Goal: Task Accomplishment & Management: Use online tool/utility

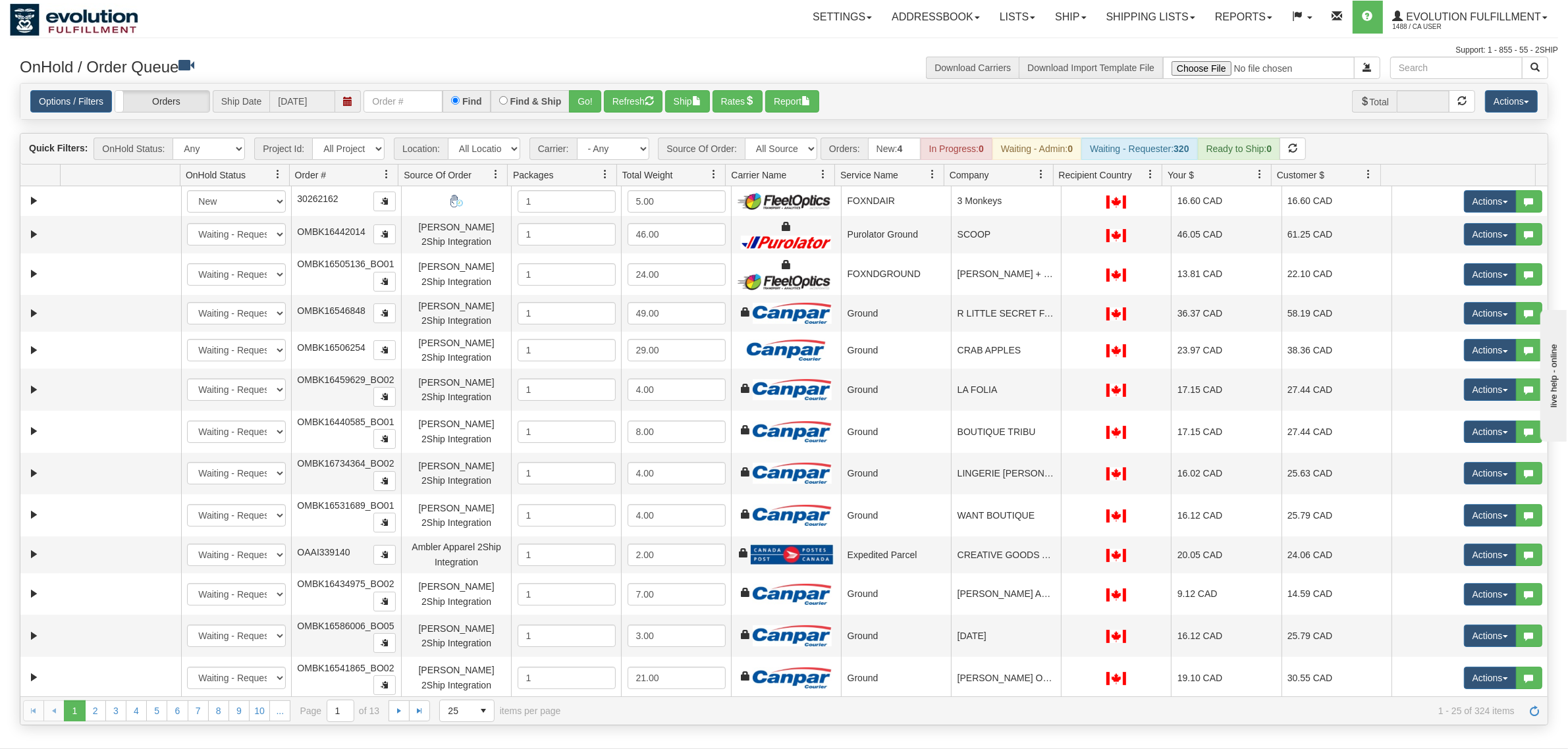
click at [426, 115] on div "Options / Filters Group Shipments Orders Ship Date 09/22/2025 Find Find & Ship …" at bounding box center [783, 101] width 1527 height 35
click at [426, 94] on input "text" at bounding box center [403, 101] width 79 height 23
click at [593, 104] on button "Go!" at bounding box center [585, 101] width 32 height 23
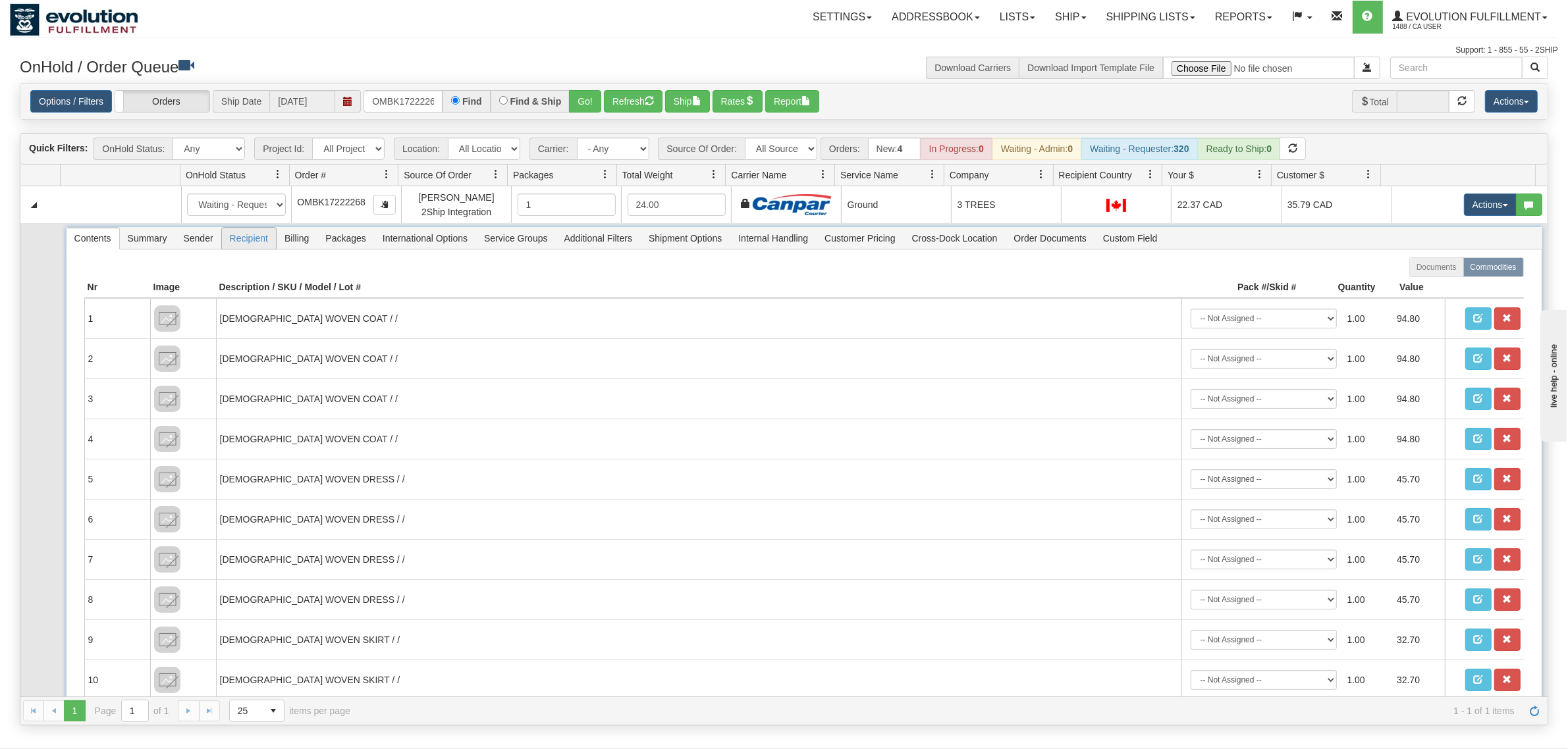
click at [270, 235] on span "Recipient" at bounding box center [248, 238] width 54 height 21
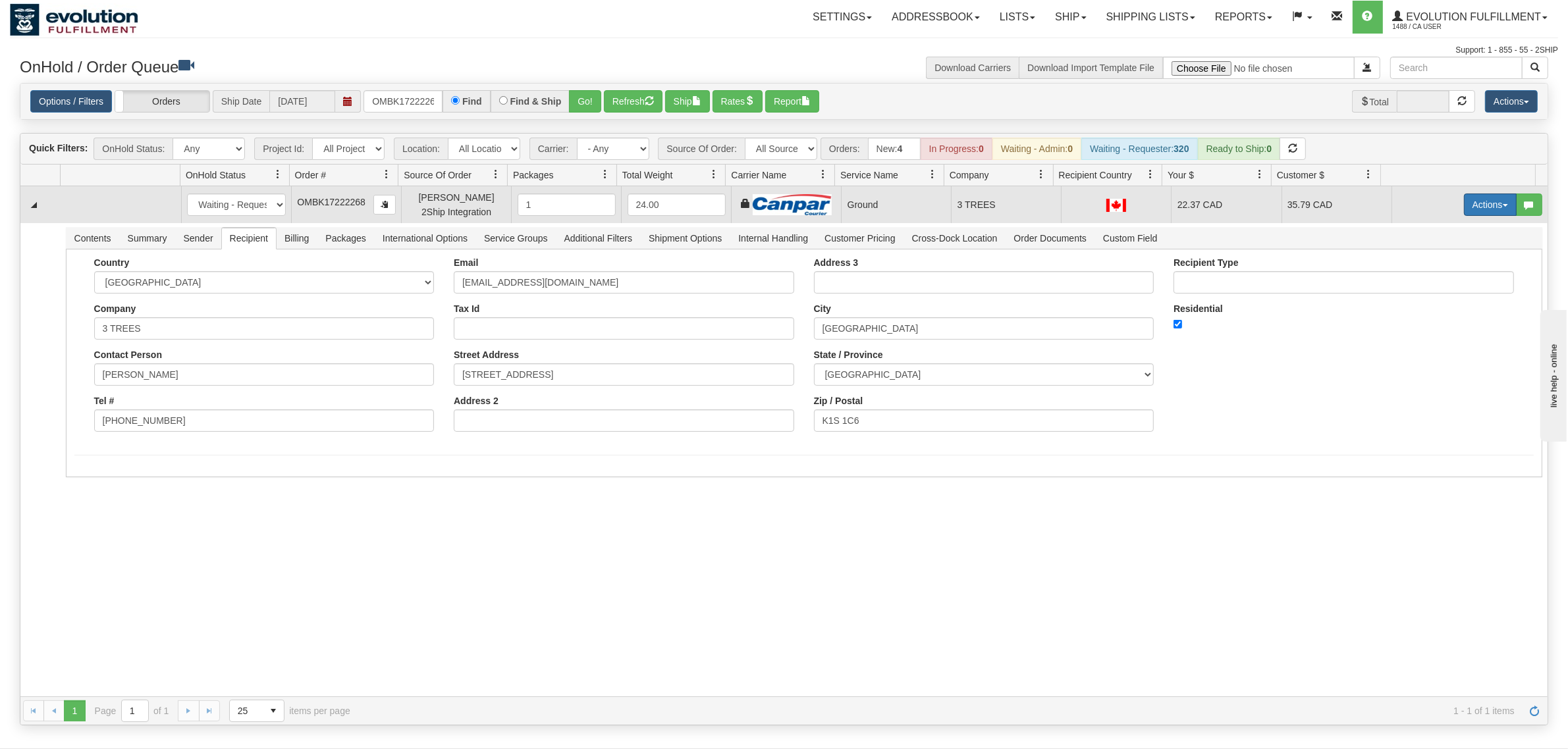
click at [1485, 206] on button "Actions" at bounding box center [1490, 205] width 53 height 23
click at [1423, 283] on span "Ship" at bounding box center [1437, 280] width 27 height 10
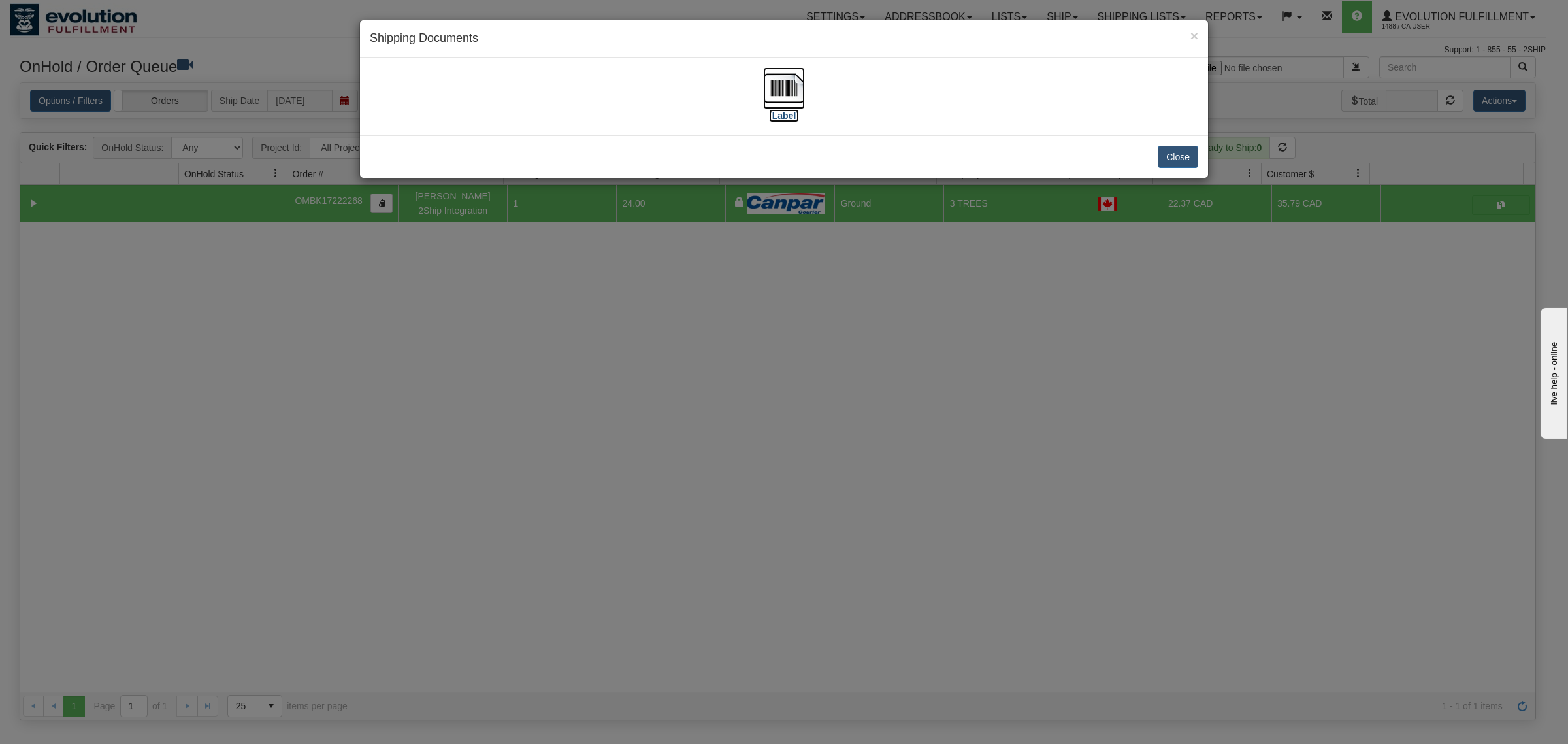
click at [794, 93] on img at bounding box center [784, 88] width 41 height 42
click at [1171, 164] on button "Close" at bounding box center [1178, 157] width 41 height 22
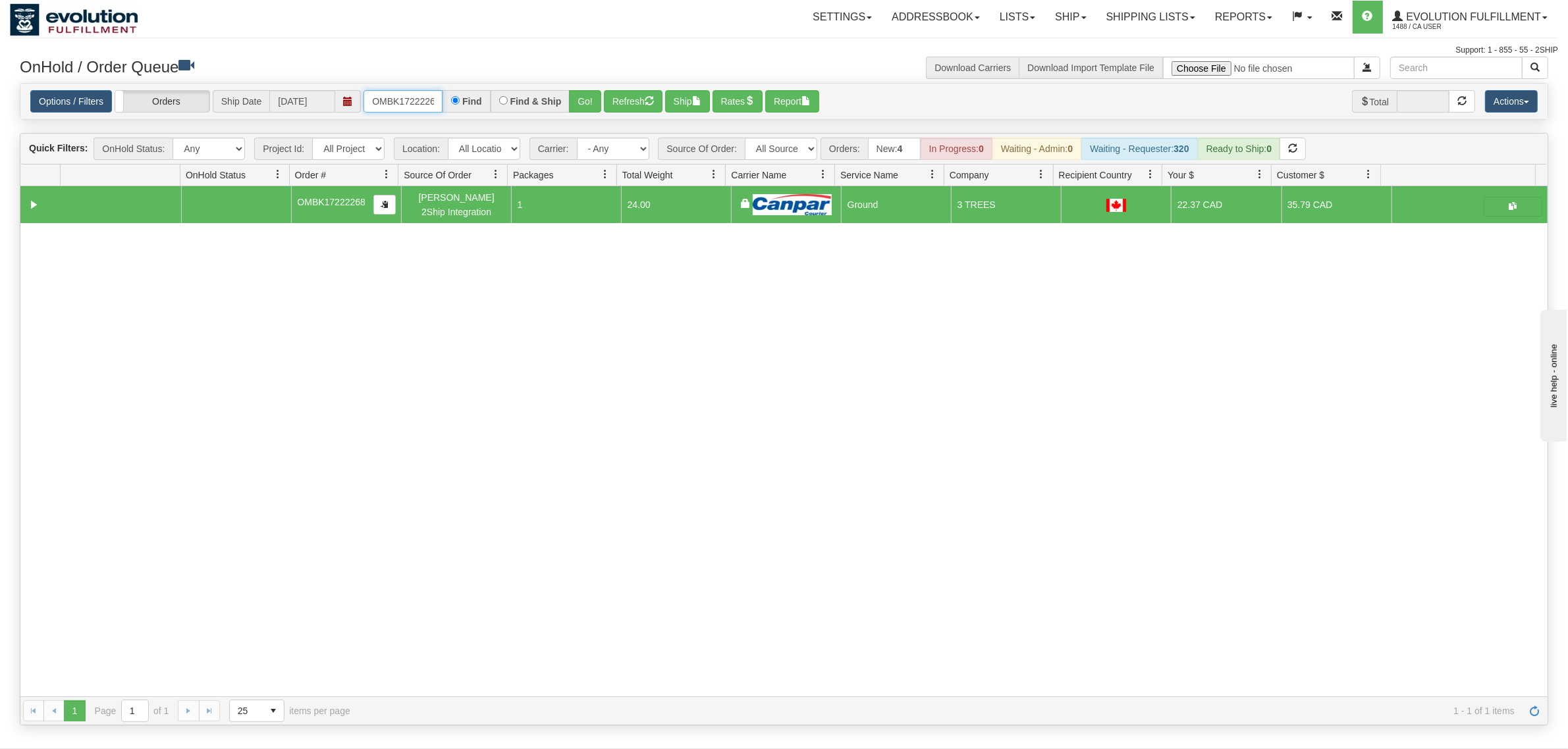
click at [383, 94] on input "OMBK17222268" at bounding box center [403, 101] width 79 height 23
click at [412, 99] on input "OMBK17645932 BO02" at bounding box center [403, 101] width 79 height 23
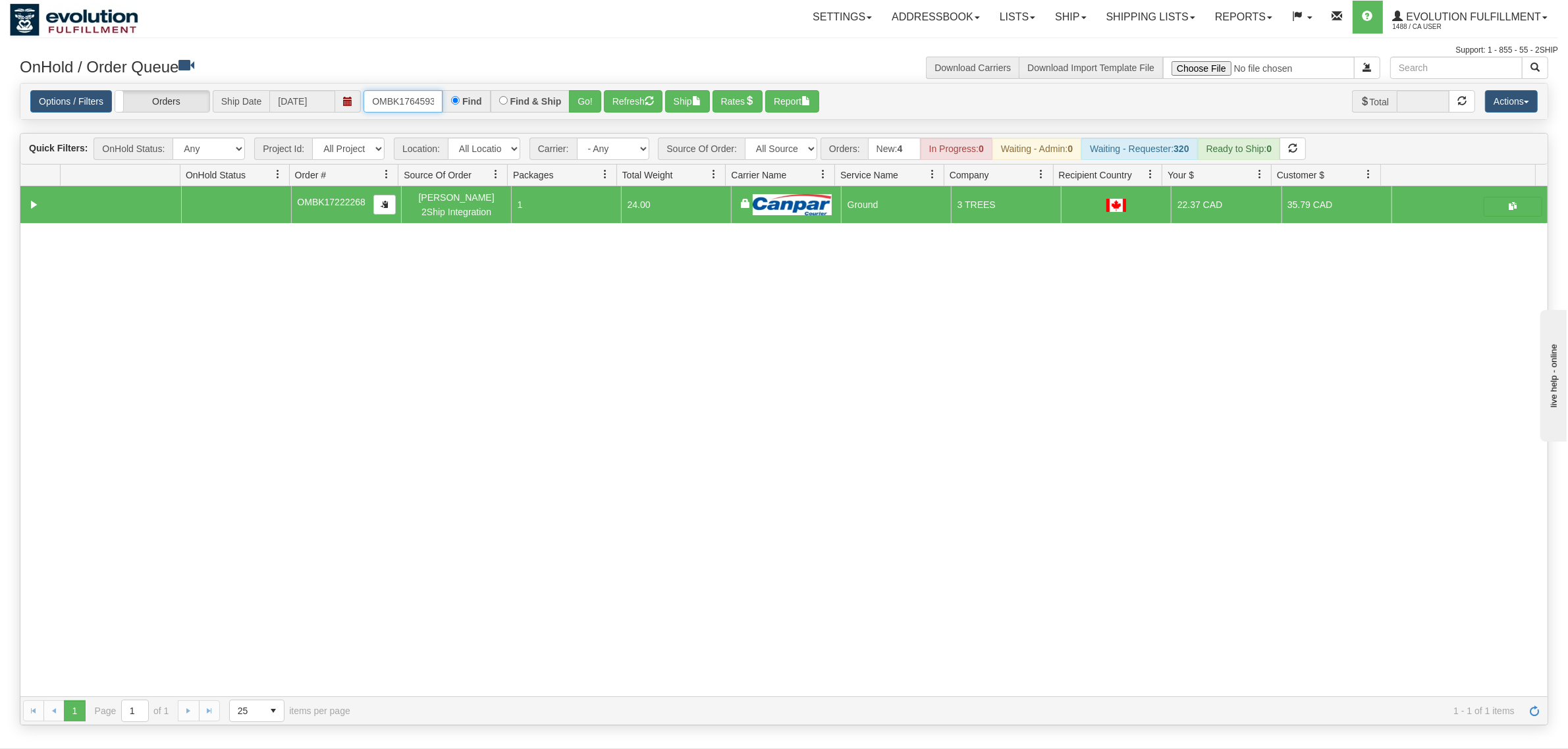
click at [412, 99] on input "OMBK17645932 BO02" at bounding box center [403, 101] width 79 height 23
click at [419, 93] on input "OMBK17645932 BO02" at bounding box center [403, 101] width 79 height 23
click at [590, 96] on button "Go!" at bounding box center [585, 101] width 32 height 23
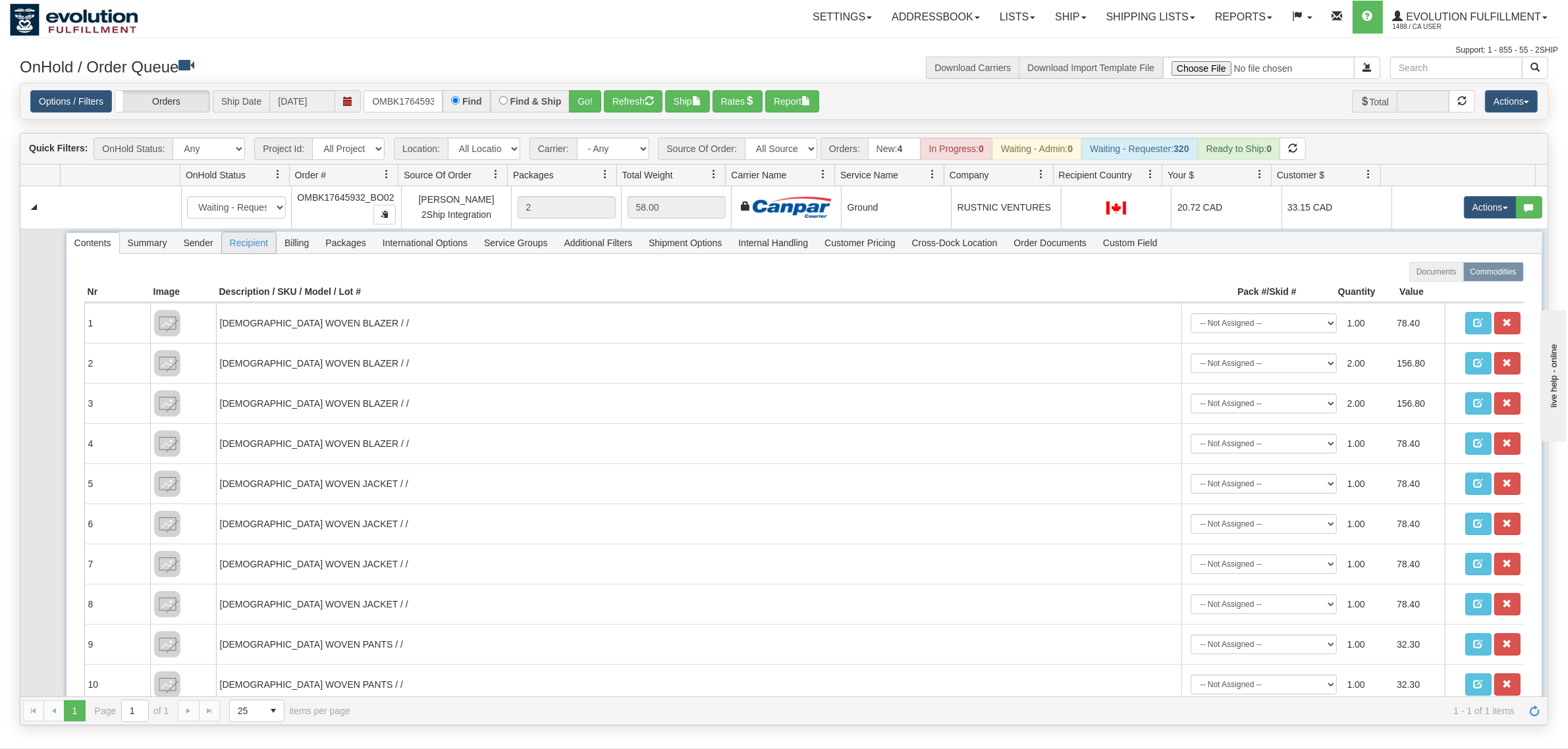
click at [240, 244] on span "Recipient" at bounding box center [248, 243] width 54 height 21
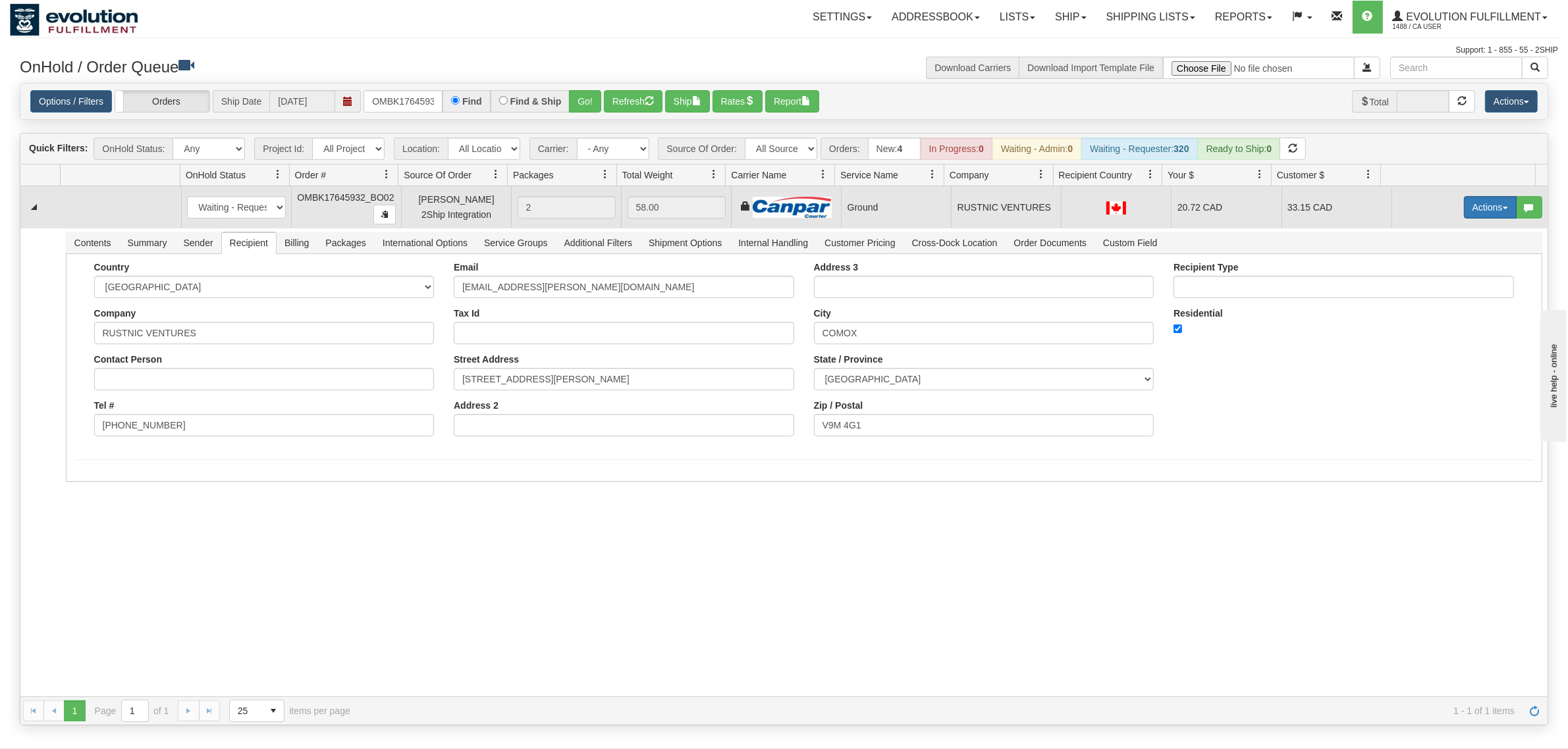
click at [1476, 207] on button "Actions" at bounding box center [1490, 207] width 53 height 23
click at [1430, 281] on span "Ship" at bounding box center [1437, 283] width 27 height 10
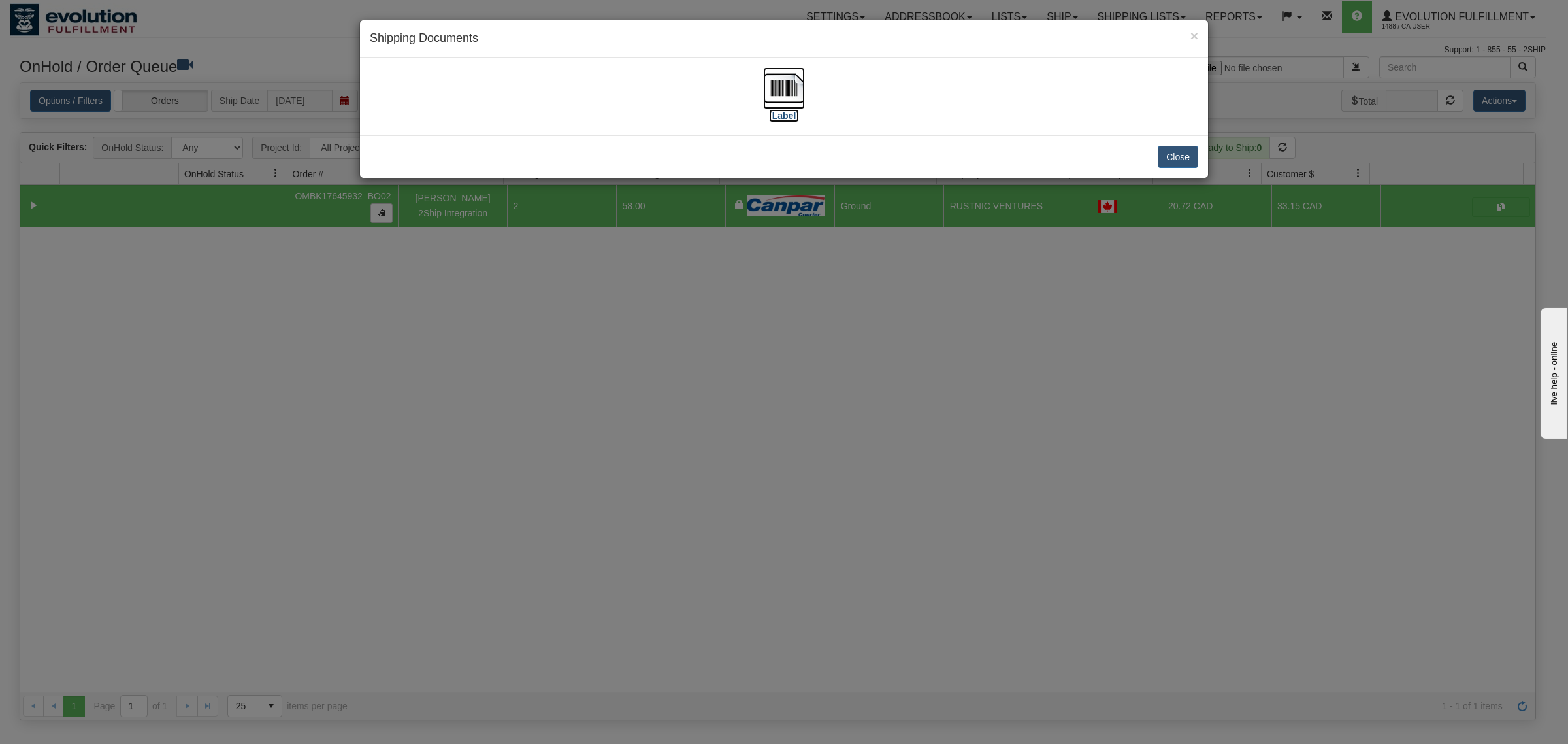
click at [777, 81] on img at bounding box center [784, 88] width 41 height 42
click at [1173, 164] on button "Close" at bounding box center [1178, 157] width 41 height 22
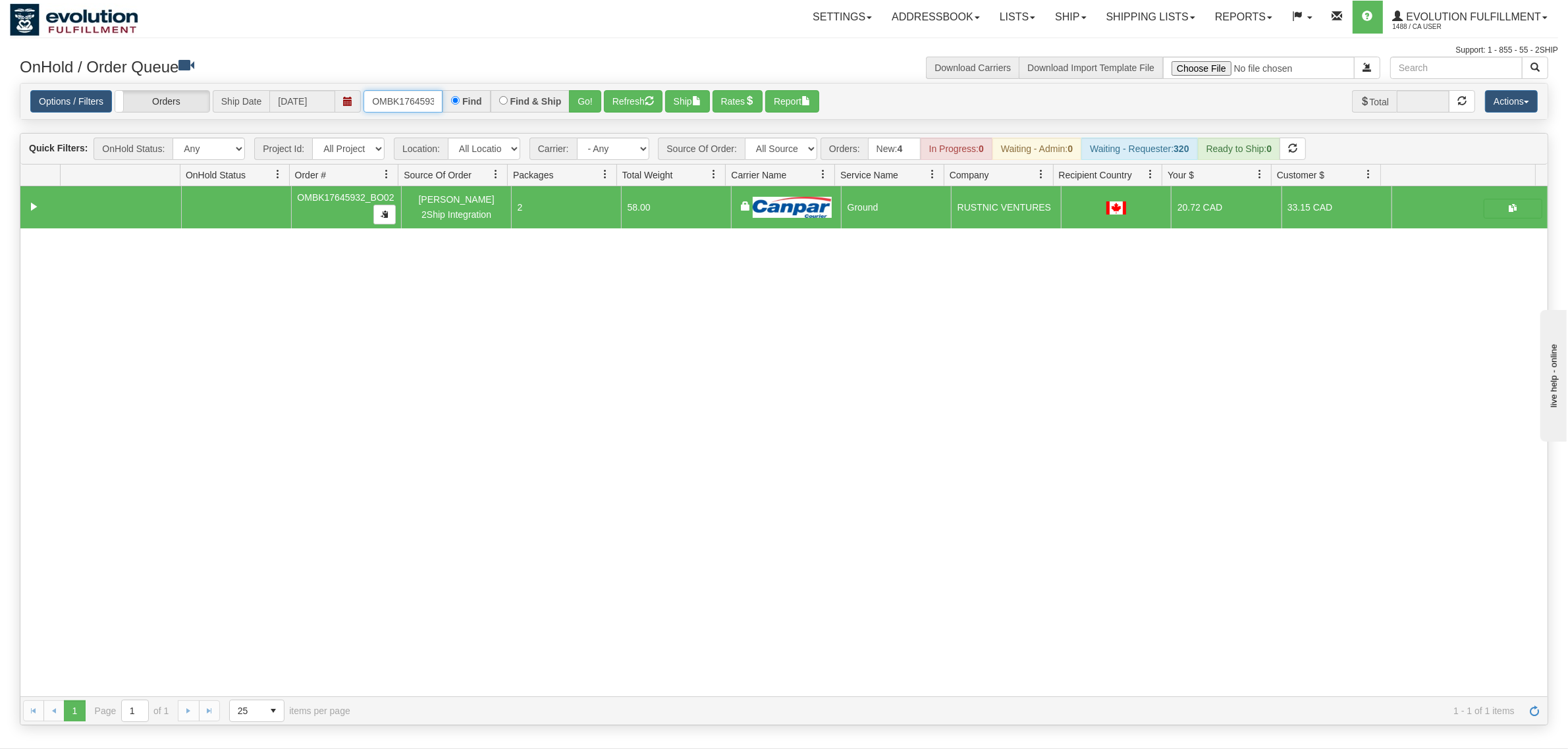
click at [394, 92] on input "OMBK17645932_BO02" at bounding box center [403, 101] width 79 height 23
click at [587, 100] on button "Go!" at bounding box center [585, 101] width 32 height 23
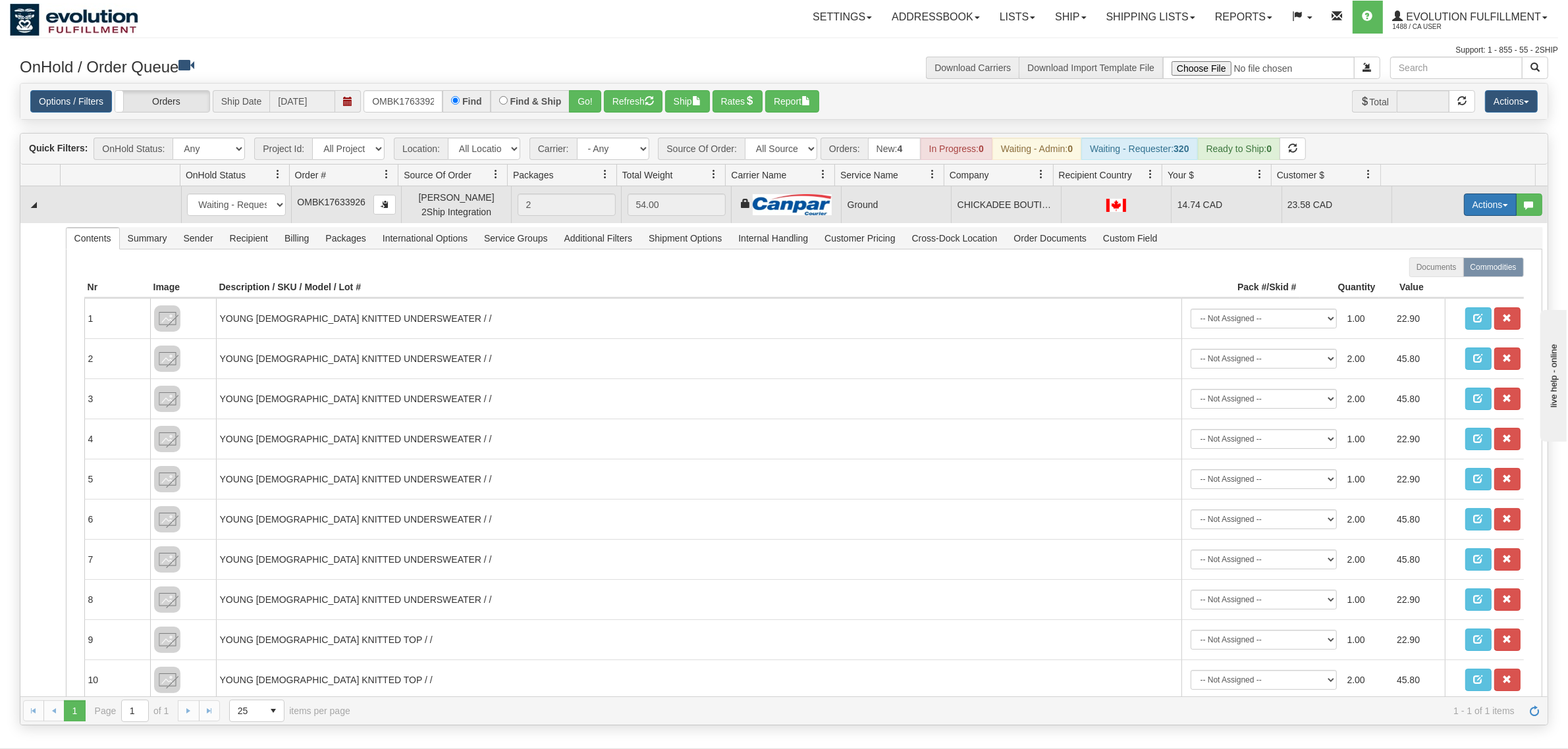
click at [1475, 202] on button "Actions" at bounding box center [1490, 205] width 53 height 23
click at [1437, 277] on link "Ship" at bounding box center [1463, 280] width 105 height 17
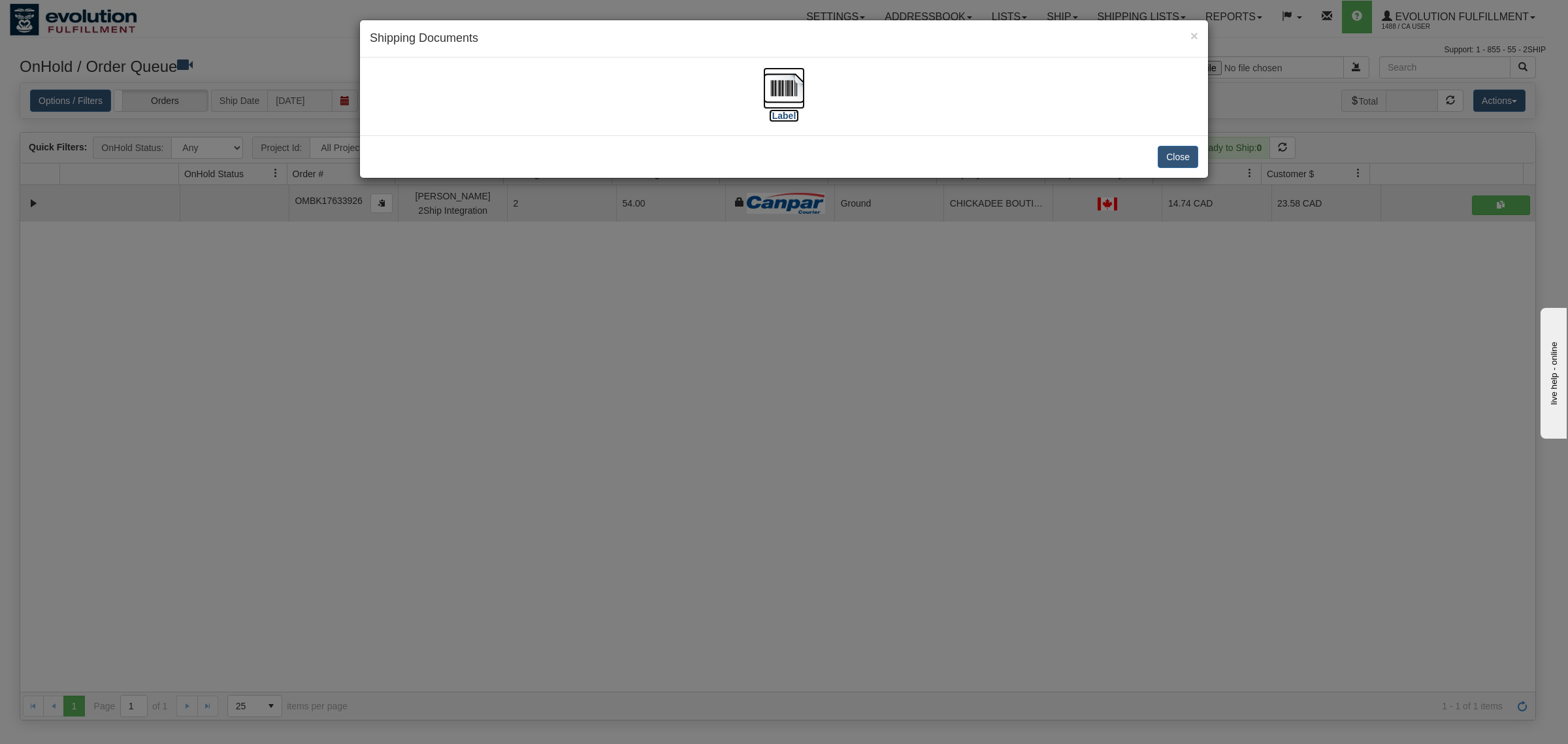
click at [769, 89] on img at bounding box center [784, 88] width 41 height 42
click at [1199, 156] on div "Close" at bounding box center [784, 156] width 848 height 42
click at [1192, 156] on button "Close" at bounding box center [1178, 157] width 41 height 22
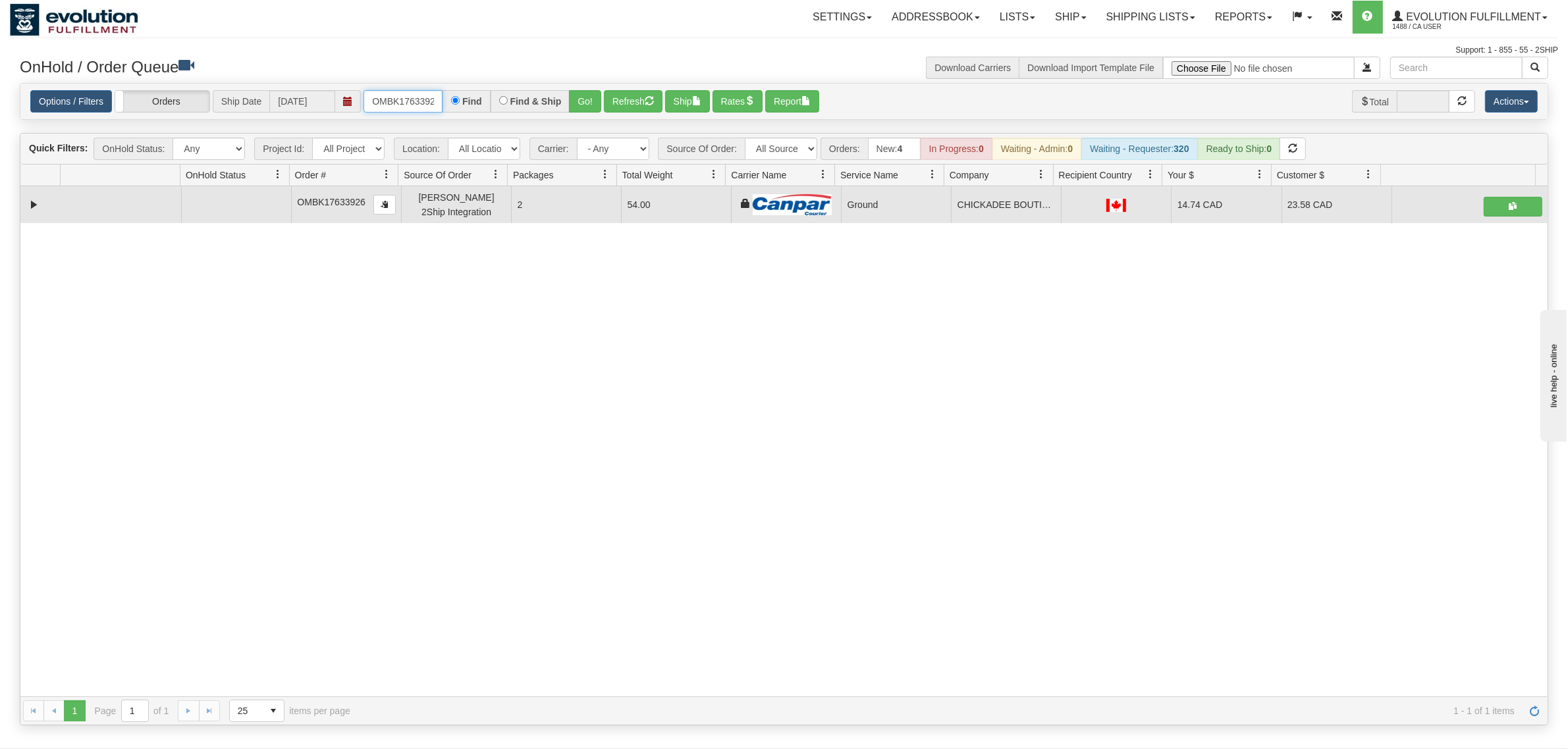
click at [416, 100] on input "OMBK17633926" at bounding box center [403, 101] width 79 height 23
drag, startPoint x: 408, startPoint y: 105, endPoint x: 417, endPoint y: 102, distance: 9.5
click at [413, 104] on input "OMBK17531180 BO01" at bounding box center [403, 101] width 79 height 23
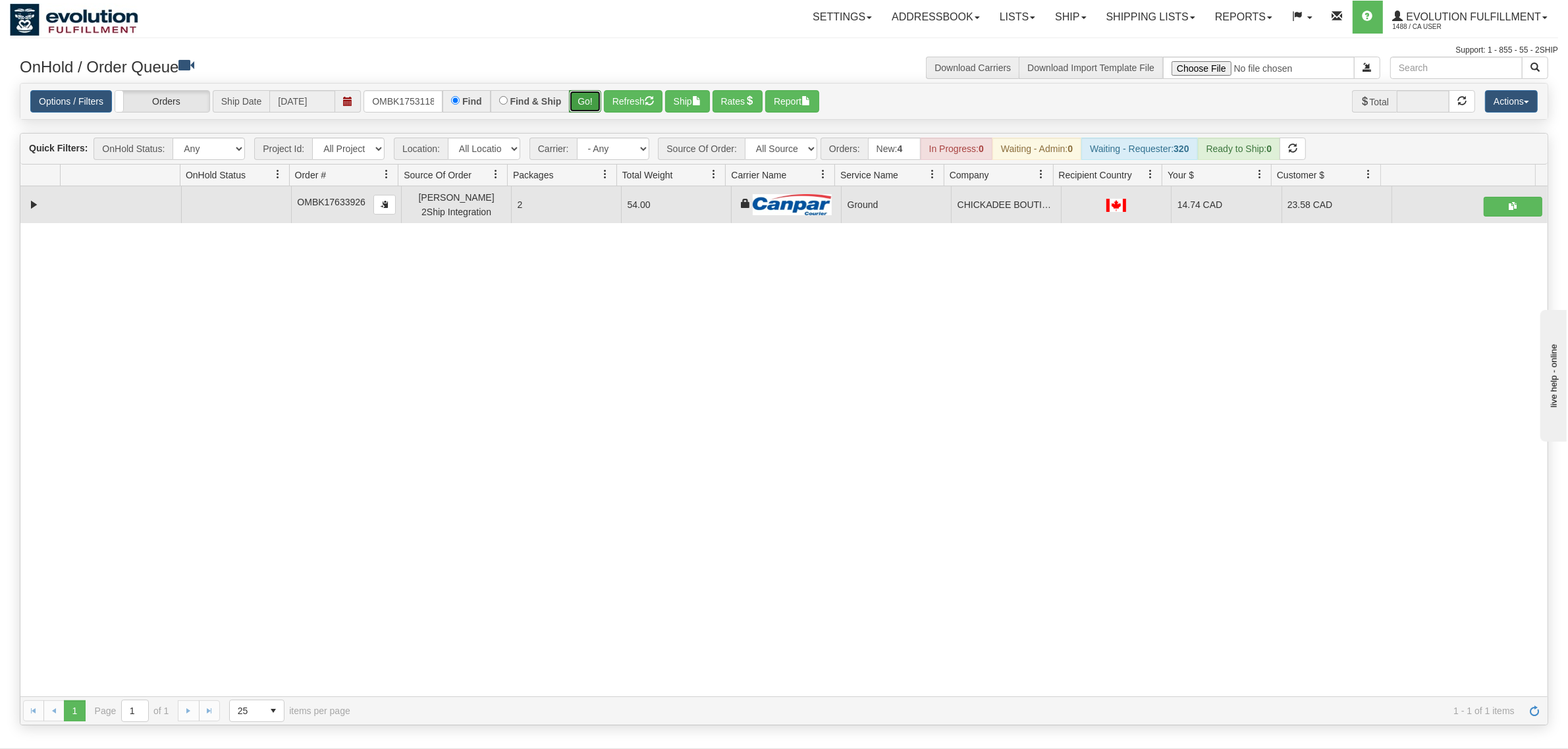
click at [596, 100] on button "Go!" at bounding box center [585, 101] width 32 height 23
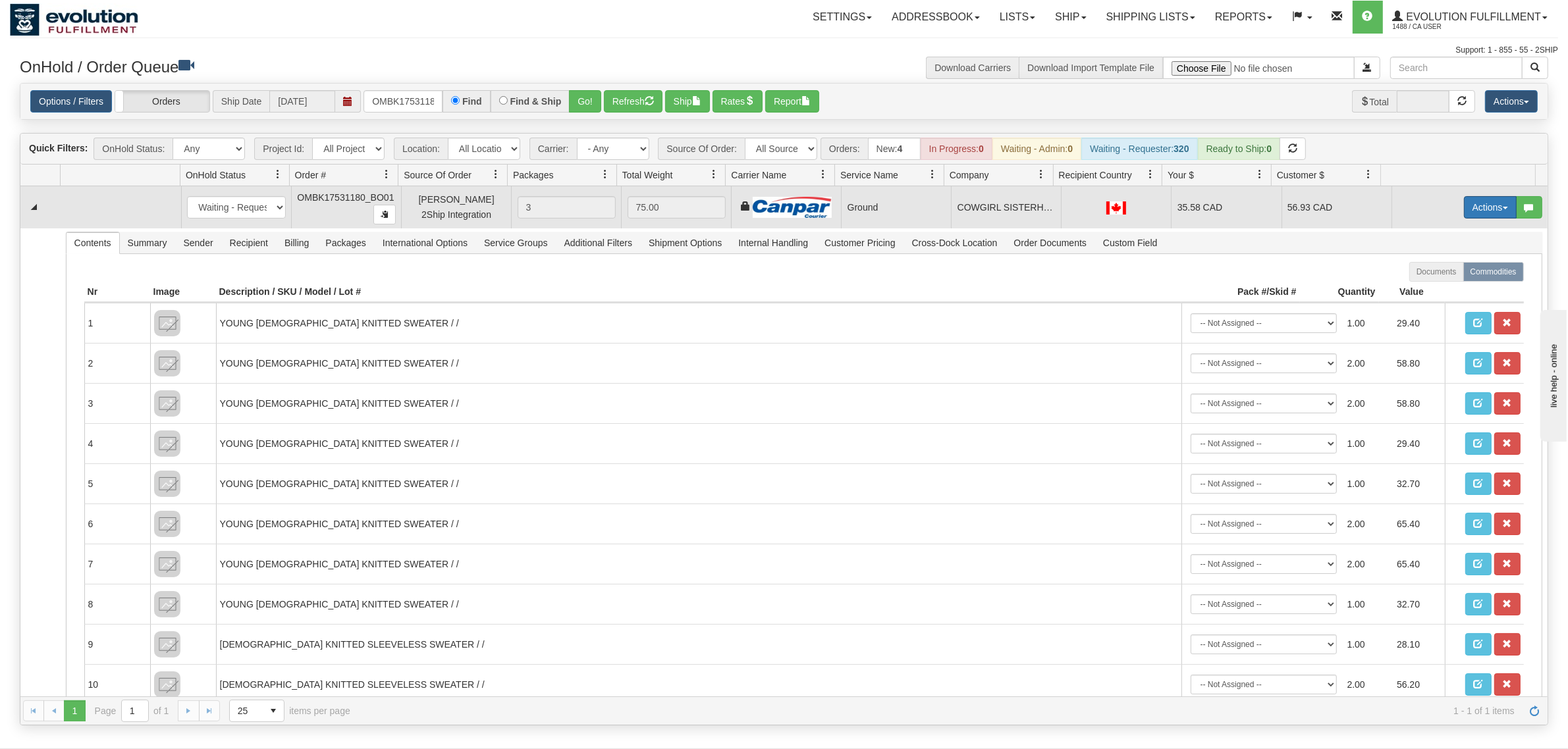
click at [1463, 214] on button "Actions" at bounding box center [1490, 207] width 53 height 23
click at [1434, 284] on span "Ship" at bounding box center [1437, 283] width 27 height 10
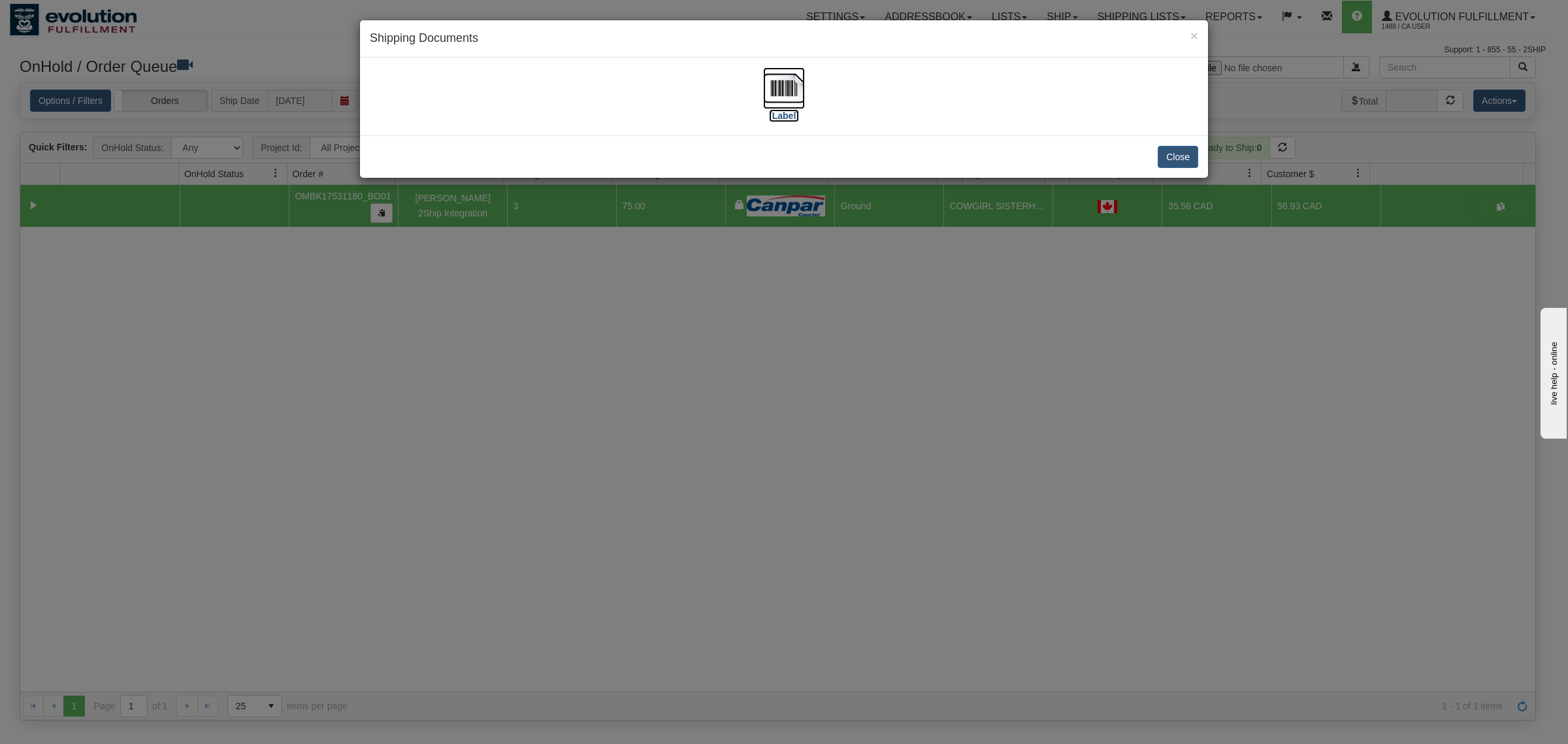
click at [763, 85] on img at bounding box center [784, 88] width 41 height 42
click at [1185, 151] on button "Close" at bounding box center [1178, 157] width 41 height 22
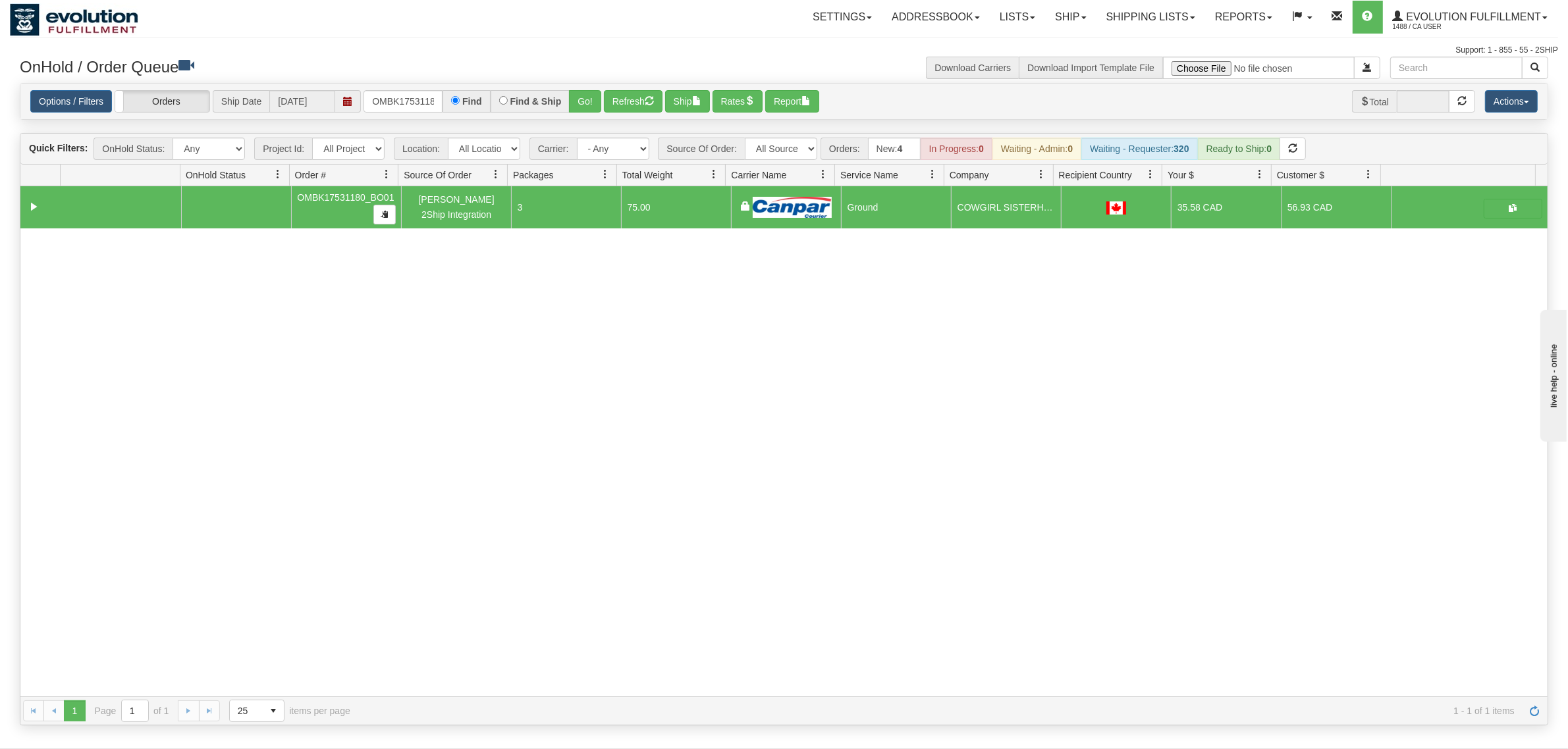
click at [453, 427] on div "31559554 EVOLUTION V3 90945264 90945268 OMBK17531180_BO01 Molly Bracken 2Ship I…" at bounding box center [783, 441] width 1527 height 510
click at [402, 100] on input "OMBK17531180_BO01" at bounding box center [403, 101] width 79 height 23
type input "OAAI339069"
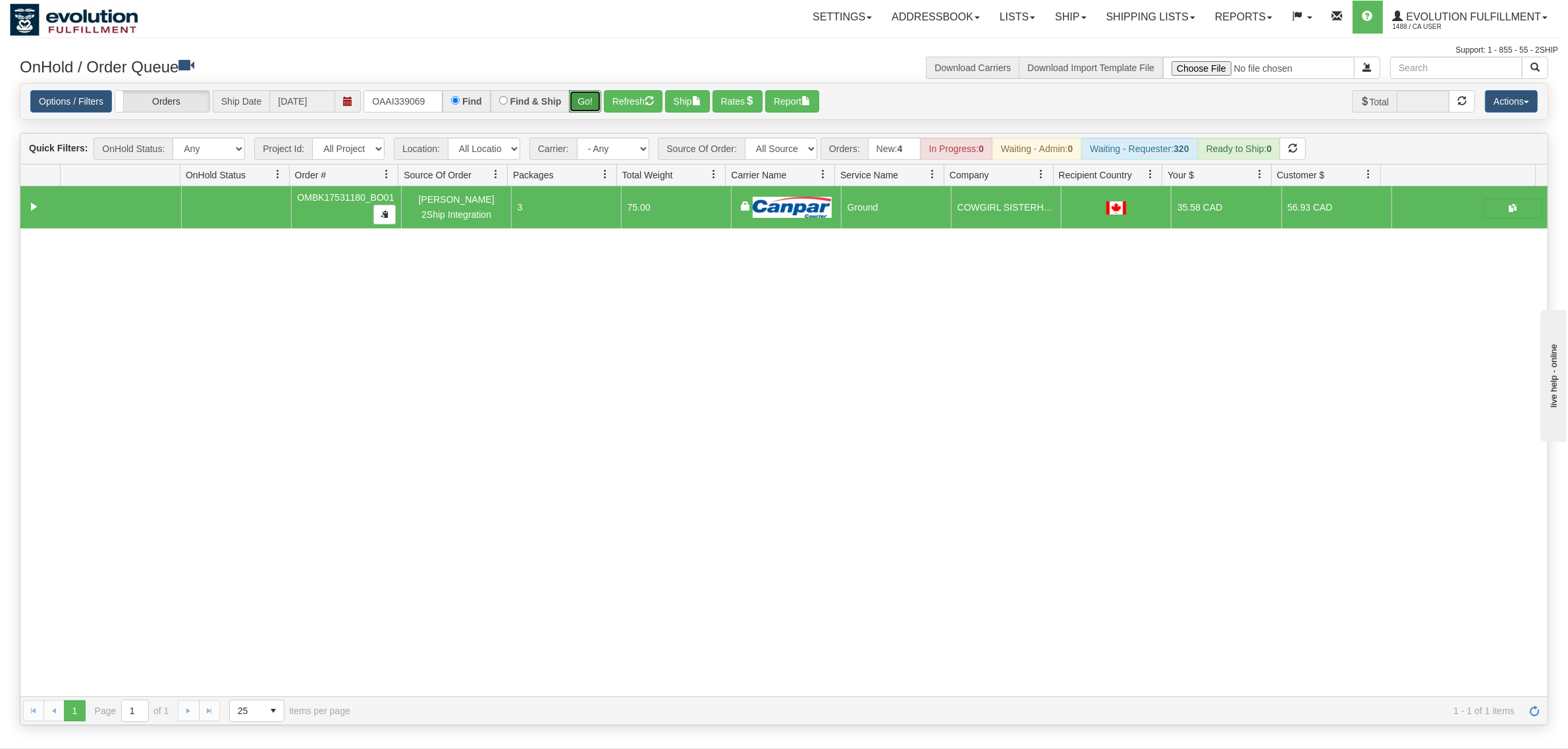
click at [586, 90] on button "Go!" at bounding box center [585, 101] width 32 height 23
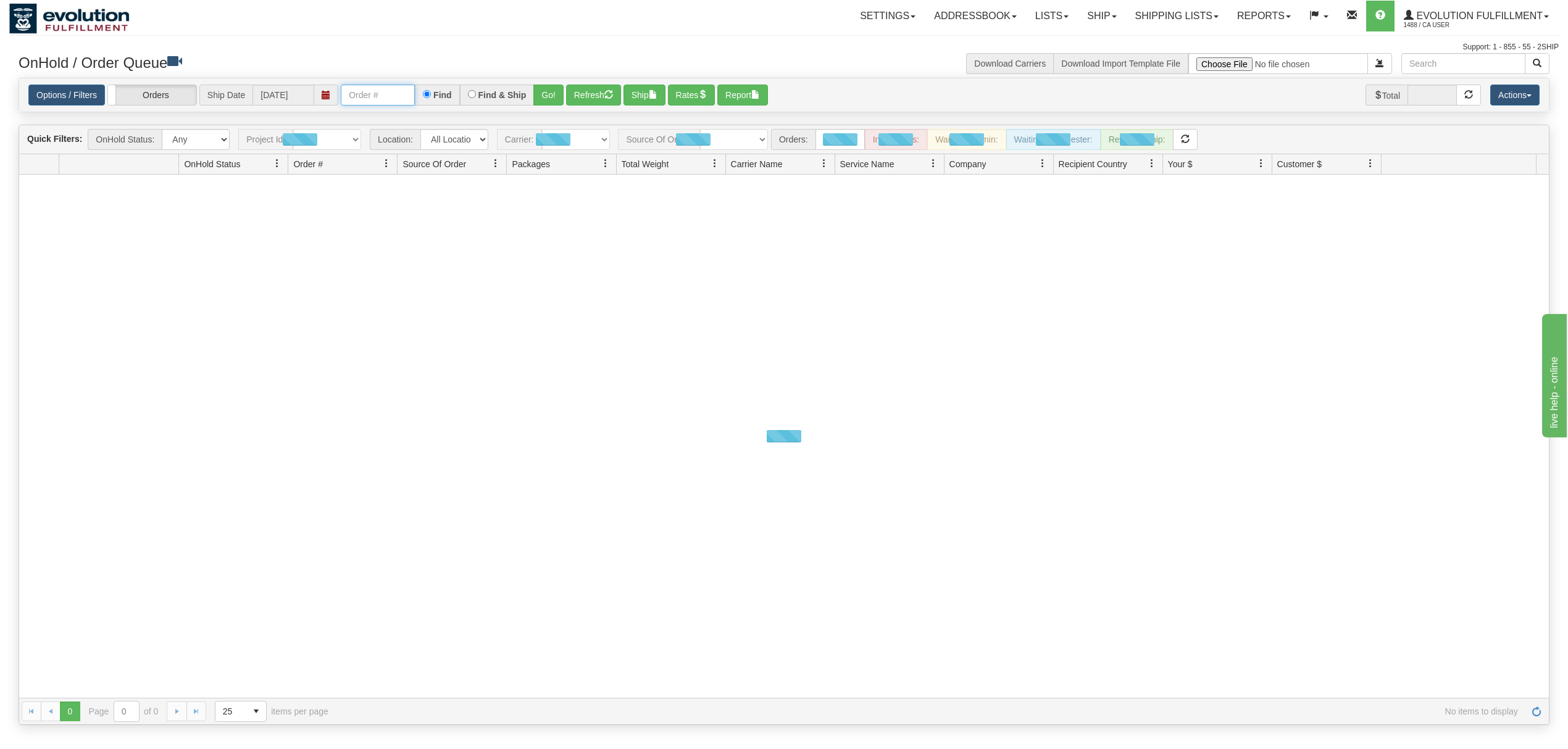
click at [361, 96] on input "text" at bounding box center [378, 95] width 74 height 21
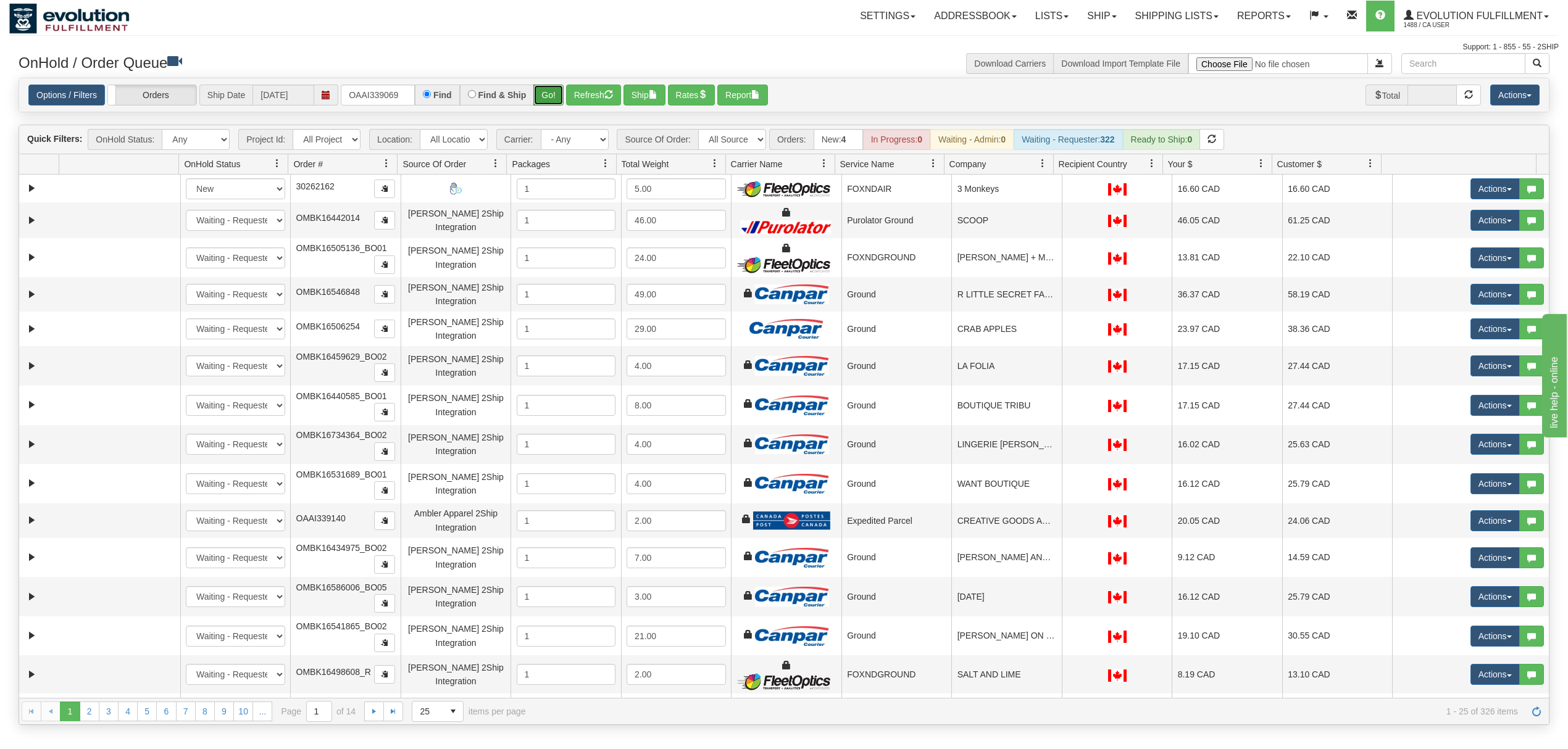
click at [553, 90] on button "Go!" at bounding box center [548, 95] width 30 height 21
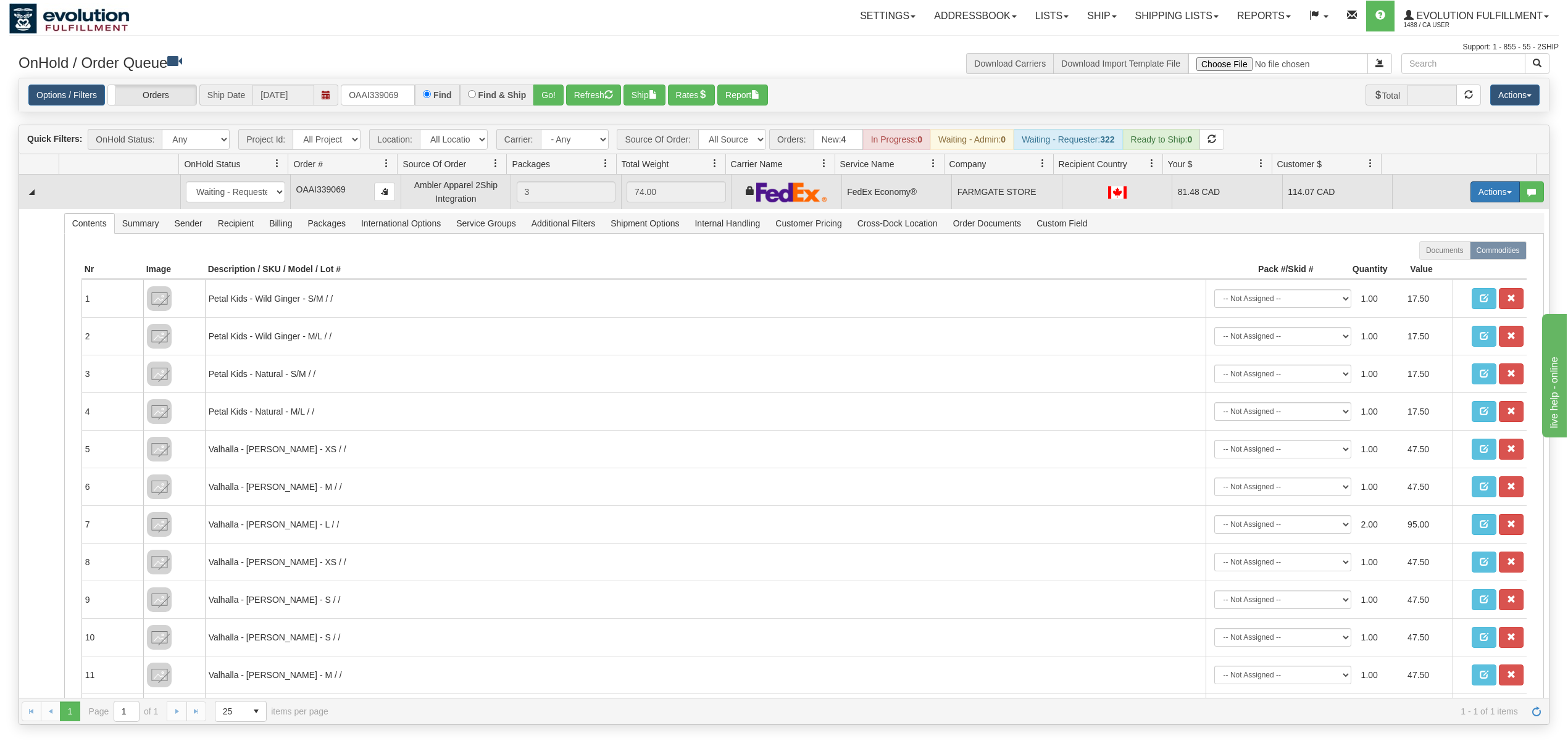
click at [1490, 191] on button "Actions" at bounding box center [1495, 192] width 50 height 21
click at [1463, 250] on span "Rate All Services" at bounding box center [1470, 247] width 74 height 10
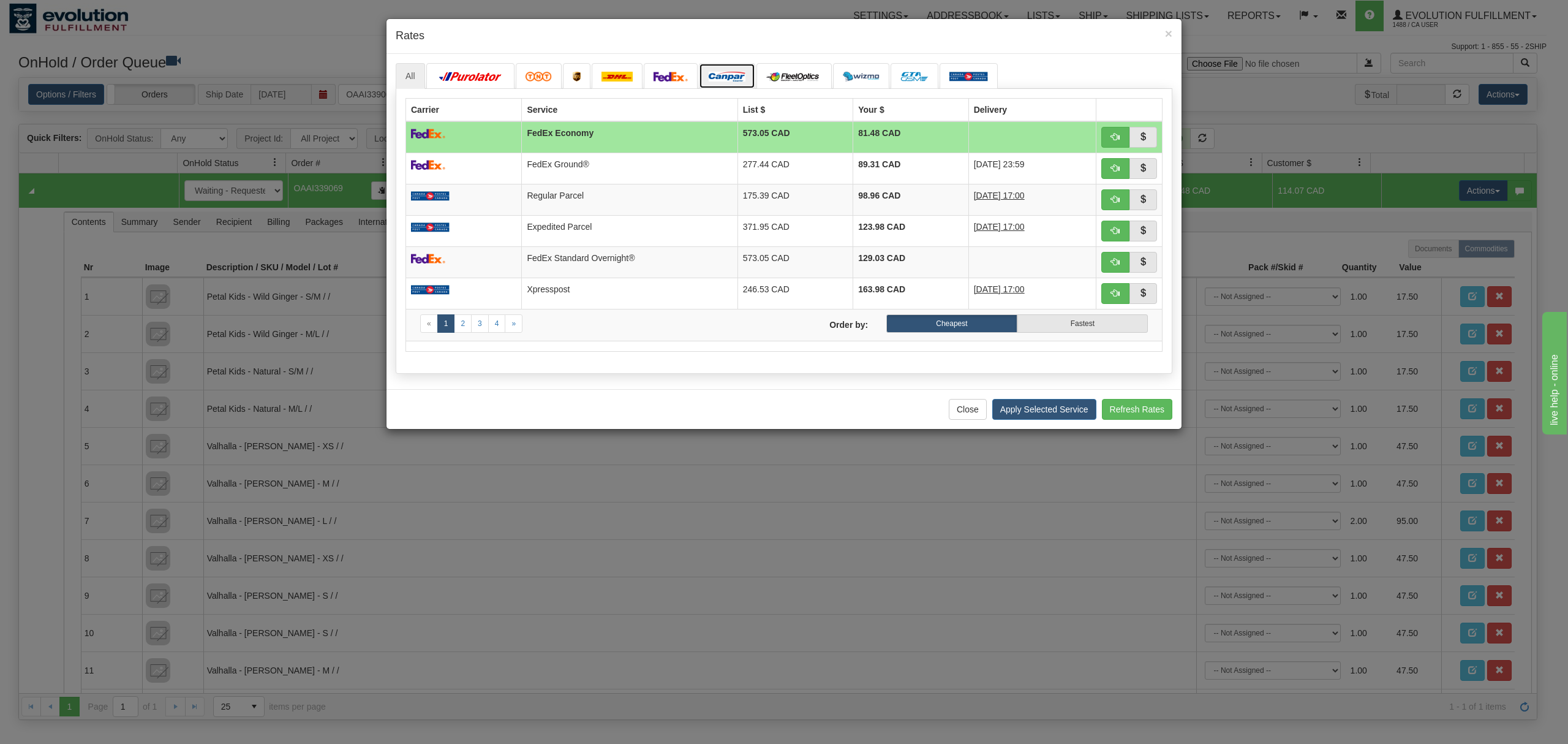
click at [730, 82] on img at bounding box center [726, 76] width 37 height 10
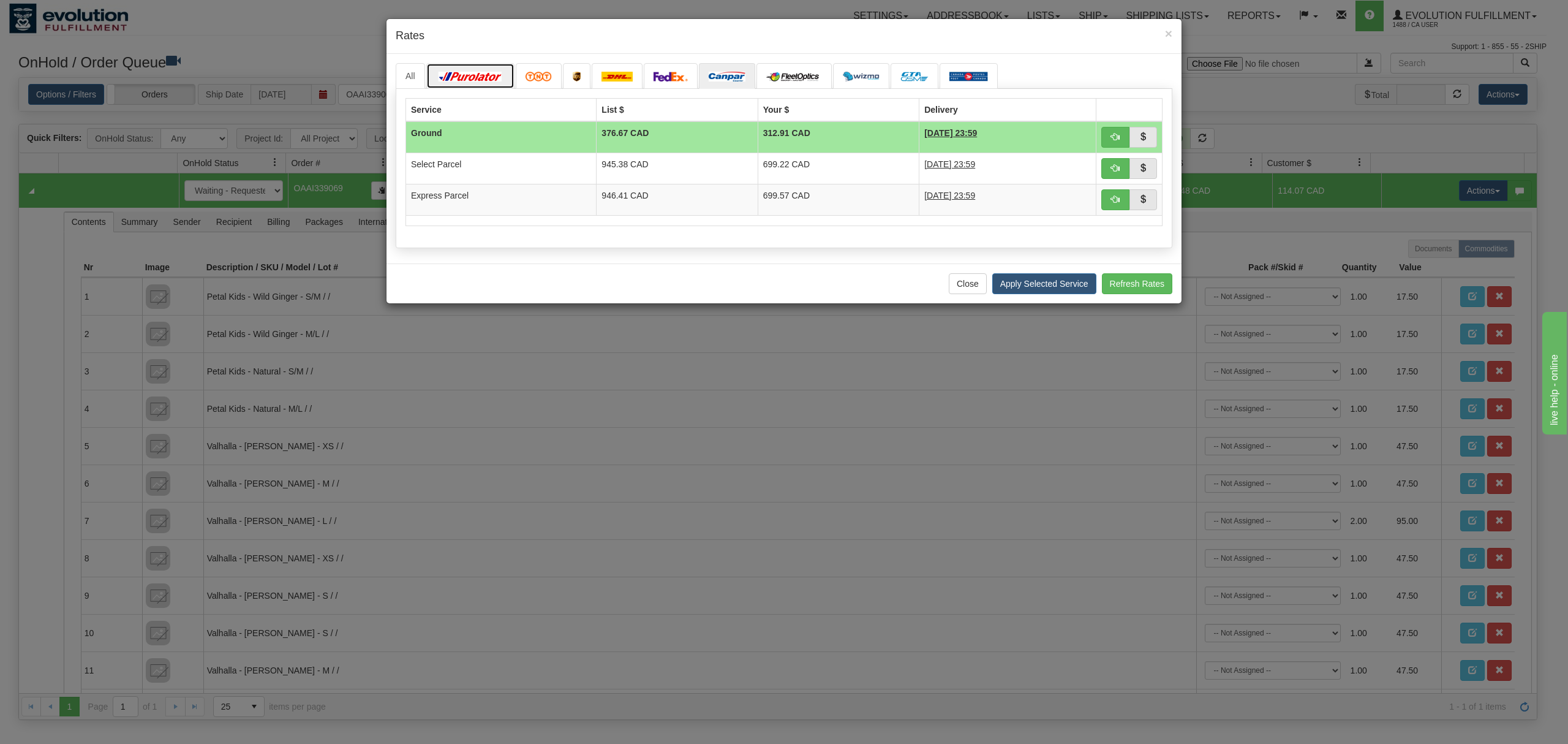
click at [429, 67] on link at bounding box center [471, 76] width 88 height 25
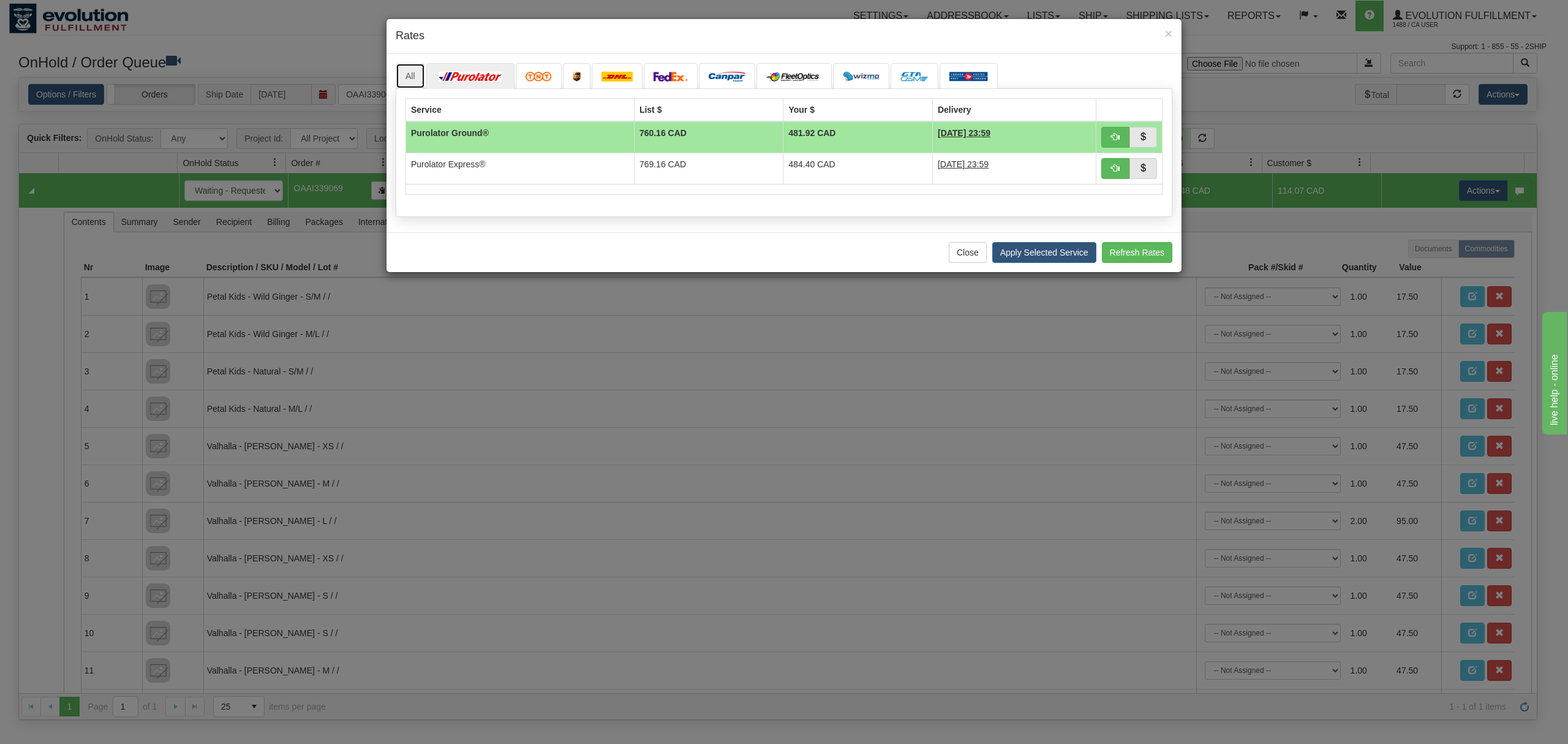
click at [412, 73] on link "All" at bounding box center [410, 76] width 29 height 25
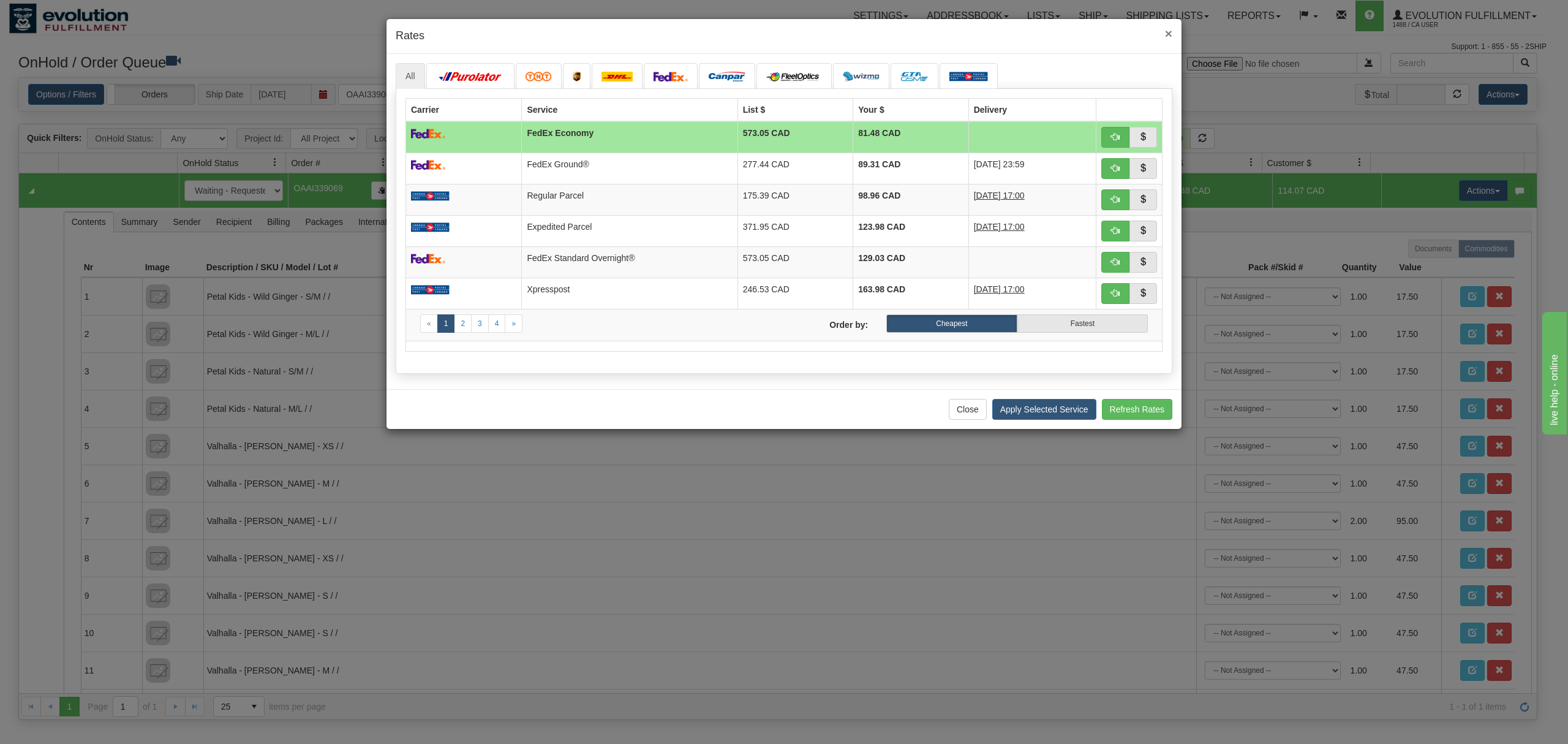
click at [1168, 28] on span "×" at bounding box center [1169, 33] width 7 height 14
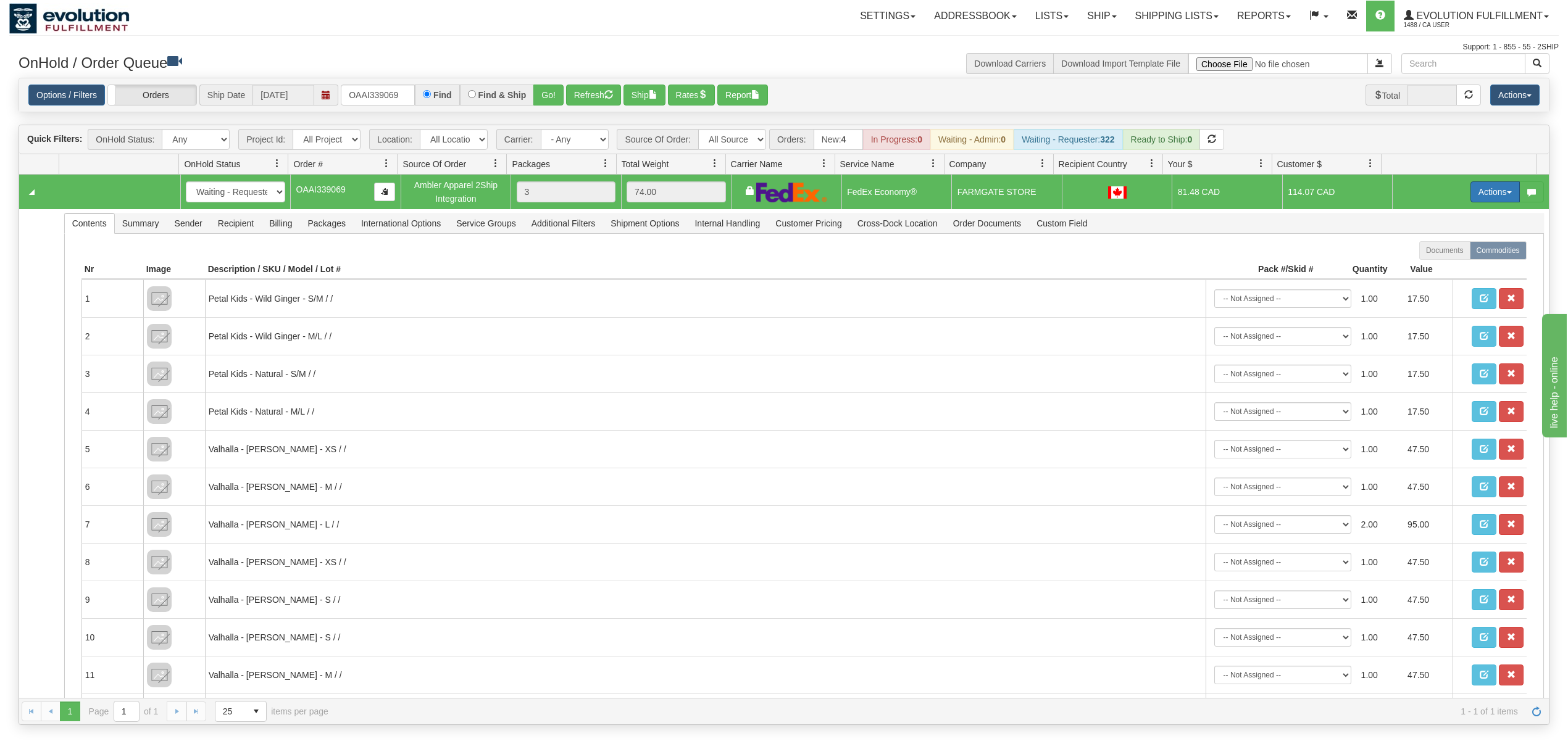
click at [1482, 194] on button "Actions" at bounding box center [1495, 192] width 50 height 21
click at [1433, 268] on span "Ship" at bounding box center [1446, 263] width 26 height 10
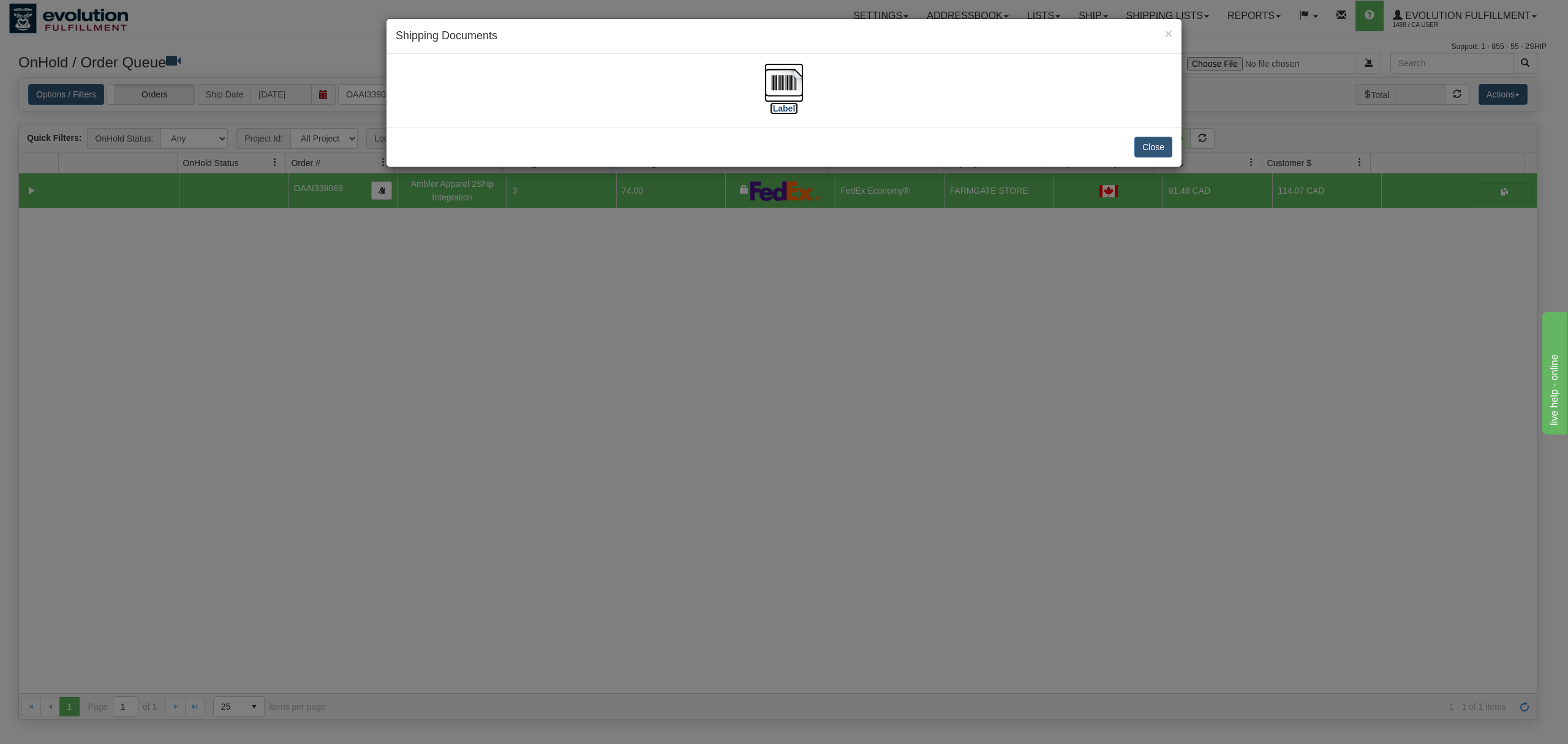
click at [796, 75] on img at bounding box center [784, 82] width 39 height 39
click at [1163, 142] on button "Close" at bounding box center [1153, 147] width 38 height 21
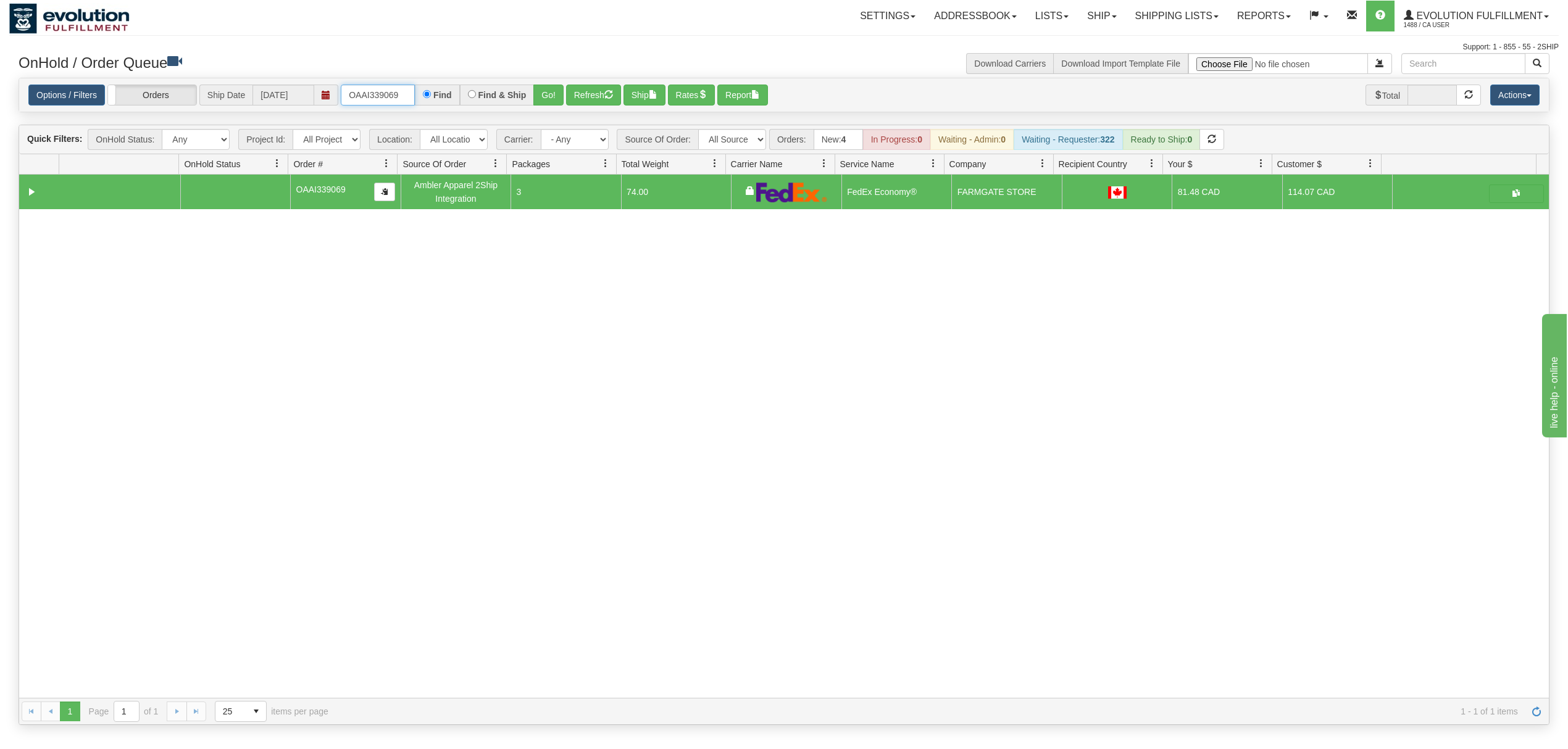
click at [363, 97] on input "OAAI339069" at bounding box center [378, 95] width 74 height 21
click at [556, 91] on button "Go!" at bounding box center [548, 95] width 30 height 21
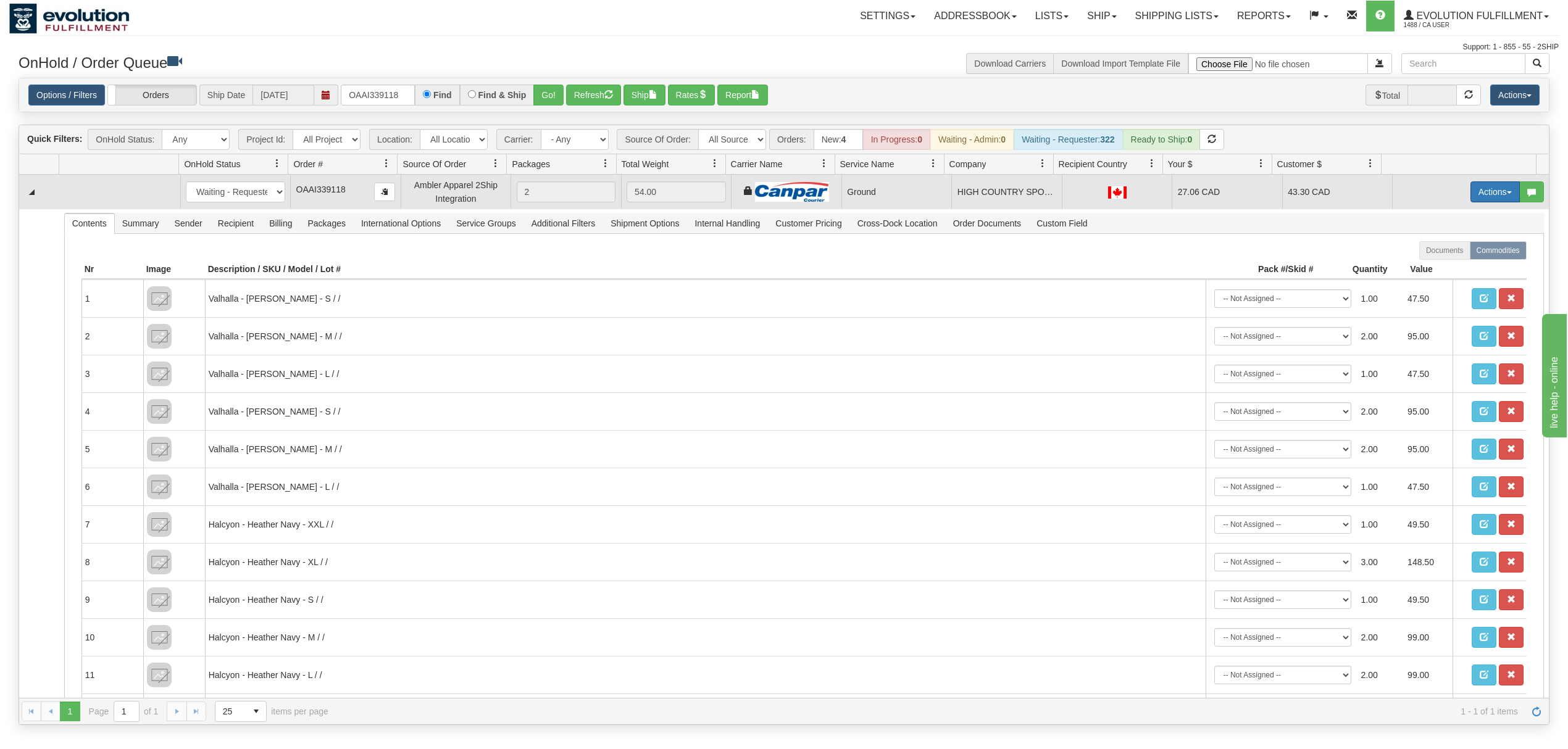
click at [1481, 200] on button "Actions" at bounding box center [1495, 192] width 50 height 21
click at [1433, 261] on span "Ship" at bounding box center [1446, 263] width 26 height 10
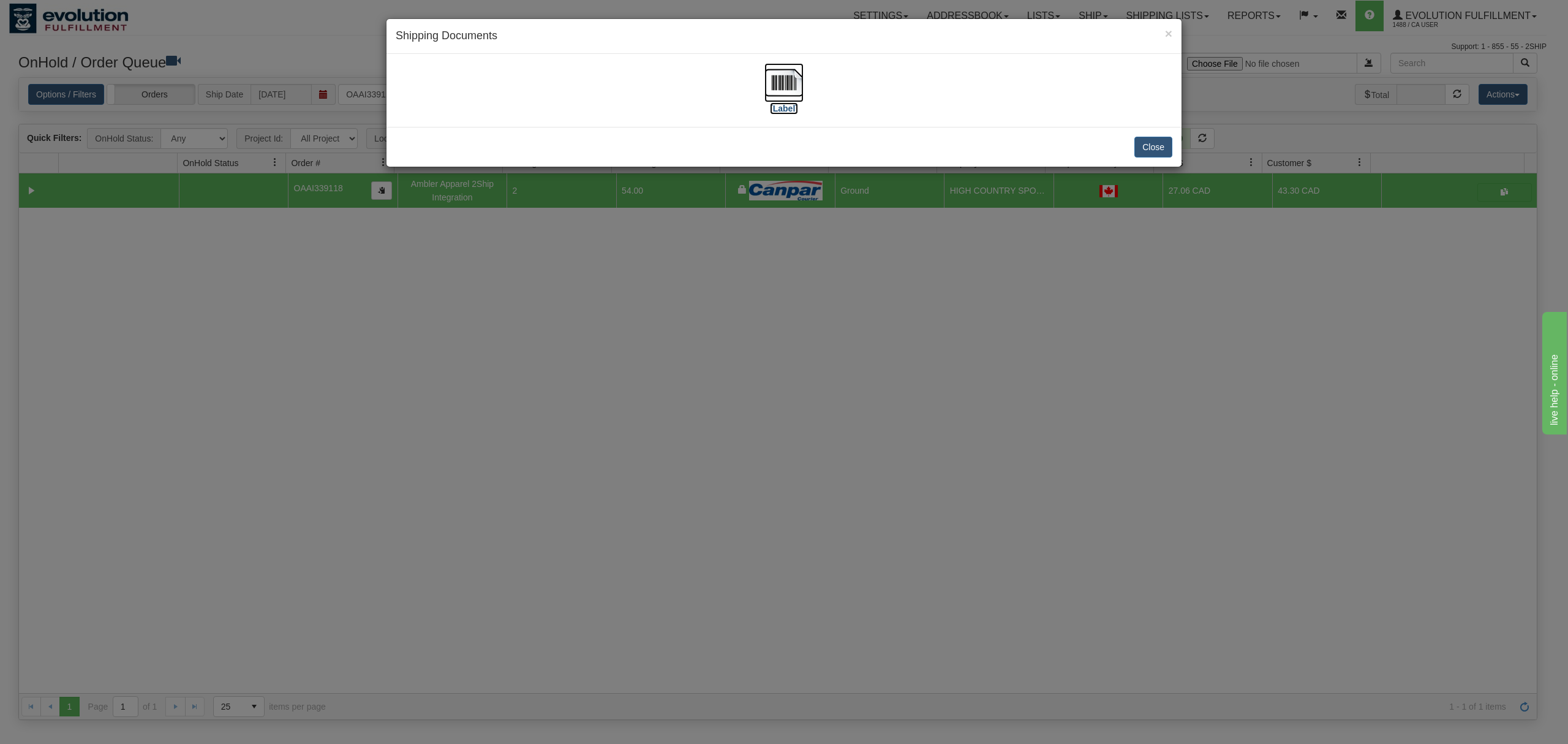
click at [766, 75] on img at bounding box center [784, 82] width 39 height 39
click at [1151, 152] on button "Close" at bounding box center [1153, 147] width 38 height 21
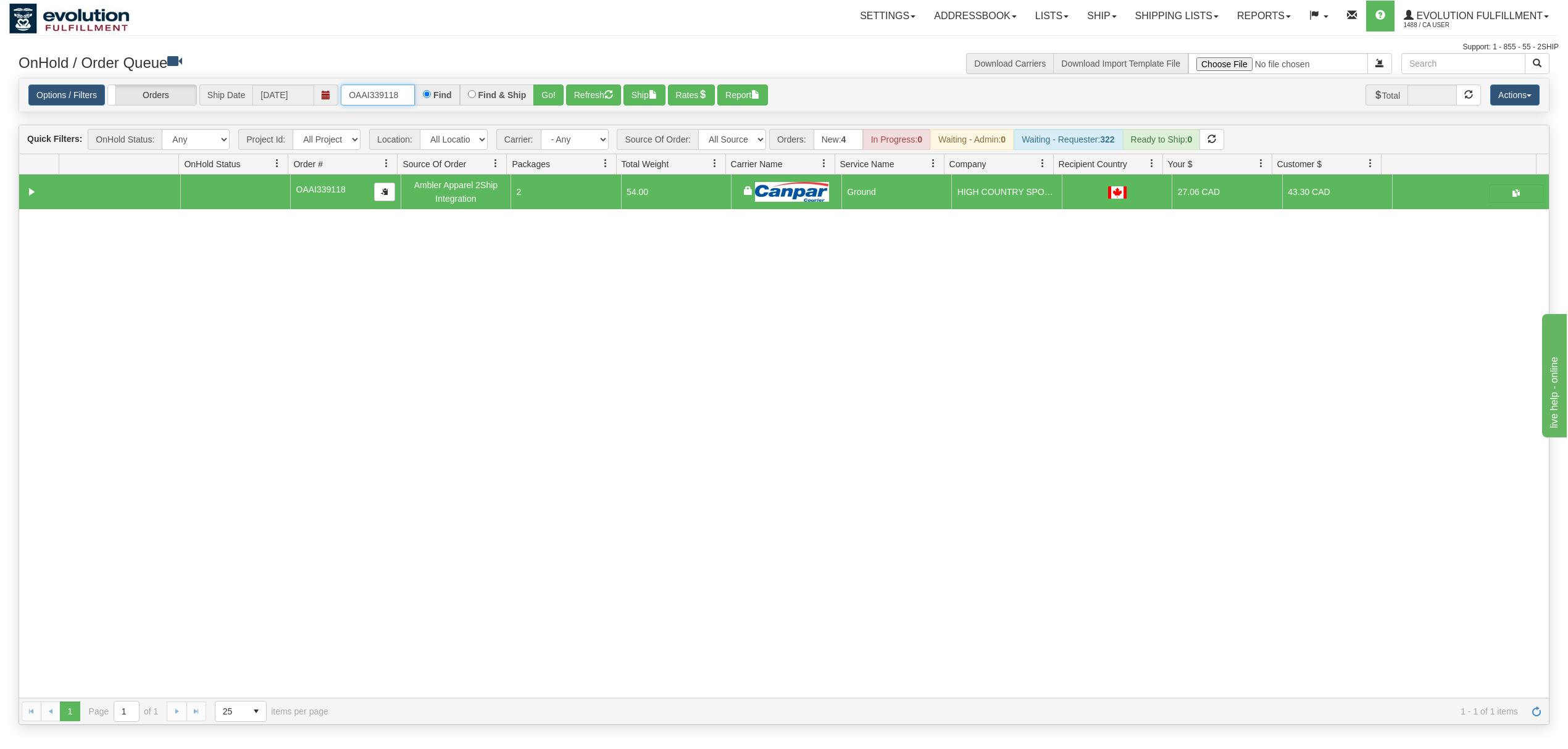
click at [383, 90] on input "OAAI339118" at bounding box center [378, 95] width 74 height 21
click at [557, 100] on button "Go!" at bounding box center [548, 95] width 30 height 21
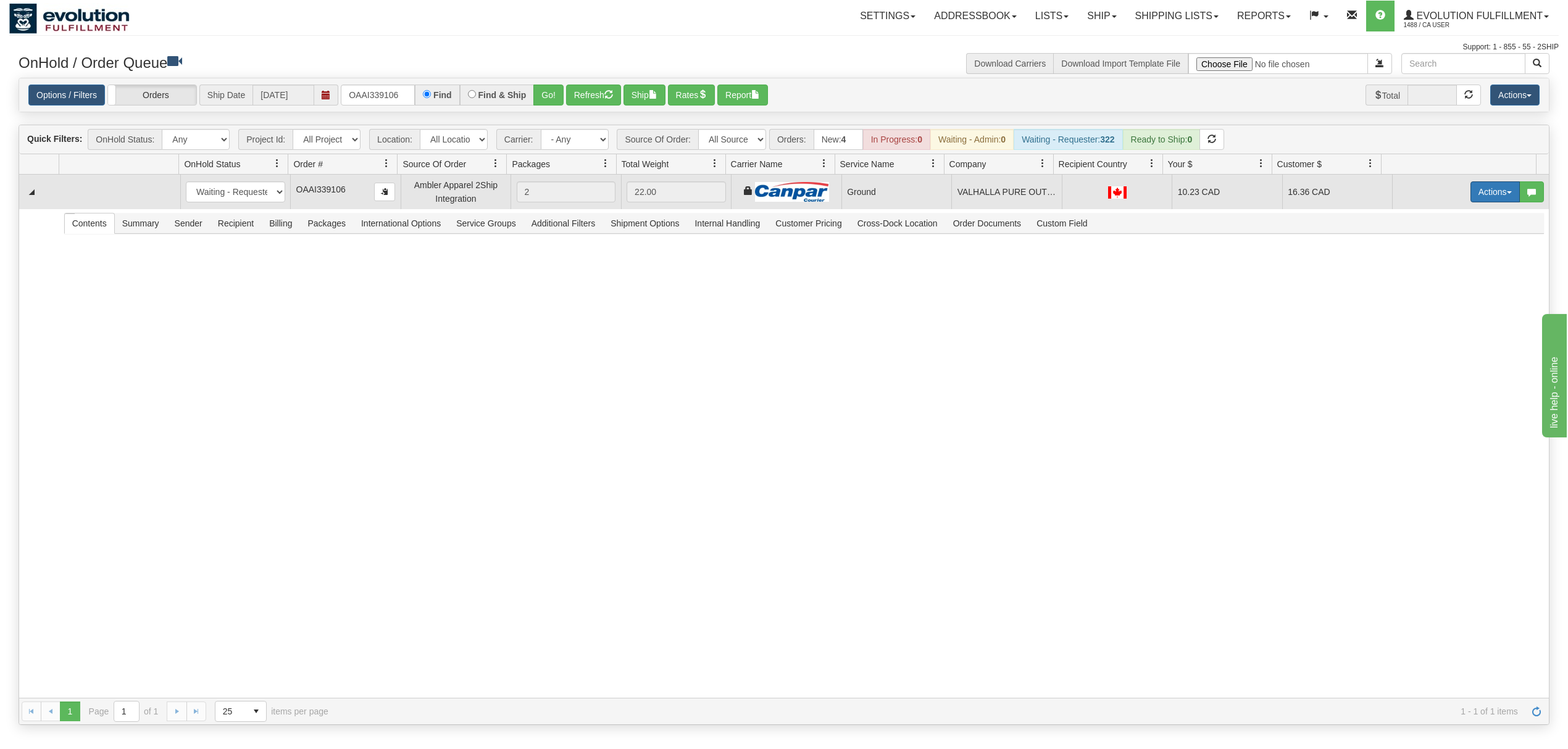
click at [1470, 196] on button "Actions" at bounding box center [1495, 192] width 50 height 21
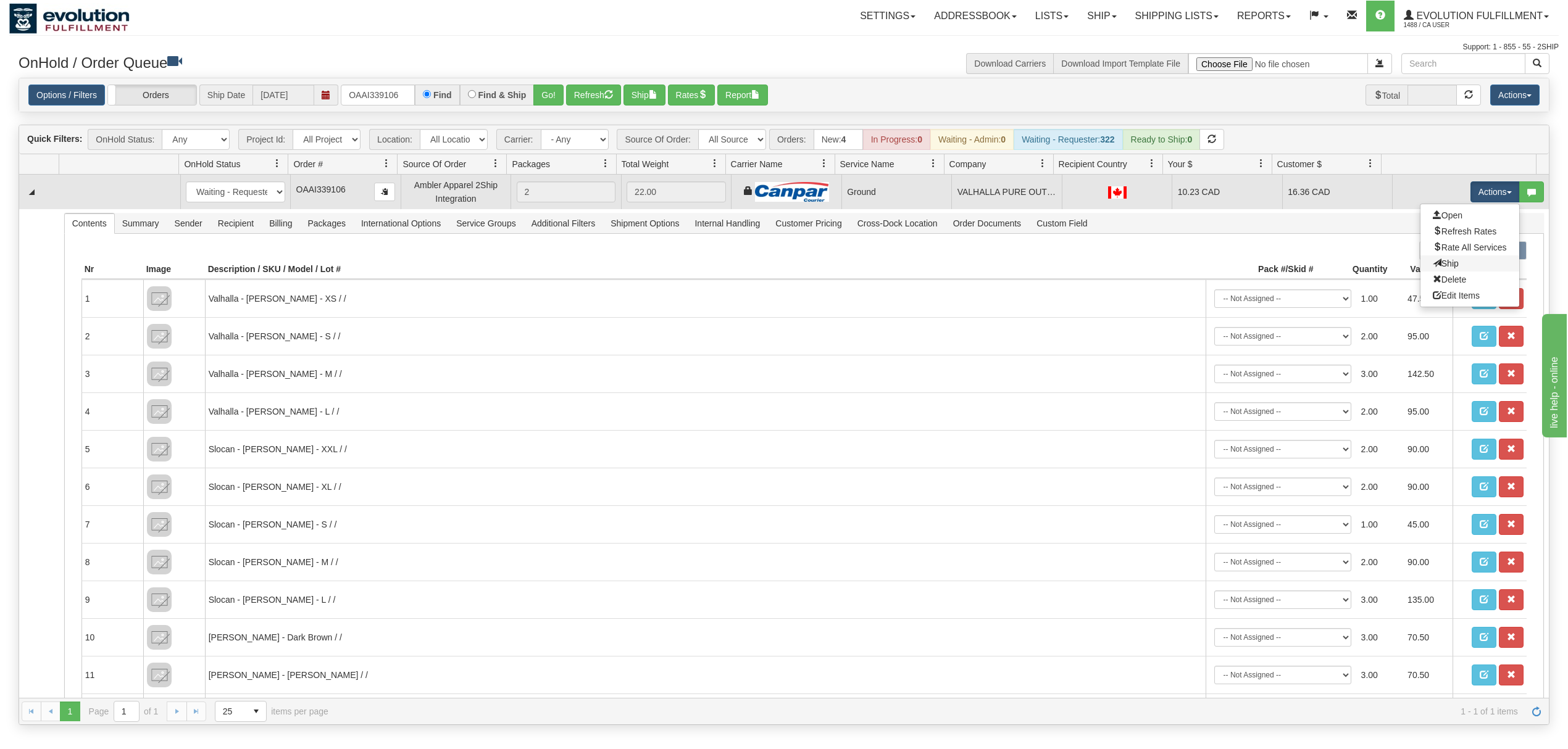
click at [1443, 267] on link "Ship" at bounding box center [1469, 263] width 99 height 16
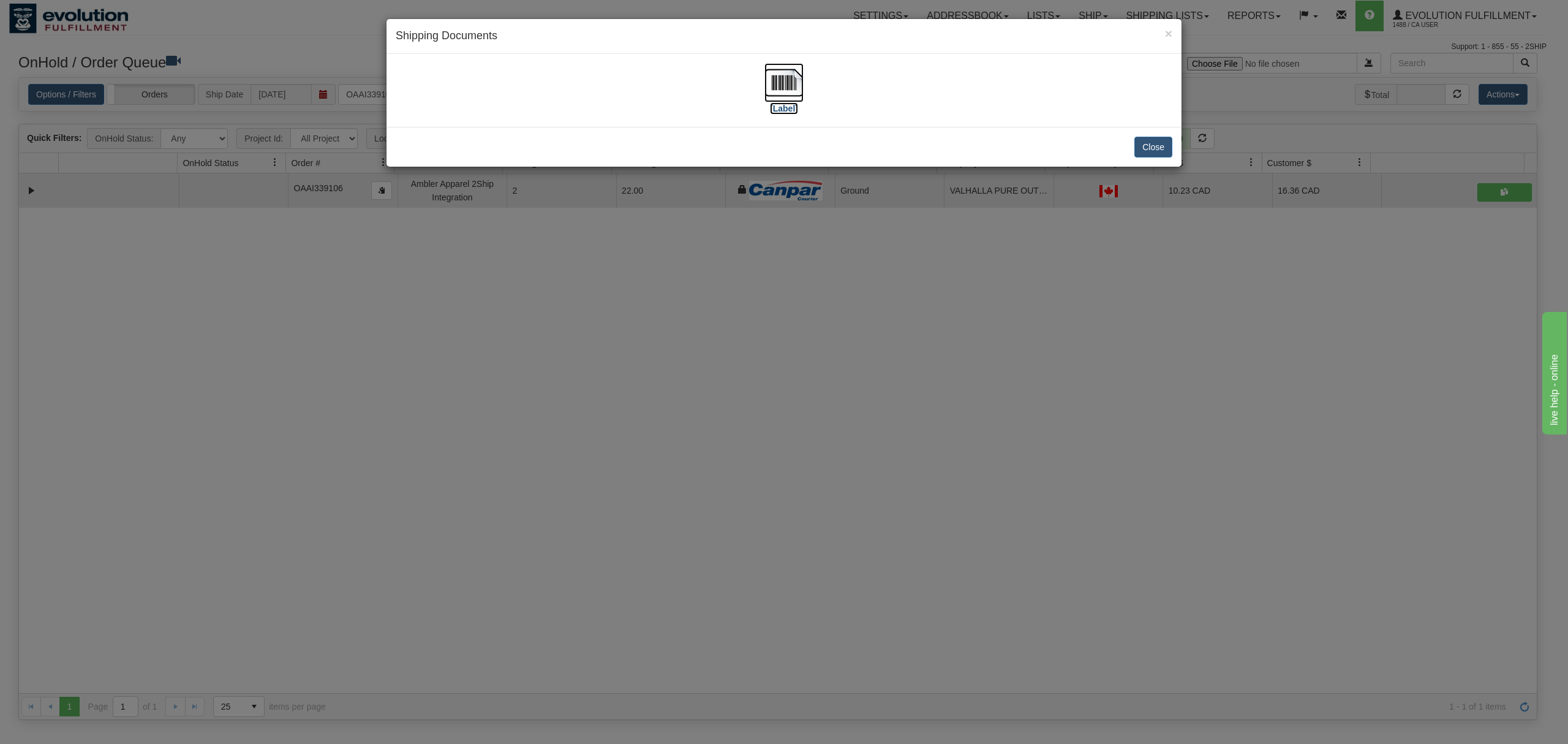
click at [785, 76] on img at bounding box center [784, 82] width 39 height 39
click at [777, 86] on img at bounding box center [784, 82] width 39 height 39
click at [1155, 144] on button "Close" at bounding box center [1153, 147] width 38 height 21
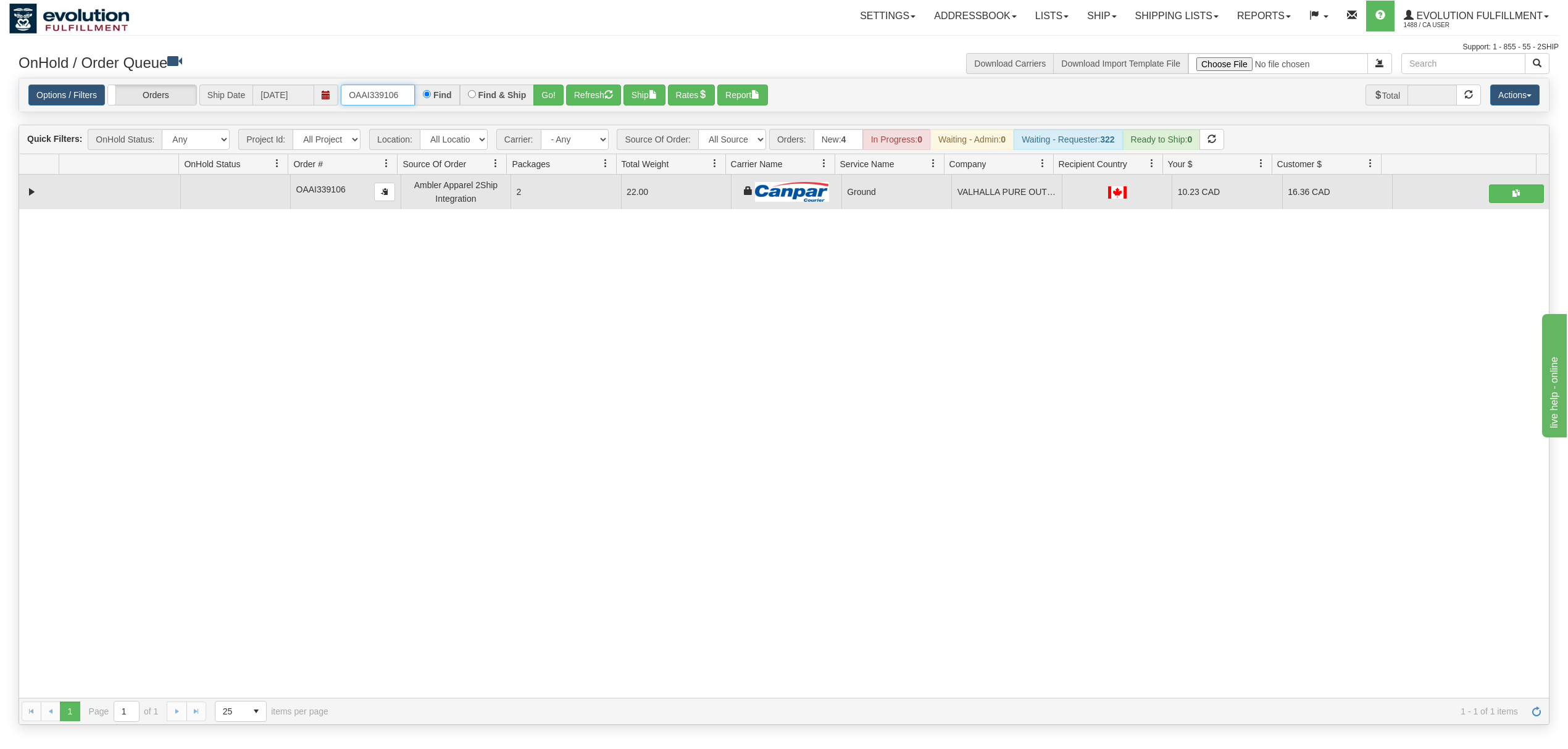
click at [395, 101] on input "OAAI339106" at bounding box center [378, 95] width 74 height 21
click at [553, 89] on button "Go!" at bounding box center [548, 95] width 30 height 21
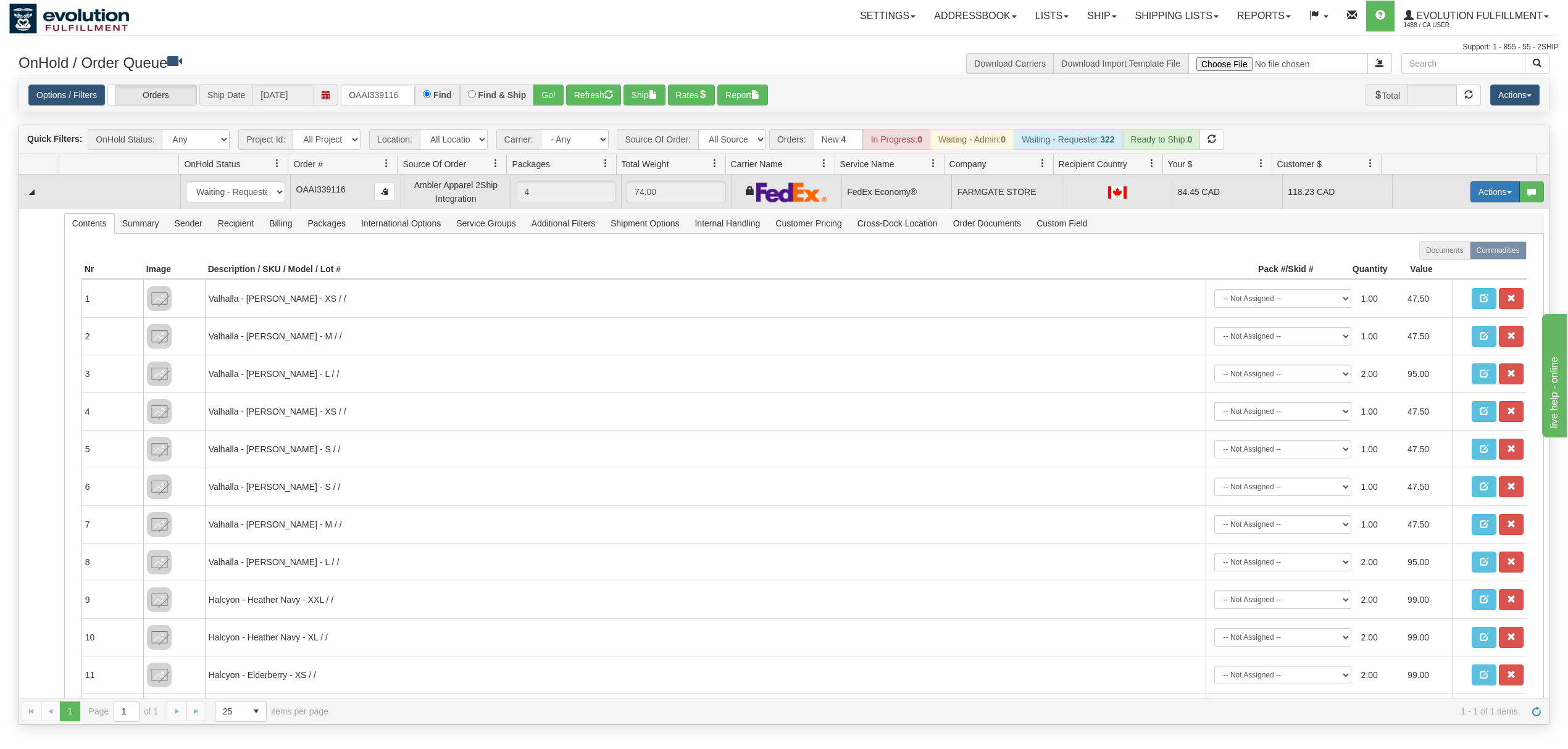
click at [1479, 201] on button "Actions" at bounding box center [1495, 192] width 50 height 21
click at [1433, 268] on span "Ship" at bounding box center [1446, 263] width 26 height 10
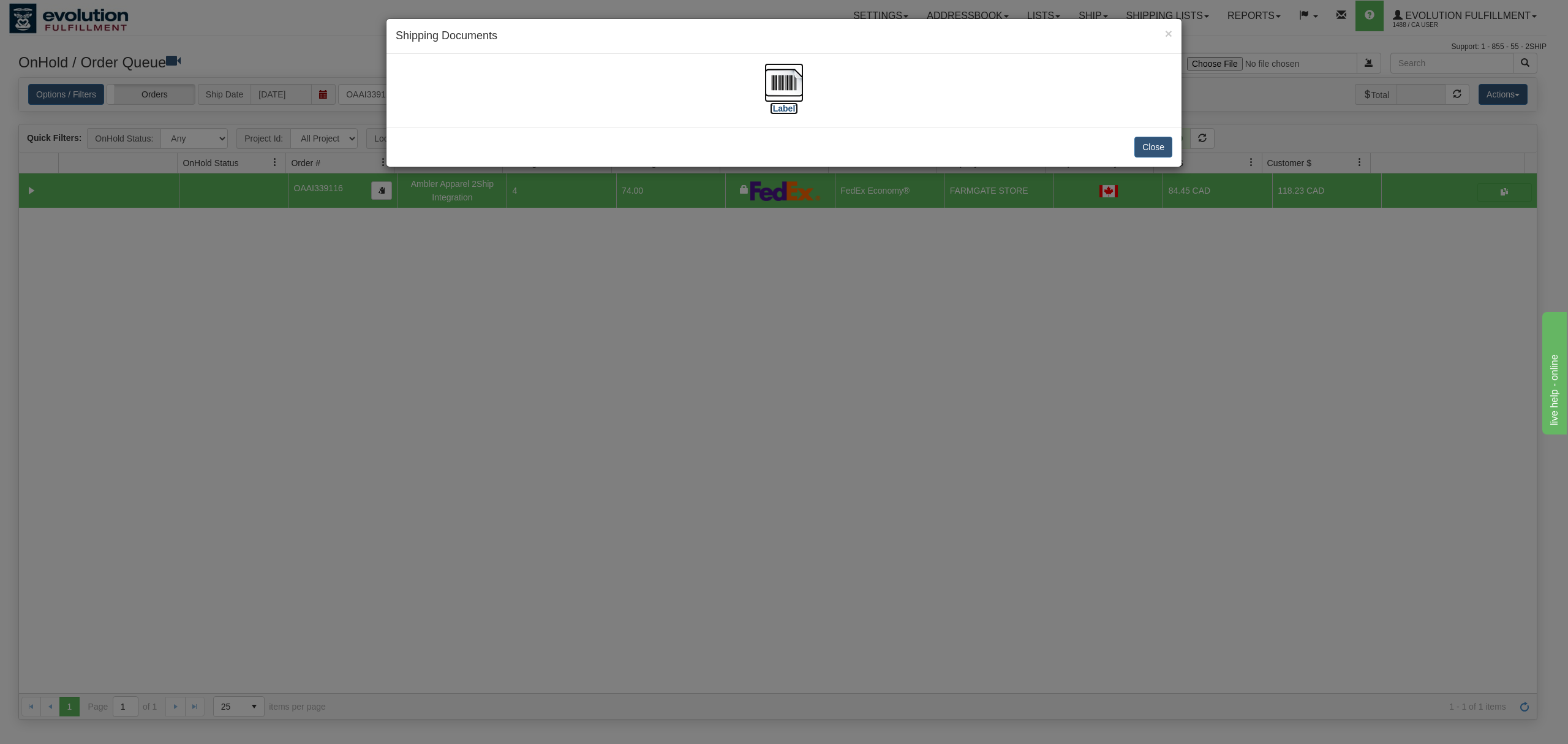
click at [783, 76] on img at bounding box center [784, 82] width 39 height 39
click at [1145, 150] on button "Close" at bounding box center [1153, 147] width 38 height 21
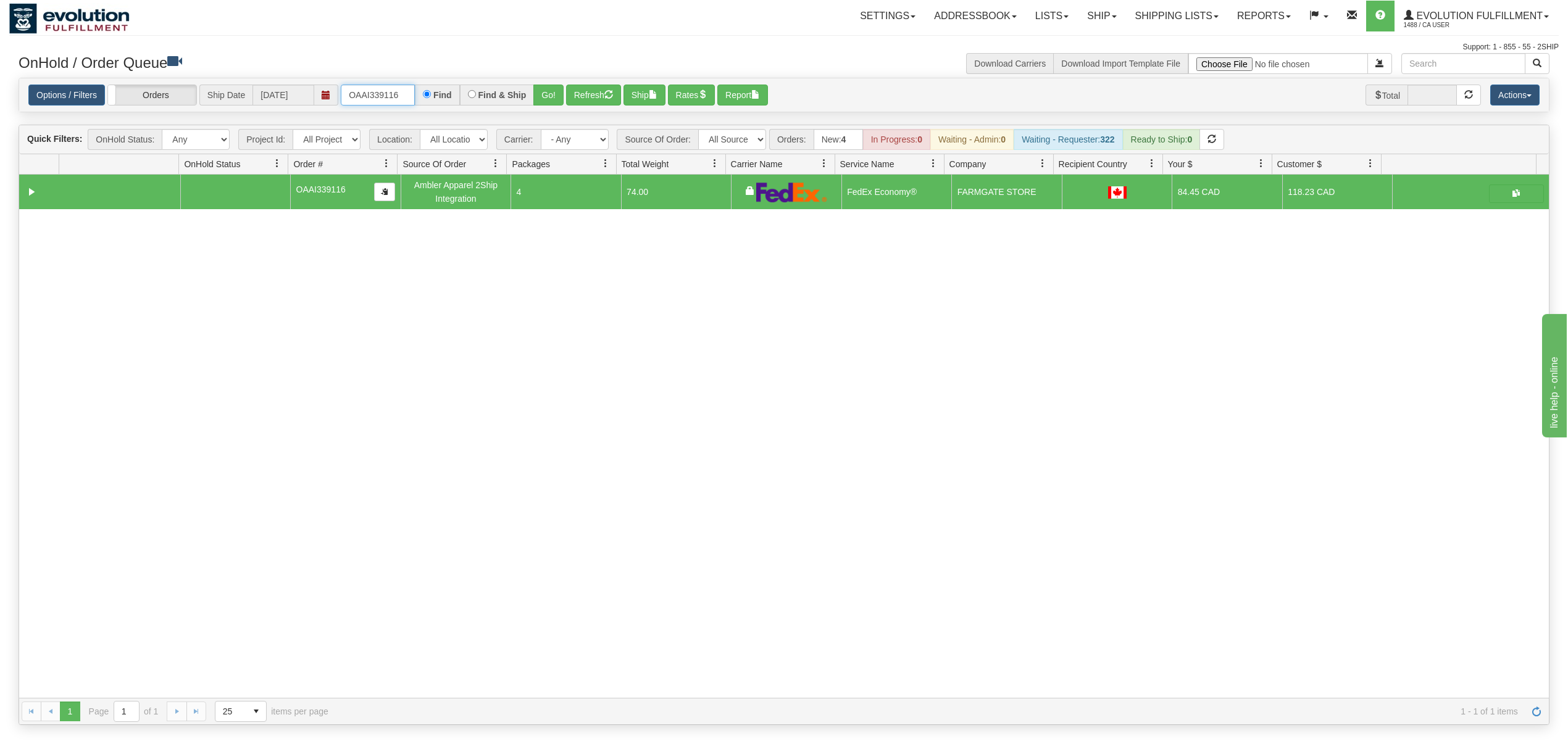
click at [369, 90] on input "OAAI339116" at bounding box center [378, 95] width 74 height 21
type input "OAAI339091"
click at [544, 90] on button "Go!" at bounding box center [548, 95] width 30 height 21
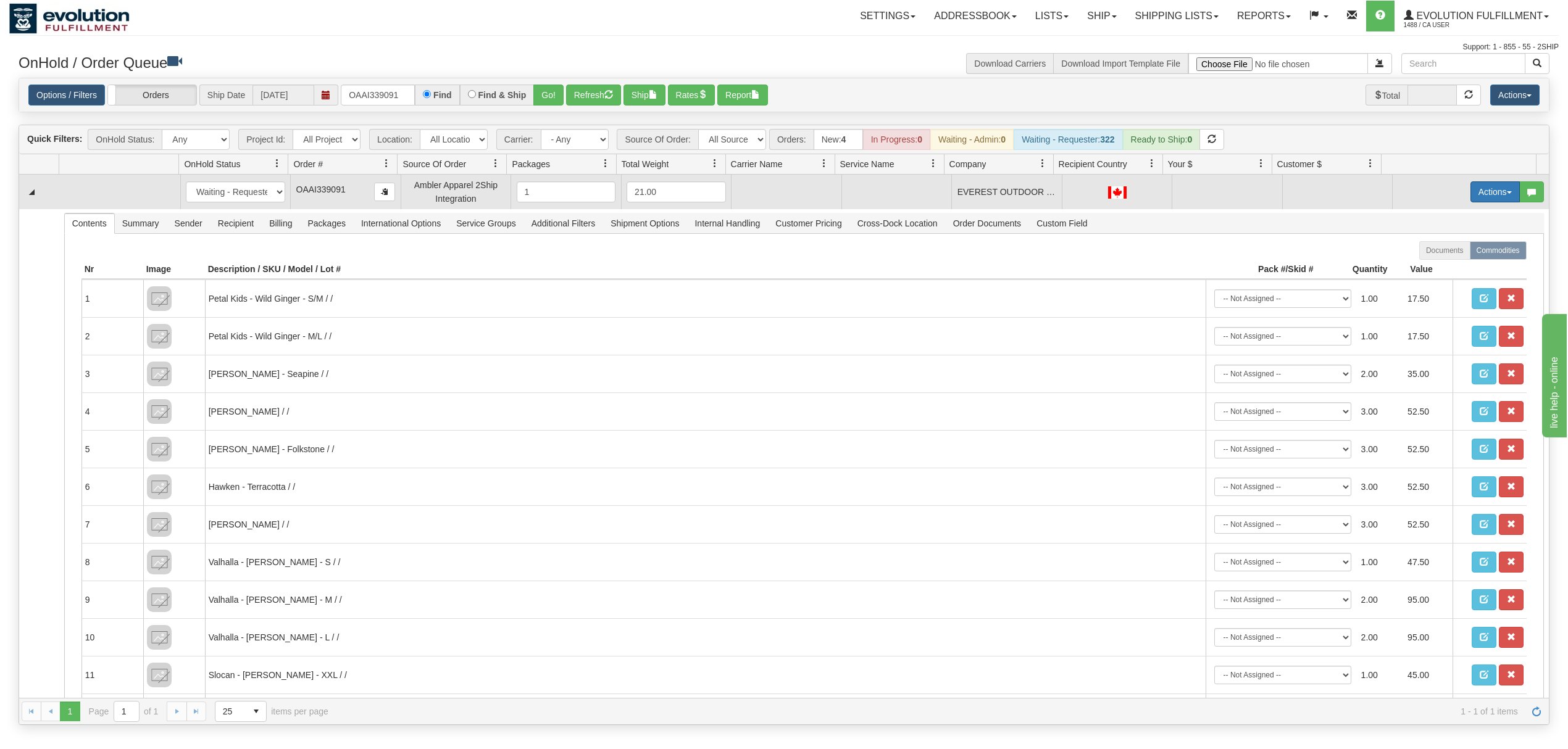
click at [1470, 196] on button "Actions" at bounding box center [1495, 192] width 50 height 21
click at [1457, 252] on span "Rate All Services" at bounding box center [1470, 247] width 74 height 10
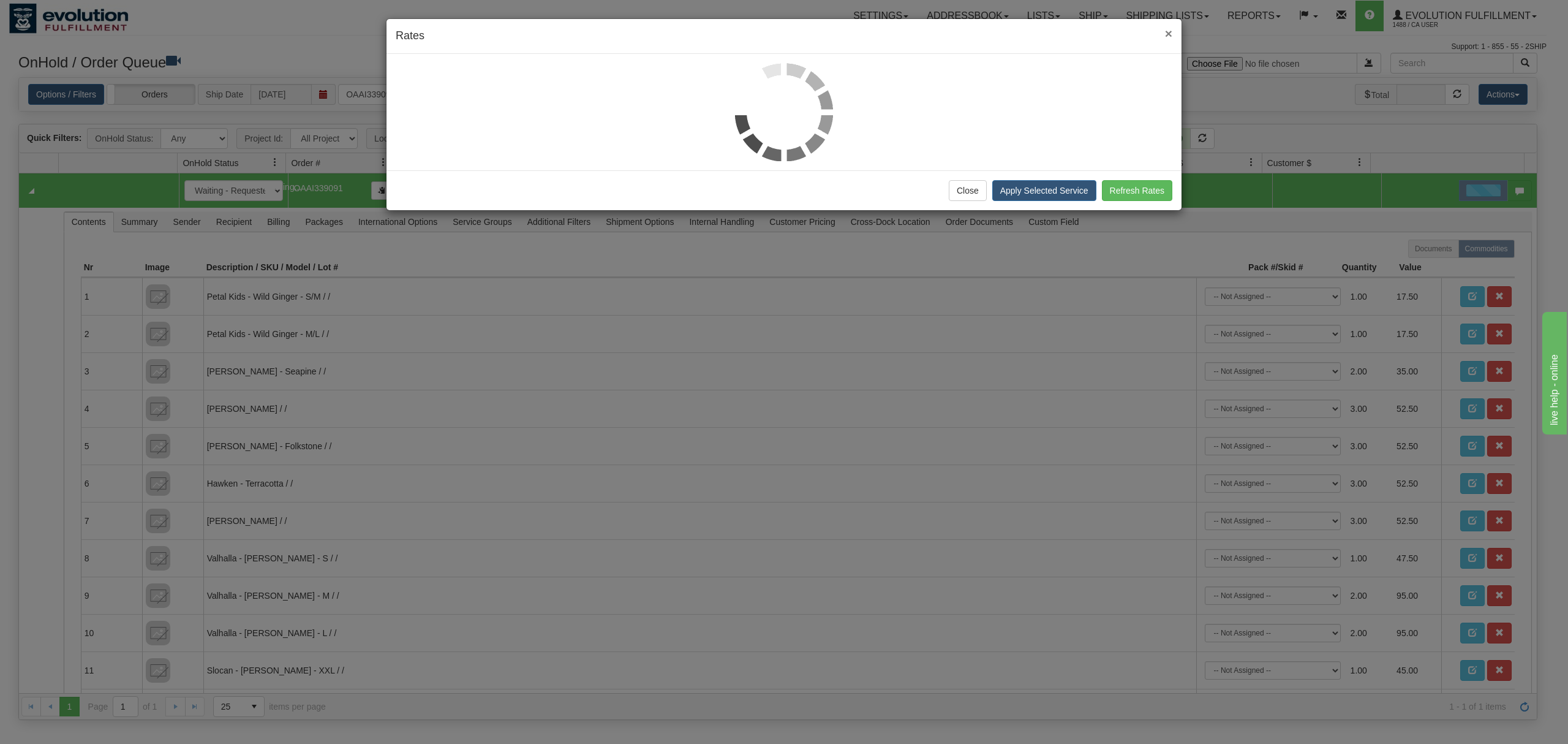
click at [1168, 32] on span "×" at bounding box center [1169, 33] width 7 height 14
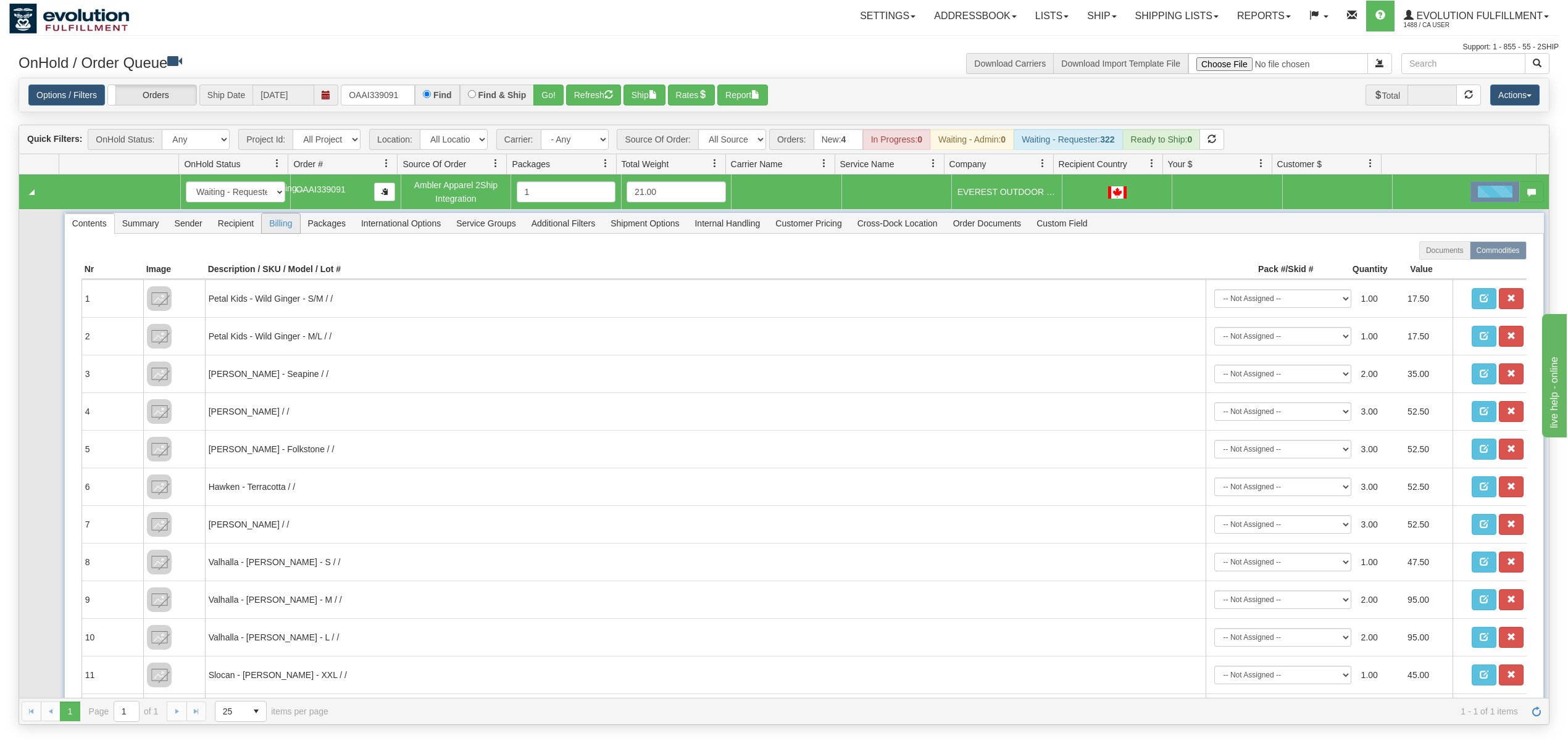
click at [279, 223] on span "Billing" at bounding box center [280, 223] width 38 height 20
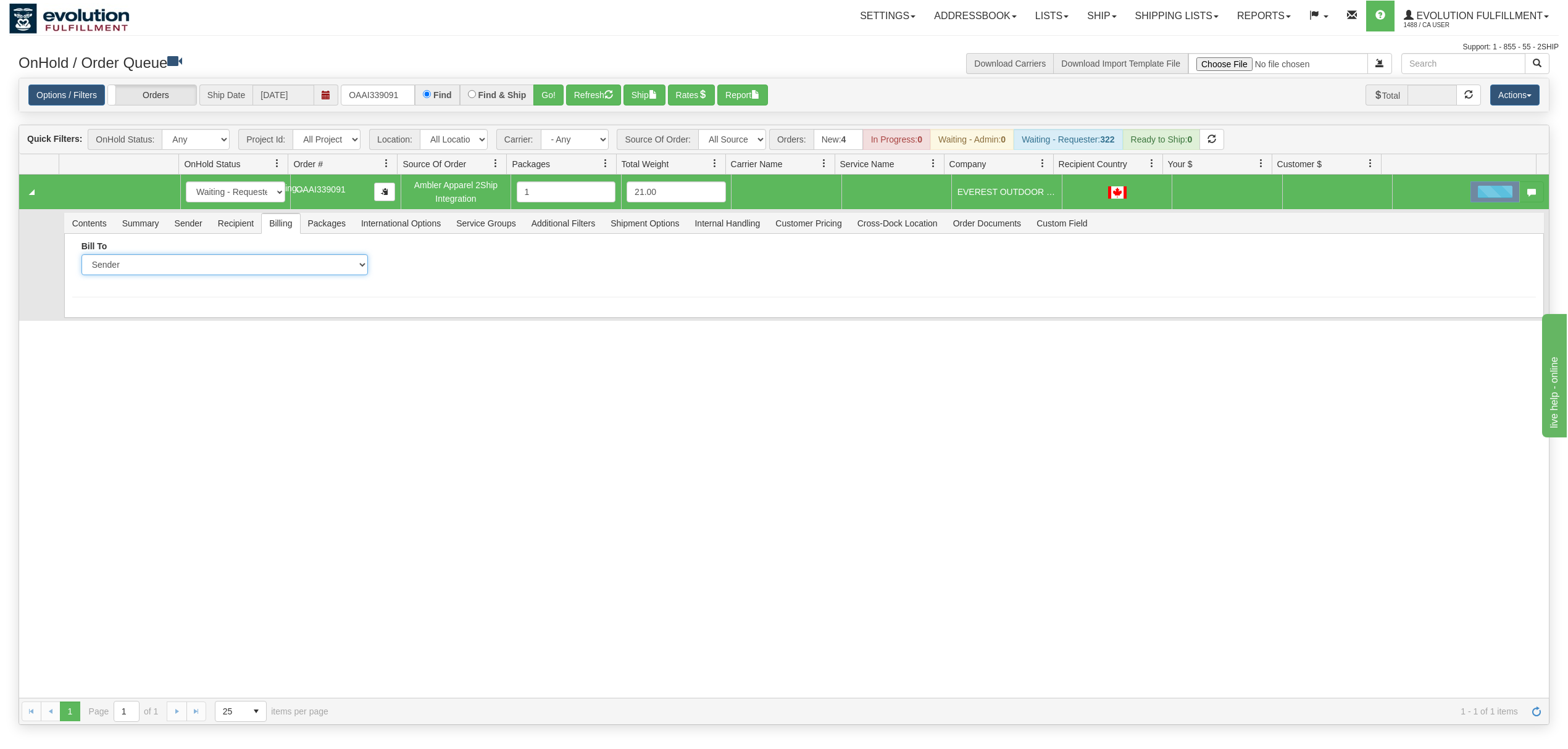
click at [213, 262] on select "Sender Recipient Third Party Collect" at bounding box center [225, 264] width 286 height 21
select select "2"
click at [81, 257] on select "Sender Recipient Third Party Collect" at bounding box center [225, 264] width 286 height 21
click at [449, 271] on input "Account" at bounding box center [530, 264] width 286 height 21
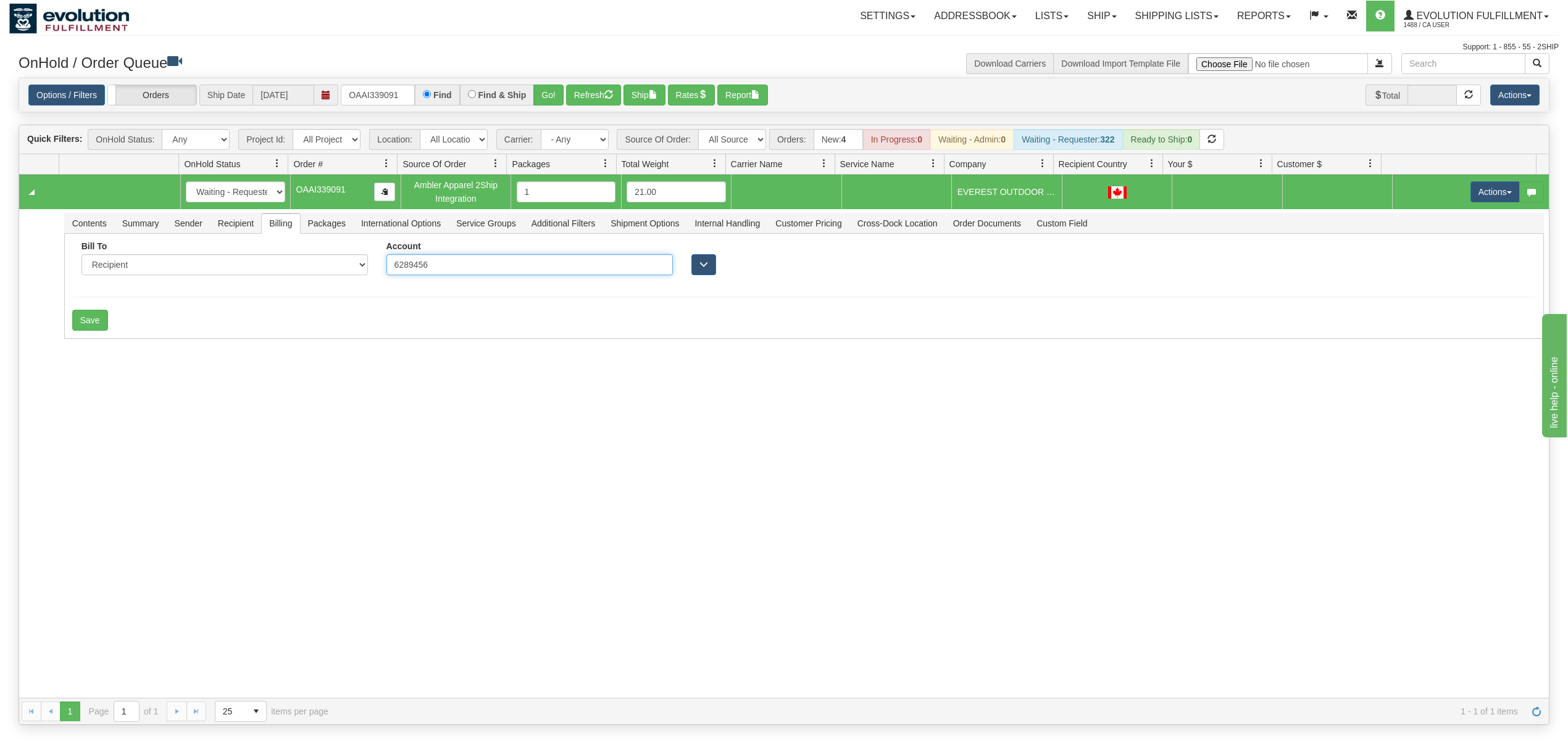
type input "6289456"
drag, startPoint x: 265, startPoint y: 375, endPoint x: 271, endPoint y: 379, distance: 7.2
click at [271, 379] on div "31644726 EVOLUTION V3 91168886 0 New In Progress Waiting - Admin Waiting - Requ…" at bounding box center [783, 436] width 1530 height 523
click at [87, 326] on button "Save" at bounding box center [90, 320] width 35 height 21
click at [1481, 183] on button "Actions" at bounding box center [1495, 192] width 50 height 21
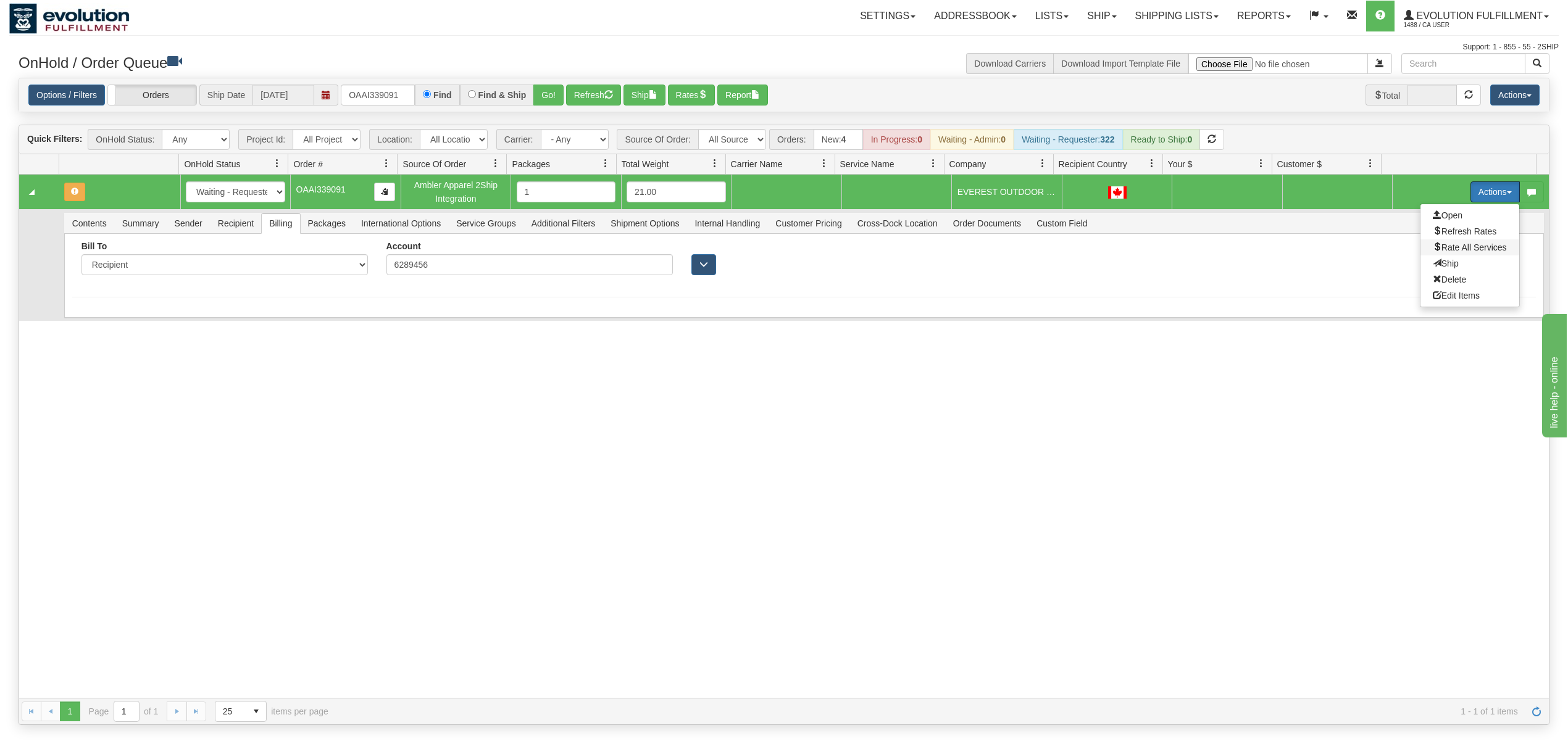
click at [1456, 252] on span "Rate All Services" at bounding box center [1470, 247] width 74 height 10
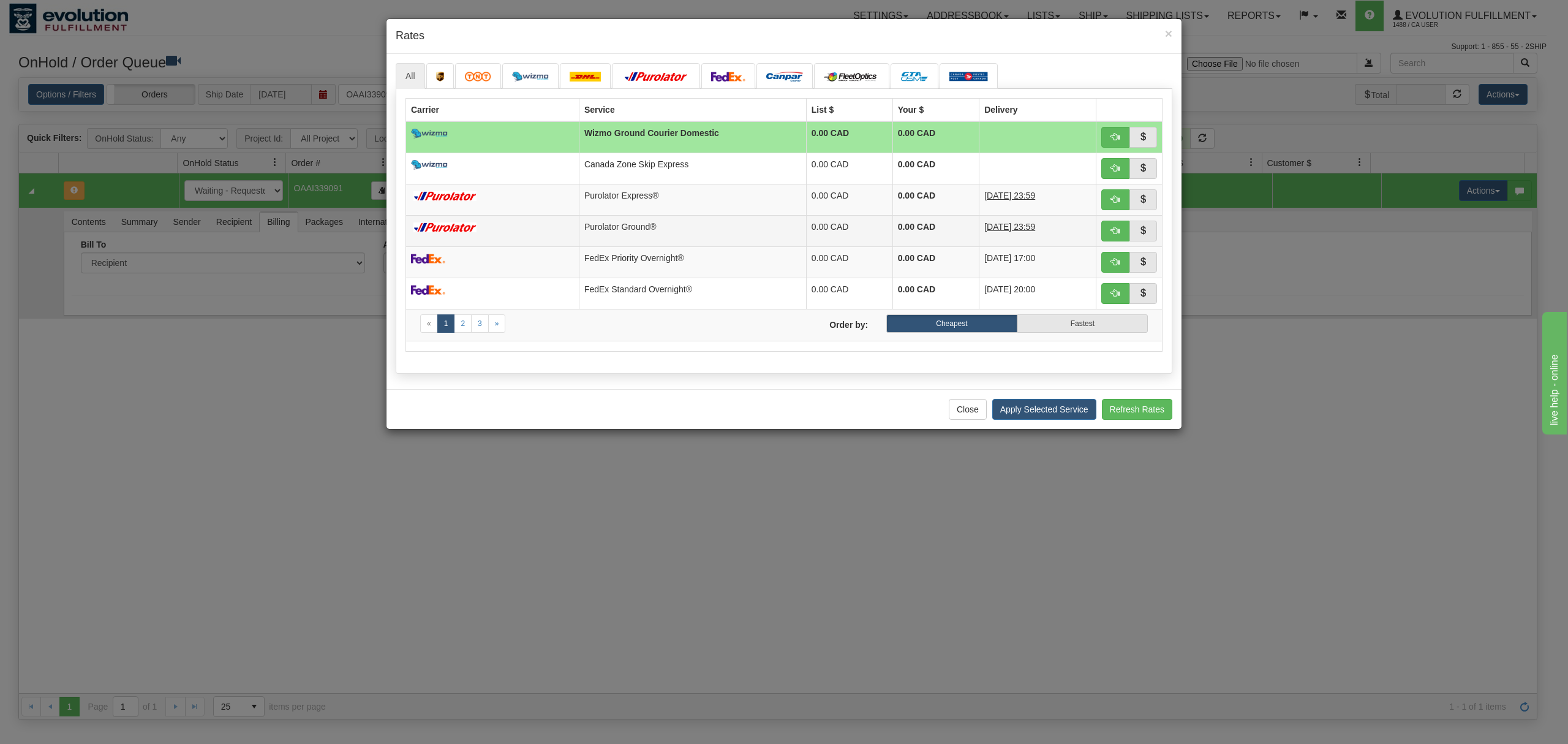
drag, startPoint x: 636, startPoint y: 228, endPoint x: 664, endPoint y: 234, distance: 28.6
click at [636, 228] on td "Purolator Ground®" at bounding box center [693, 231] width 227 height 31
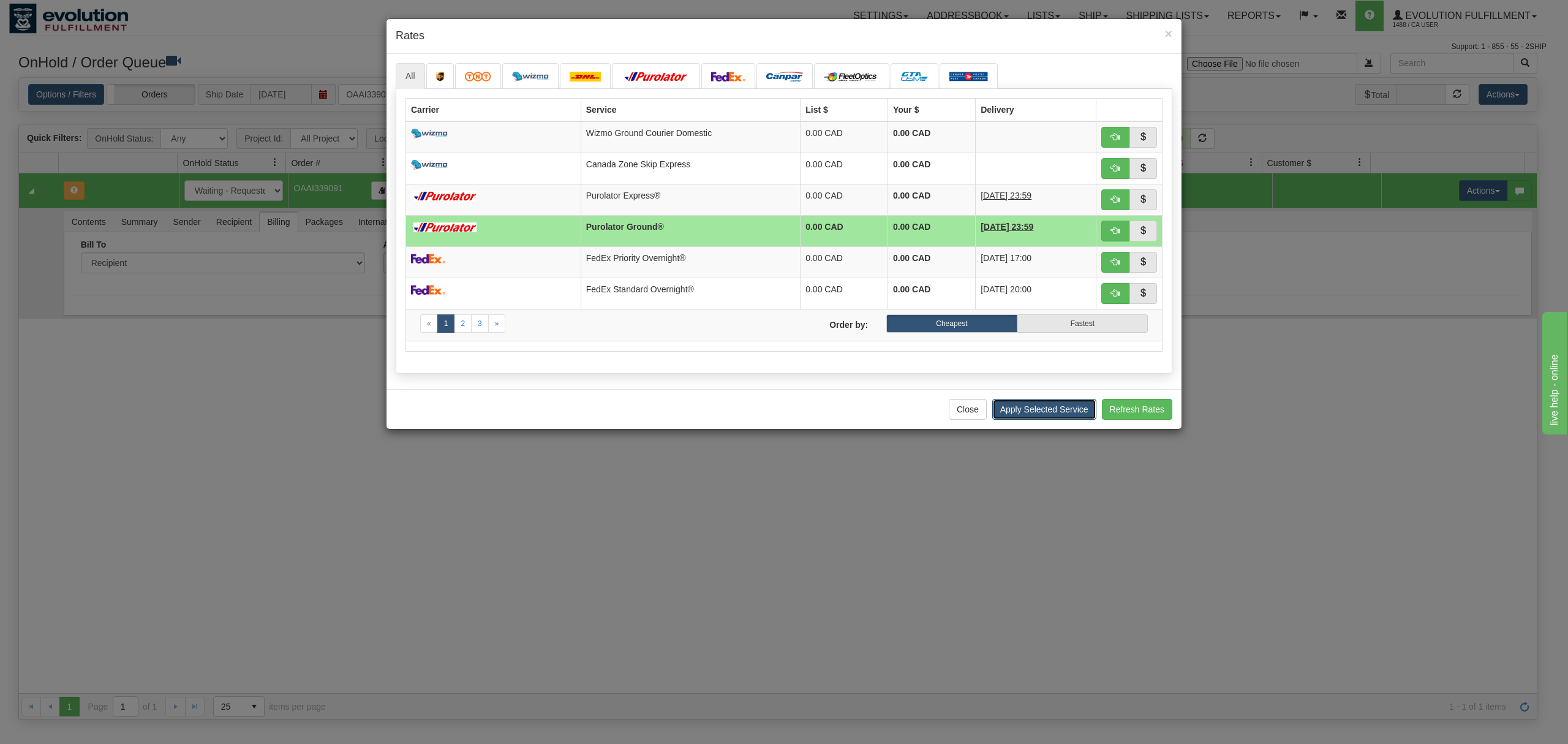
click at [1032, 415] on button "Apply Selected Service" at bounding box center [1044, 409] width 104 height 21
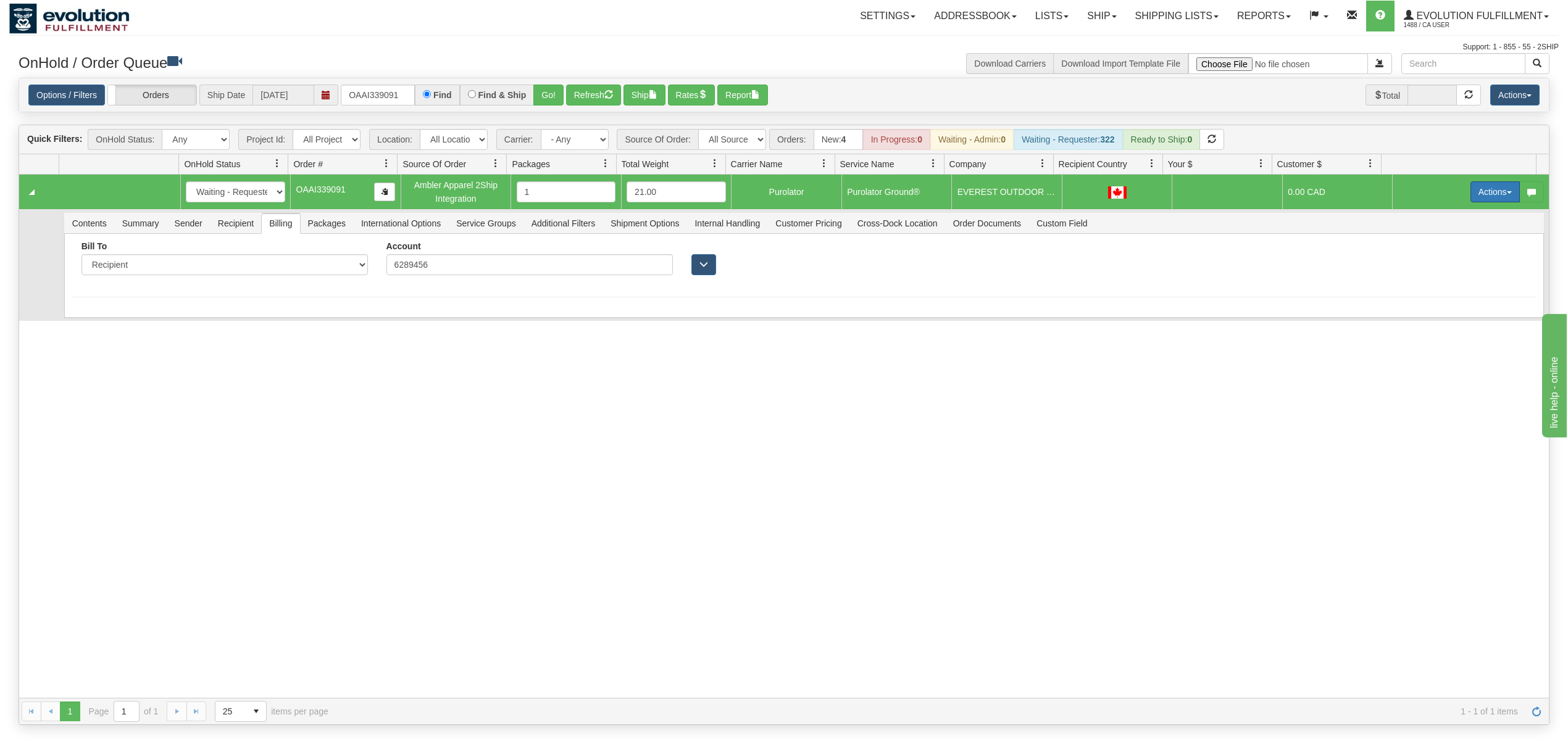
click at [1473, 192] on button "Actions" at bounding box center [1495, 192] width 50 height 21
click at [1423, 260] on link "Ship" at bounding box center [1469, 263] width 99 height 16
click at [230, 225] on span "Recipient" at bounding box center [235, 223] width 51 height 20
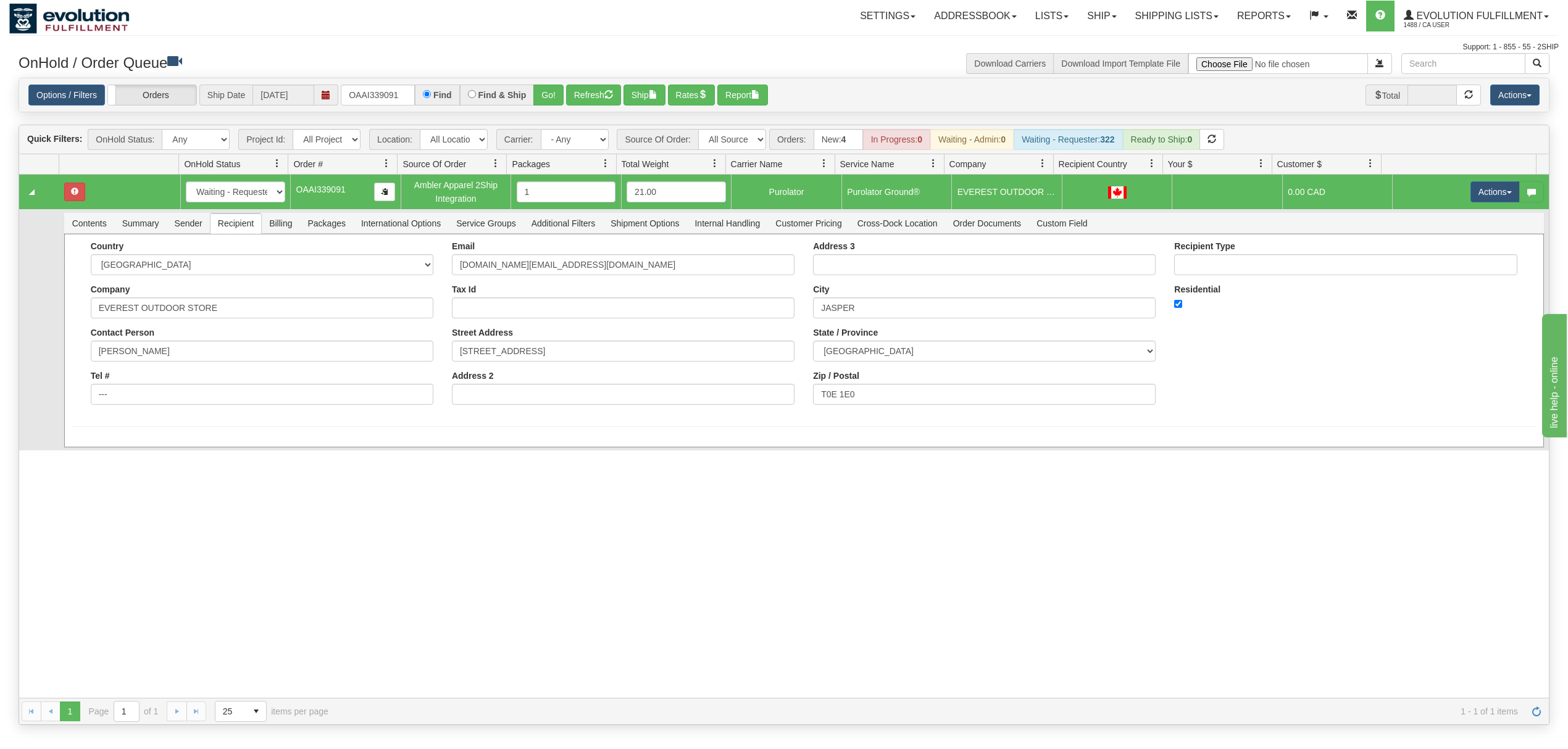
click at [173, 381] on div "Tel # ---" at bounding box center [262, 387] width 342 height 34
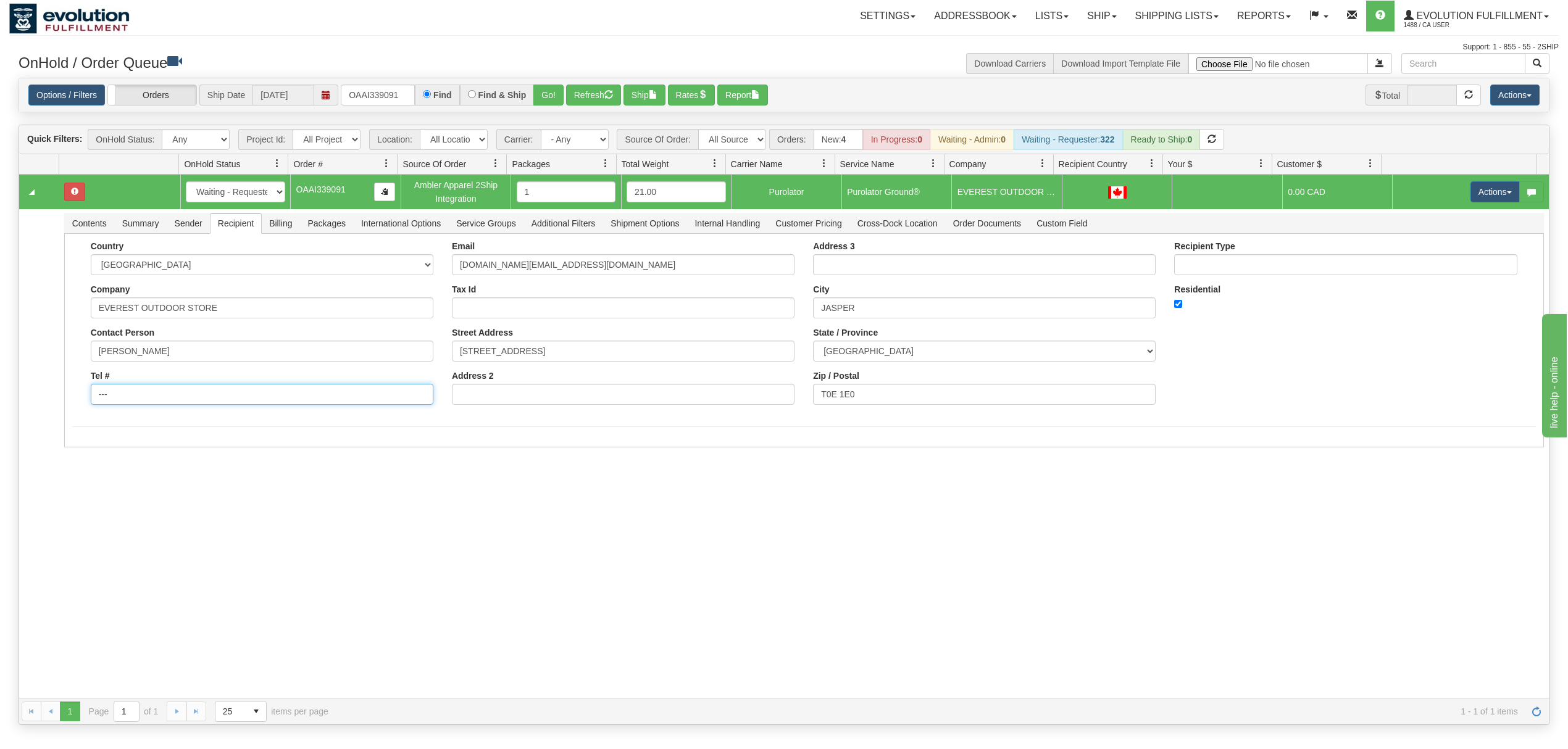
drag, startPoint x: 172, startPoint y: 387, endPoint x: 4, endPoint y: 403, distance: 168.8
click at [4, 403] on div "Toggle navigation Settings Shipping Preferences Fields Preferences New" at bounding box center [784, 374] width 1568 height 749
drag, startPoint x: 219, startPoint y: 398, endPoint x: 228, endPoint y: 398, distance: 9.0
click at [219, 398] on input "Tel #" at bounding box center [262, 394] width 342 height 21
type input "18886562228"
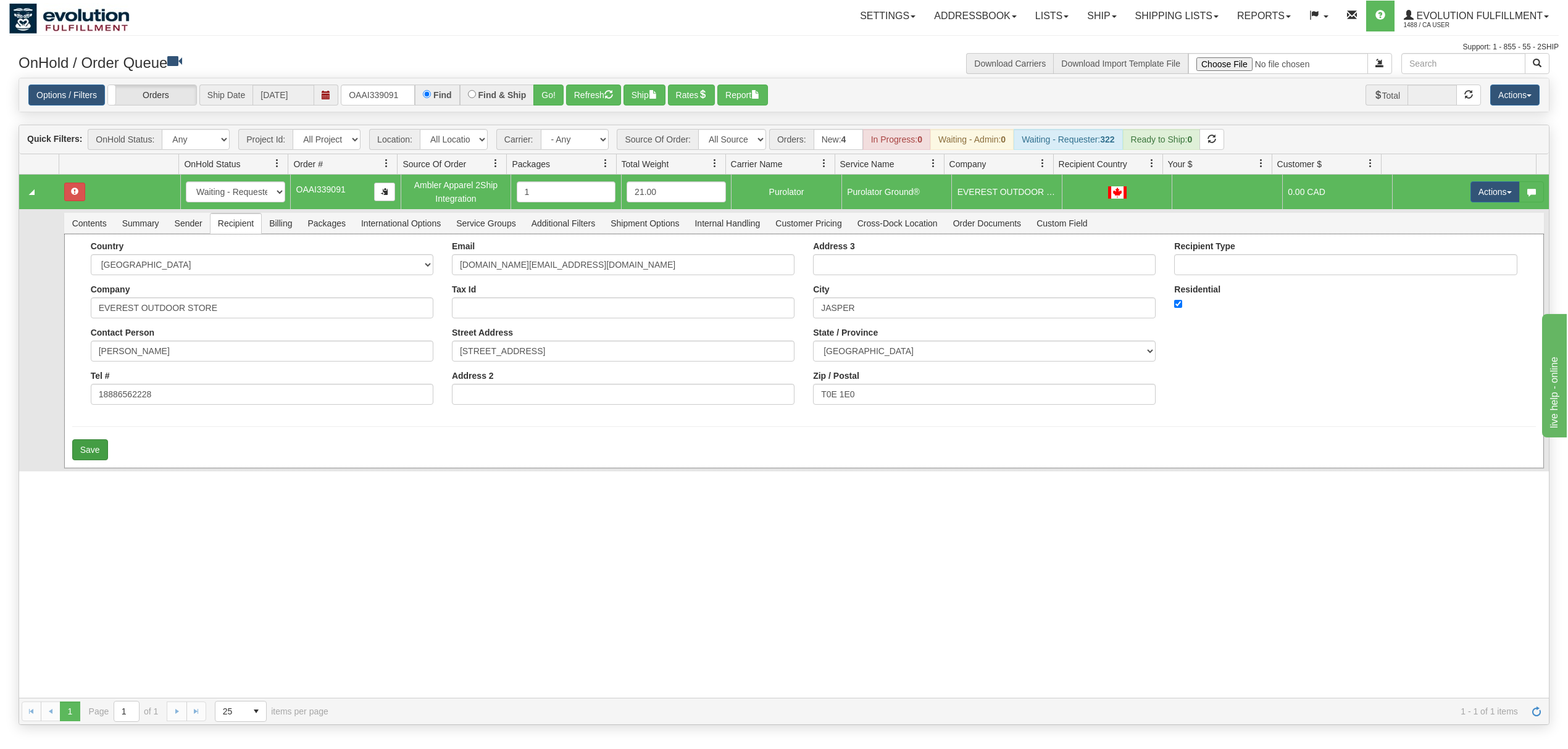
drag, startPoint x: 69, startPoint y: 442, endPoint x: 84, endPoint y: 448, distance: 16.2
click at [72, 445] on div "Country [GEOGRAPHIC_DATA] [GEOGRAPHIC_DATA] [GEOGRAPHIC_DATA] [GEOGRAPHIC_DATA]…" at bounding box center [804, 350] width 1480 height 234
click at [93, 452] on button "Save" at bounding box center [90, 450] width 35 height 21
click at [1485, 192] on button "Actions" at bounding box center [1495, 192] width 50 height 21
click at [1426, 260] on link "Ship" at bounding box center [1469, 263] width 99 height 16
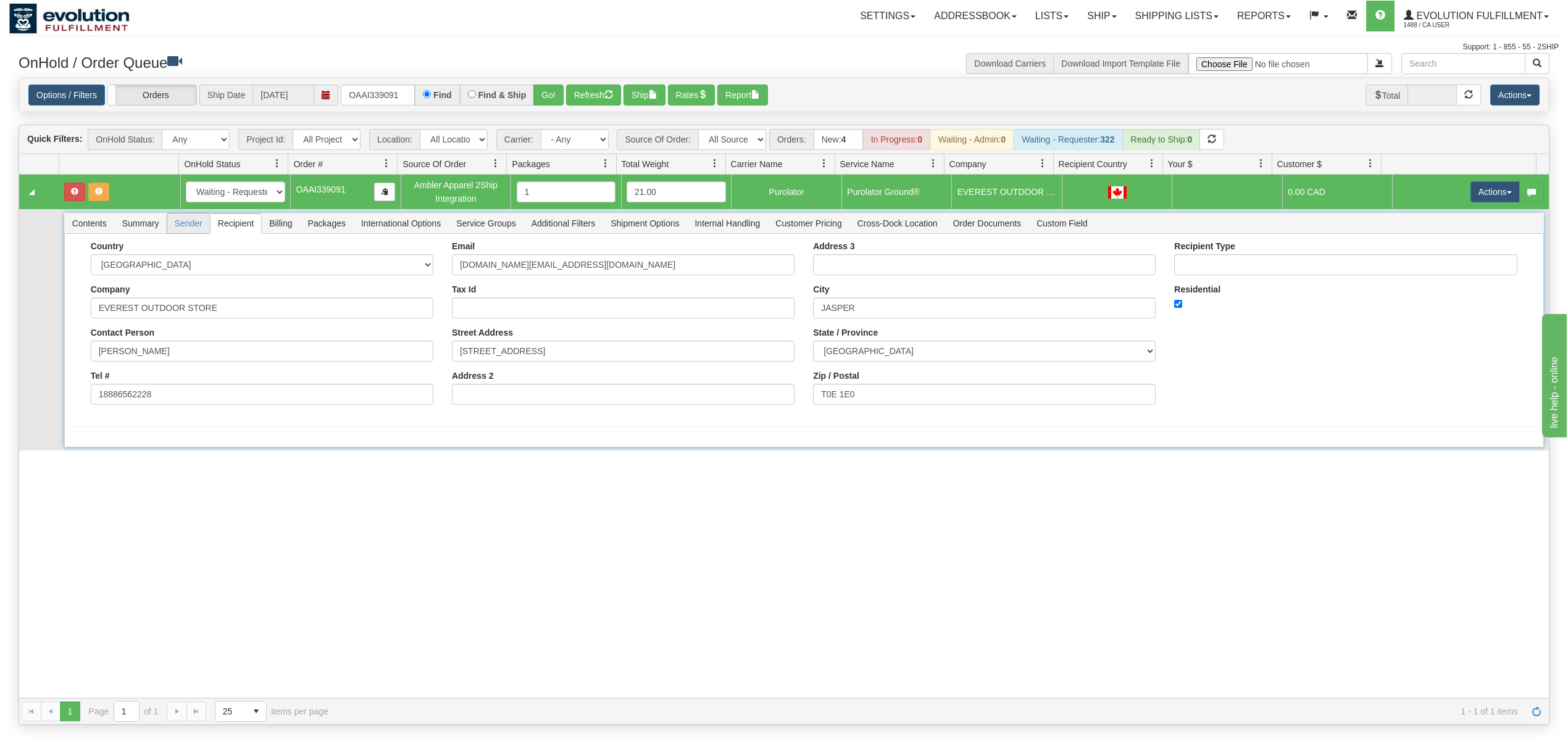
click at [188, 220] on span "Sender" at bounding box center [188, 223] width 42 height 20
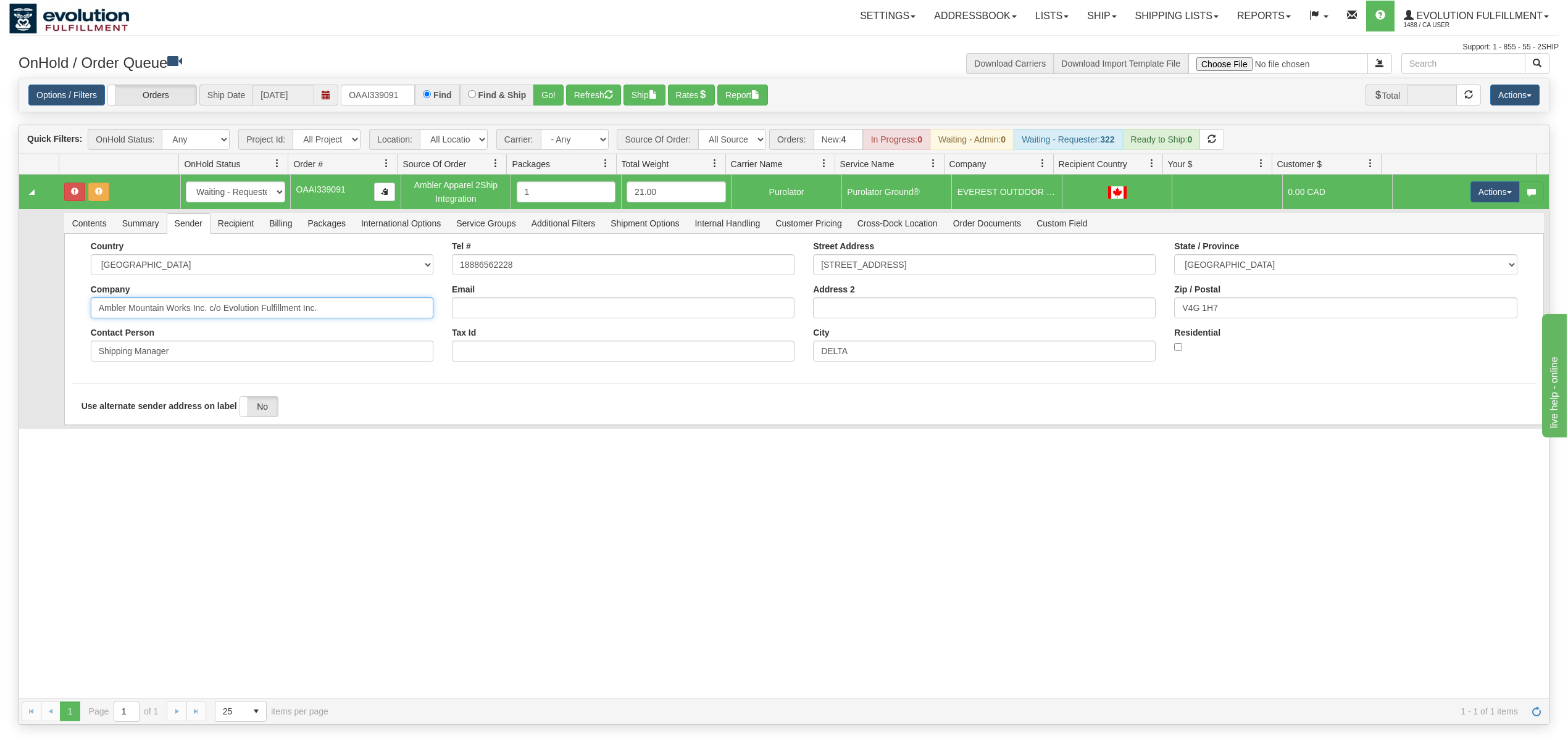
drag, startPoint x: 337, startPoint y: 316, endPoint x: 207, endPoint y: 348, distance: 133.9
click at [207, 348] on div "Country [GEOGRAPHIC_DATA] [GEOGRAPHIC_DATA] [GEOGRAPHIC_DATA] [GEOGRAPHIC_DATA]…" at bounding box center [262, 306] width 361 height 130
type input "Ambler Mountain Works Inc"
click at [163, 451] on div "31644726 EVOLUTION V3 91168886 0 New In Progress Waiting - Admin Waiting - Requ…" at bounding box center [783, 436] width 1530 height 523
click at [97, 422] on button "Save" at bounding box center [90, 428] width 35 height 21
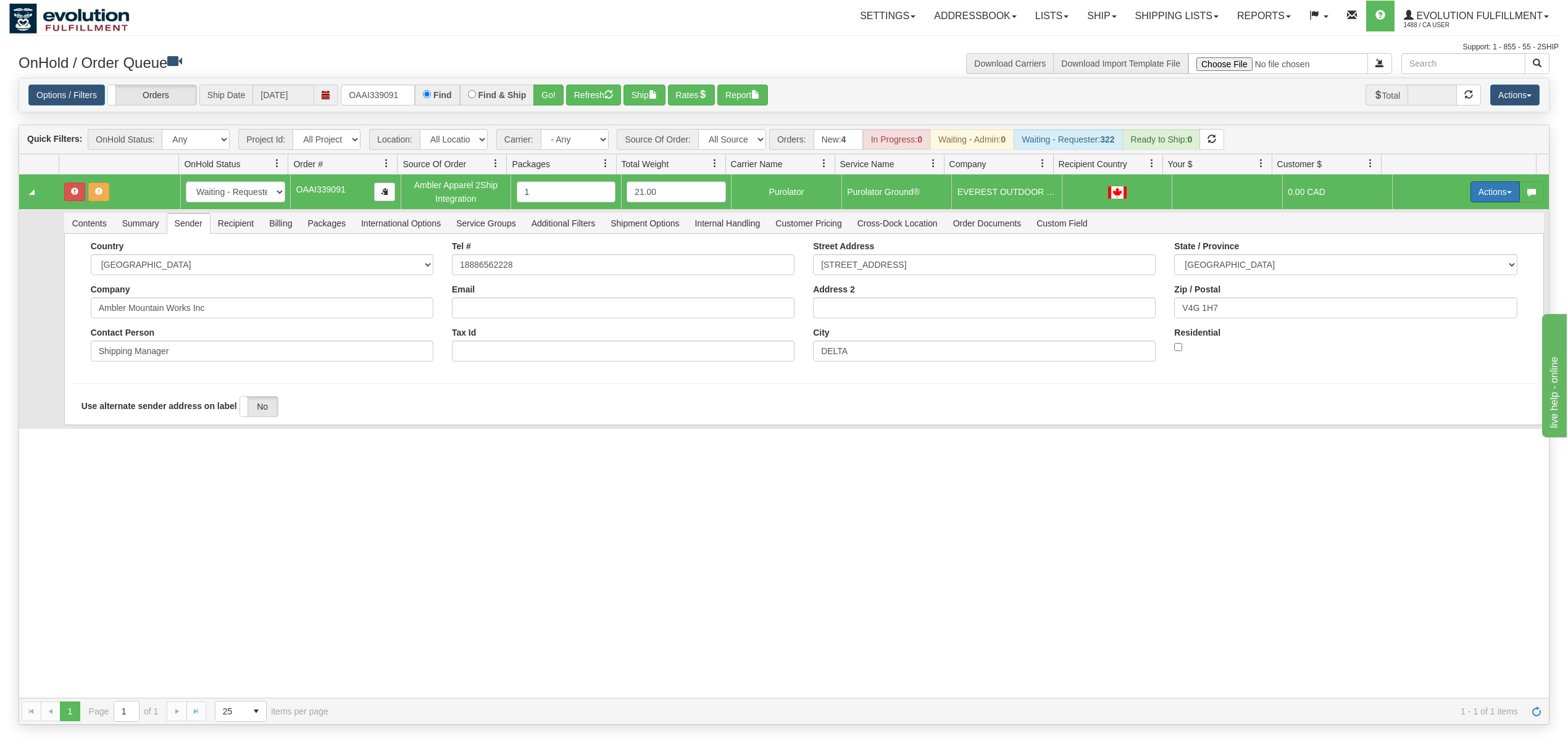
click at [1484, 191] on button "Actions" at bounding box center [1495, 192] width 50 height 21
click at [1423, 260] on link "Ship" at bounding box center [1469, 263] width 99 height 16
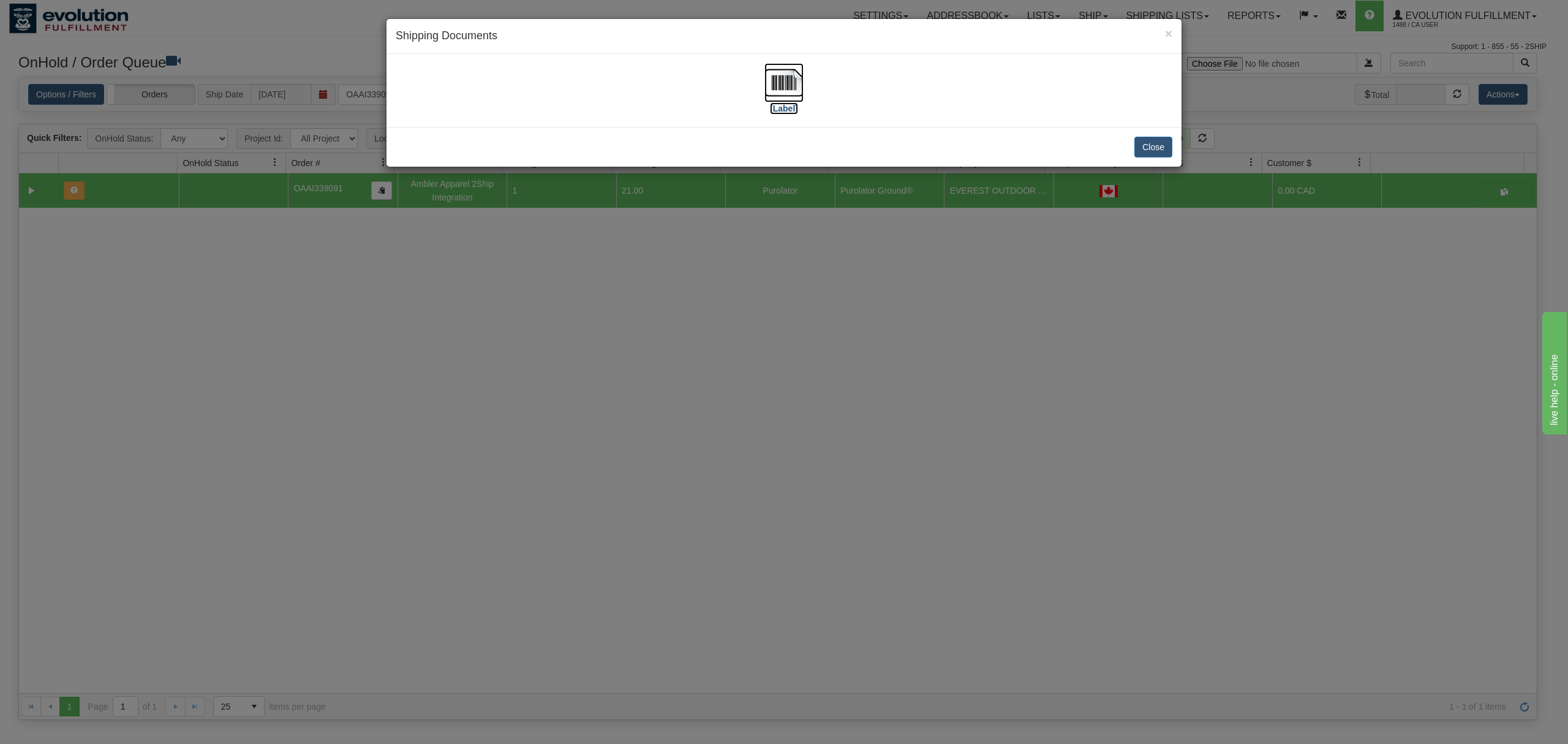
click at [777, 82] on img at bounding box center [784, 82] width 39 height 39
click at [1153, 152] on button "Close" at bounding box center [1153, 147] width 38 height 21
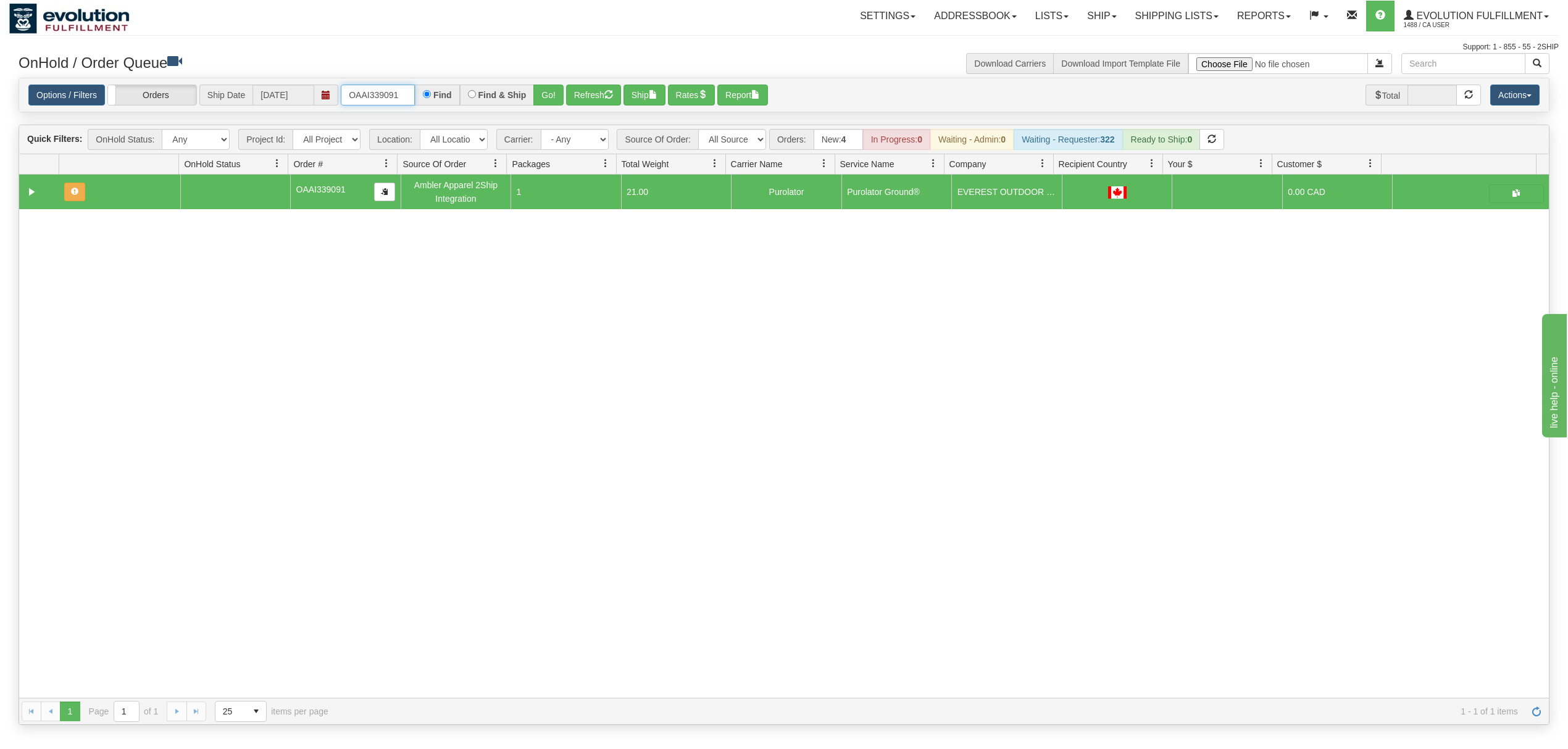
click at [406, 100] on input "OAAI339091" at bounding box center [378, 95] width 74 height 21
type input "OAAI339123"
click at [544, 84] on div "Options / Filters Group Shipments Orders Ship Date [DATE] OAAI339123 Find Find …" at bounding box center [783, 95] width 1530 height 34
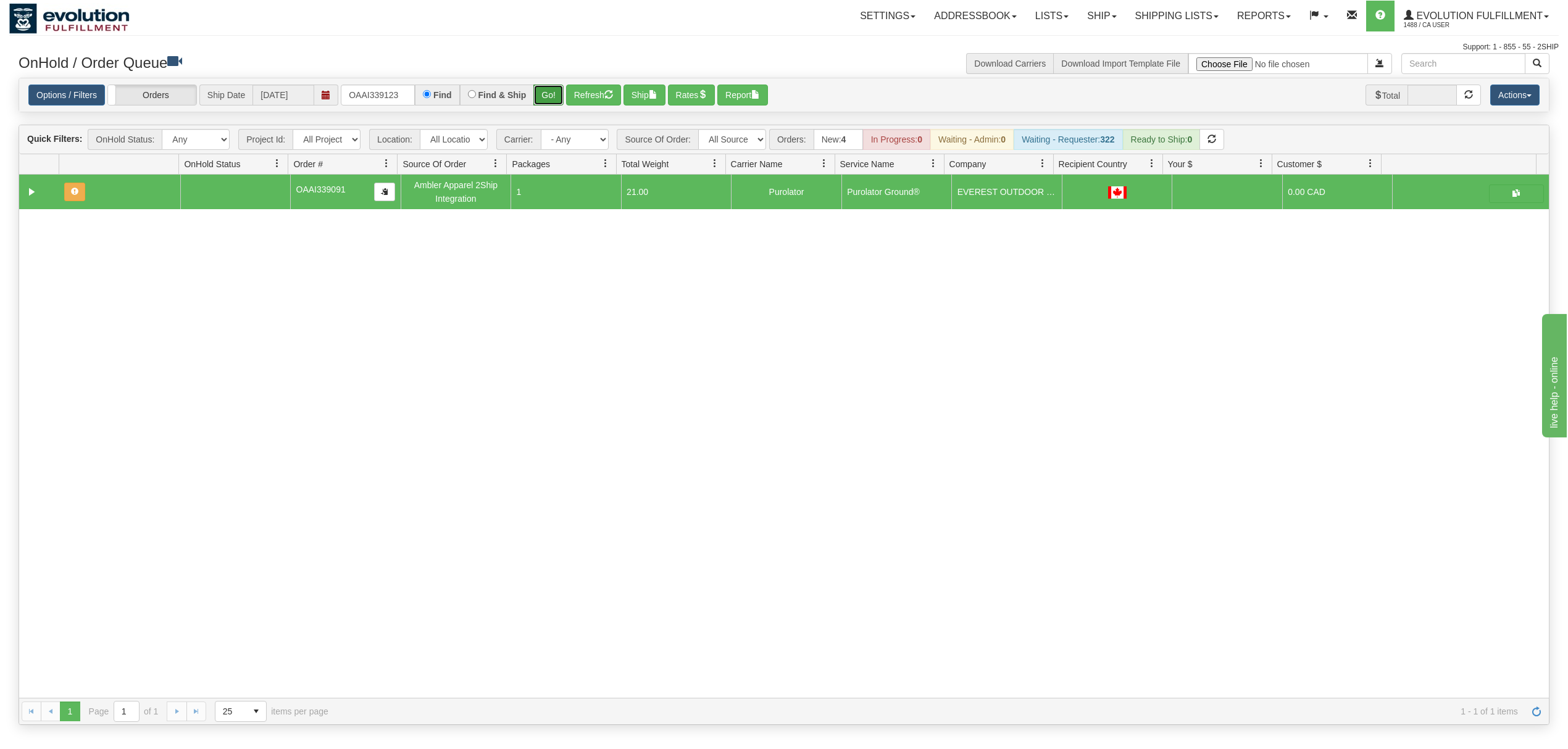
click at [559, 94] on button "Go!" at bounding box center [548, 95] width 30 height 21
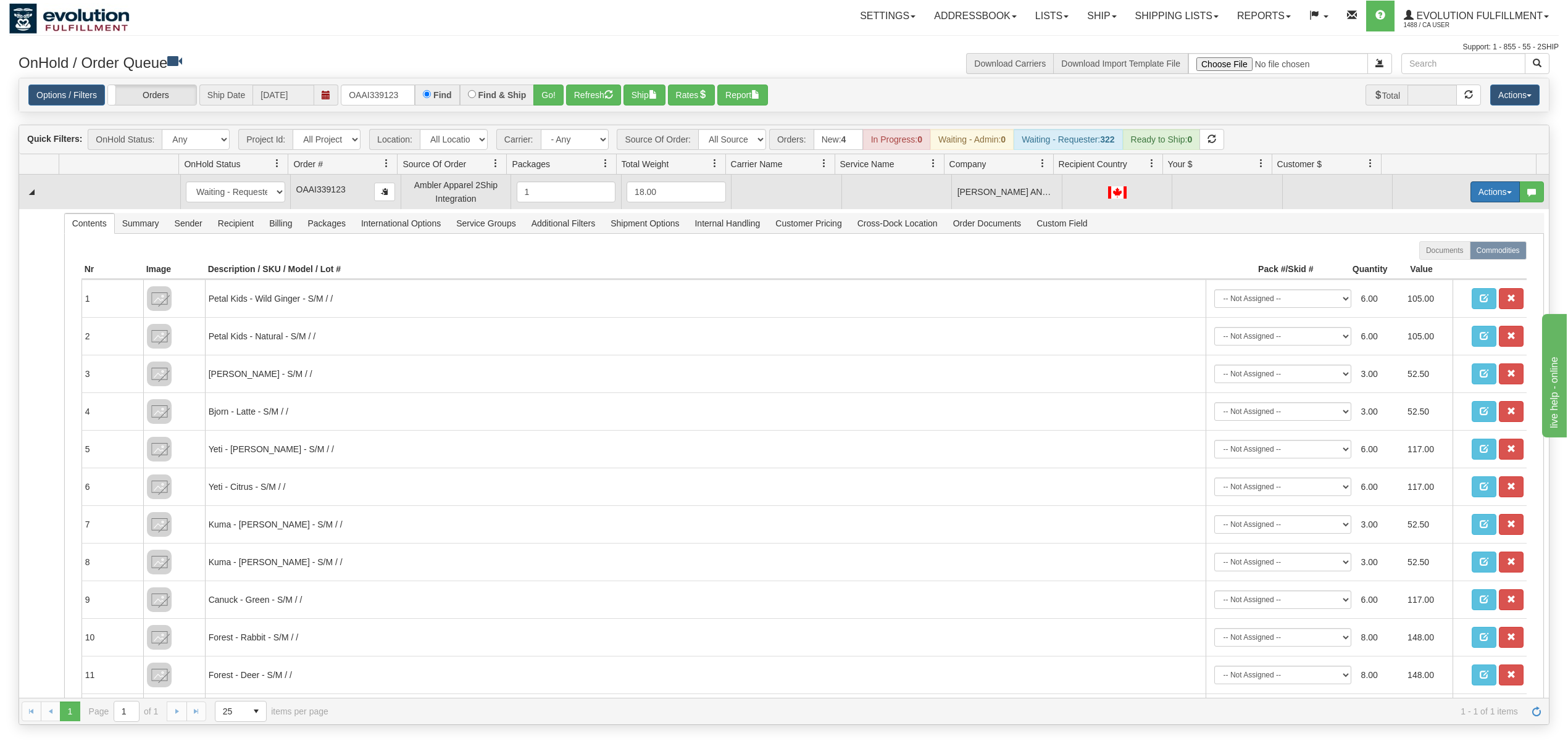
click at [1481, 189] on button "Actions" at bounding box center [1495, 192] width 50 height 21
click at [1448, 245] on span "Rate All Services" at bounding box center [1470, 247] width 74 height 10
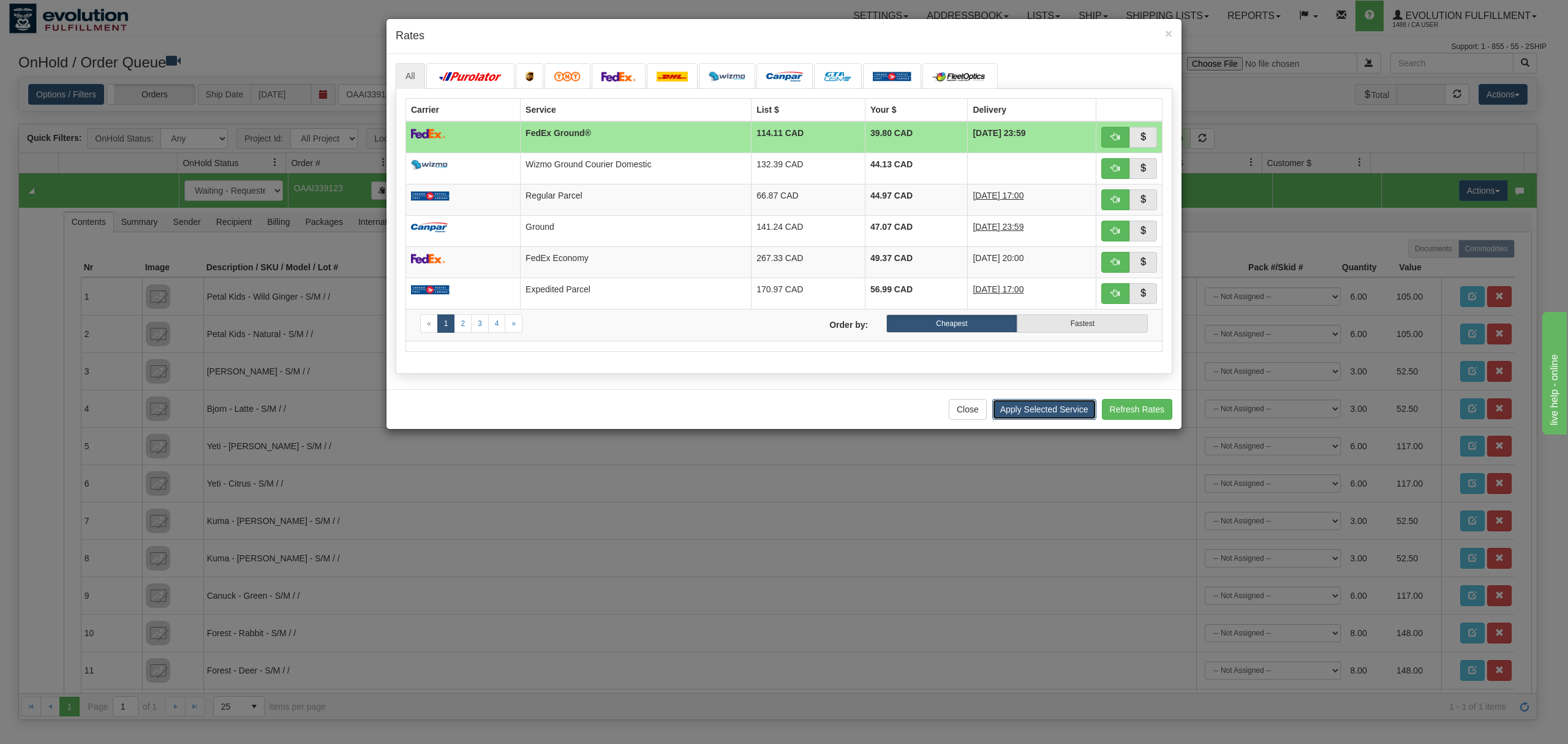
click at [1017, 417] on button "Apply Selected Service" at bounding box center [1044, 409] width 104 height 21
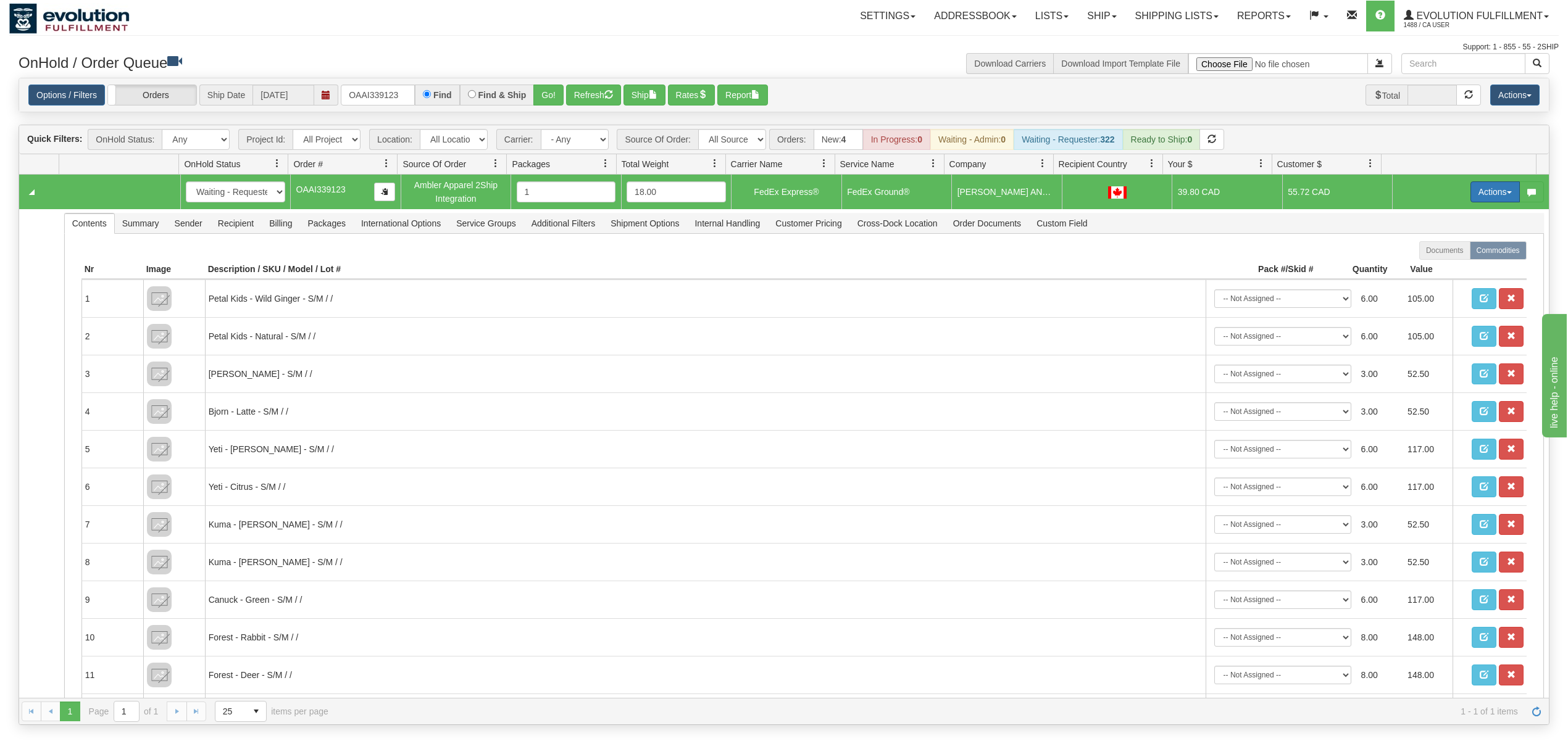
click at [1470, 200] on button "Actions" at bounding box center [1495, 192] width 50 height 21
click at [1433, 264] on span at bounding box center [1437, 262] width 8 height 8
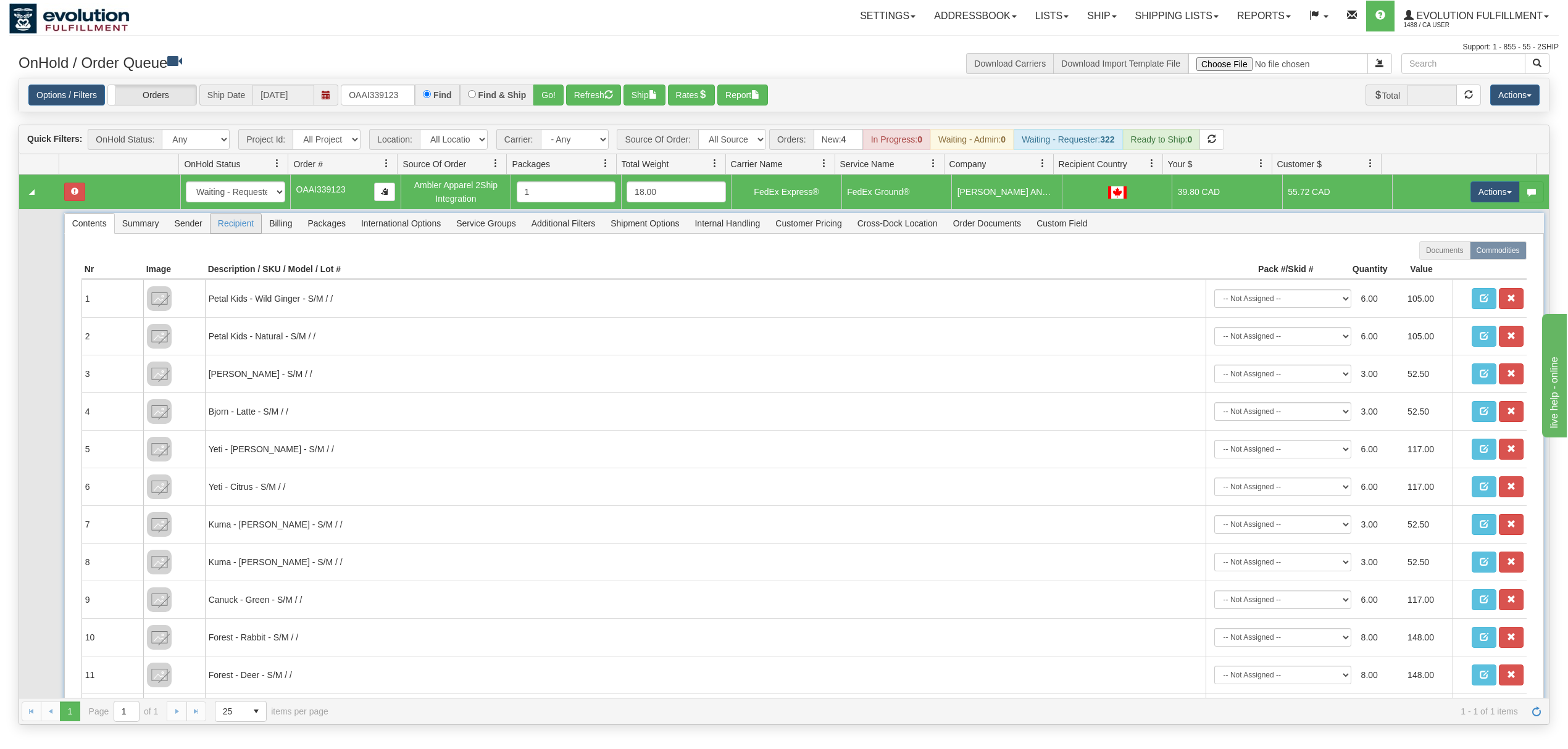
click at [225, 228] on span "Recipient" at bounding box center [235, 223] width 51 height 20
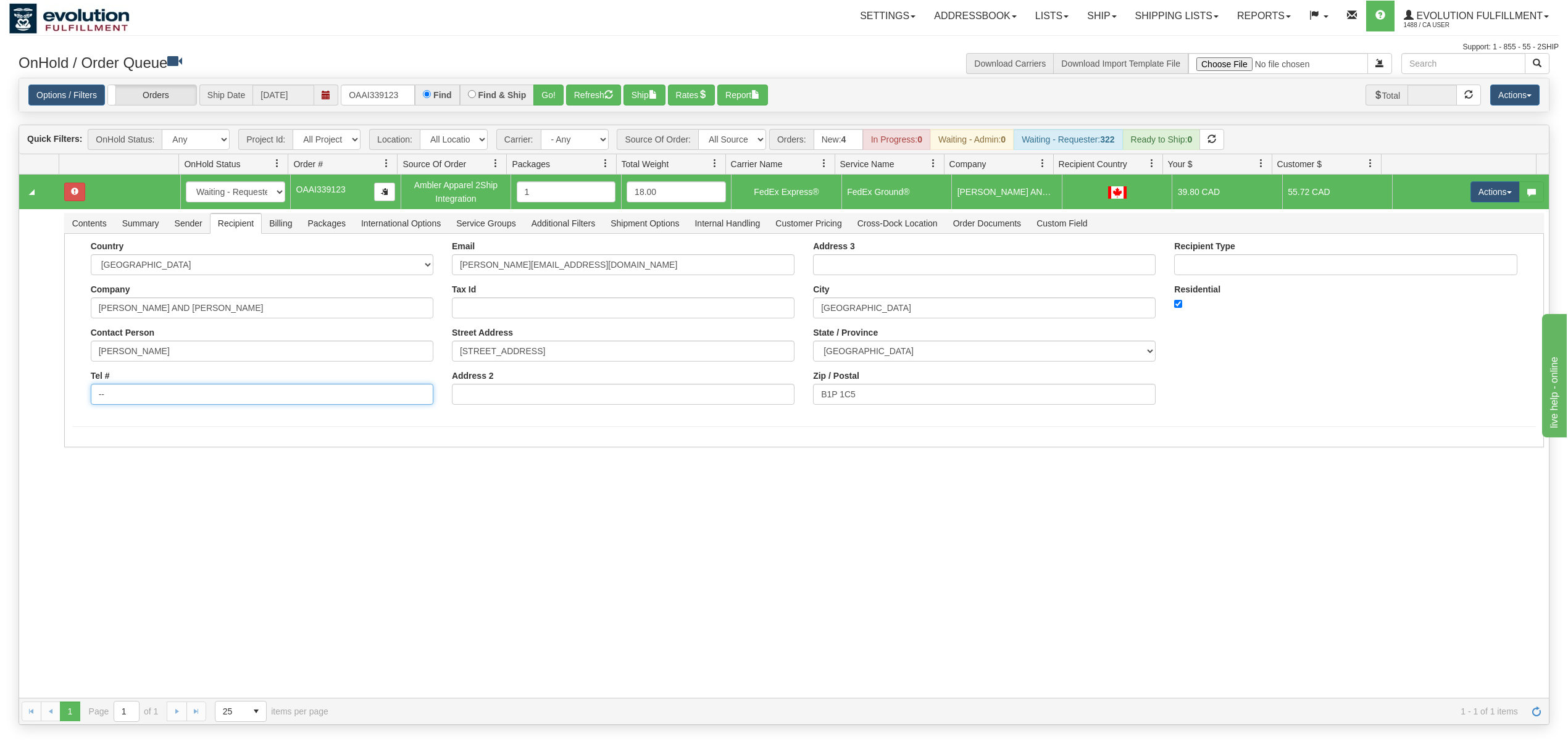
drag, startPoint x: 139, startPoint y: 396, endPoint x: 0, endPoint y: 439, distance: 145.5
click at [0, 439] on div "Toggle navigation Settings Shipping Preferences Fields Preferences New" at bounding box center [784, 374] width 1568 height 749
click at [167, 387] on input "Tel #" at bounding box center [262, 394] width 342 height 21
click at [107, 469] on div "31638129 EVOLUTION V3 91153747 0 New In Progress Waiting - Admin Waiting - Requ…" at bounding box center [783, 436] width 1530 height 523
drag, startPoint x: 154, startPoint y: 396, endPoint x: 165, endPoint y: 400, distance: 11.7
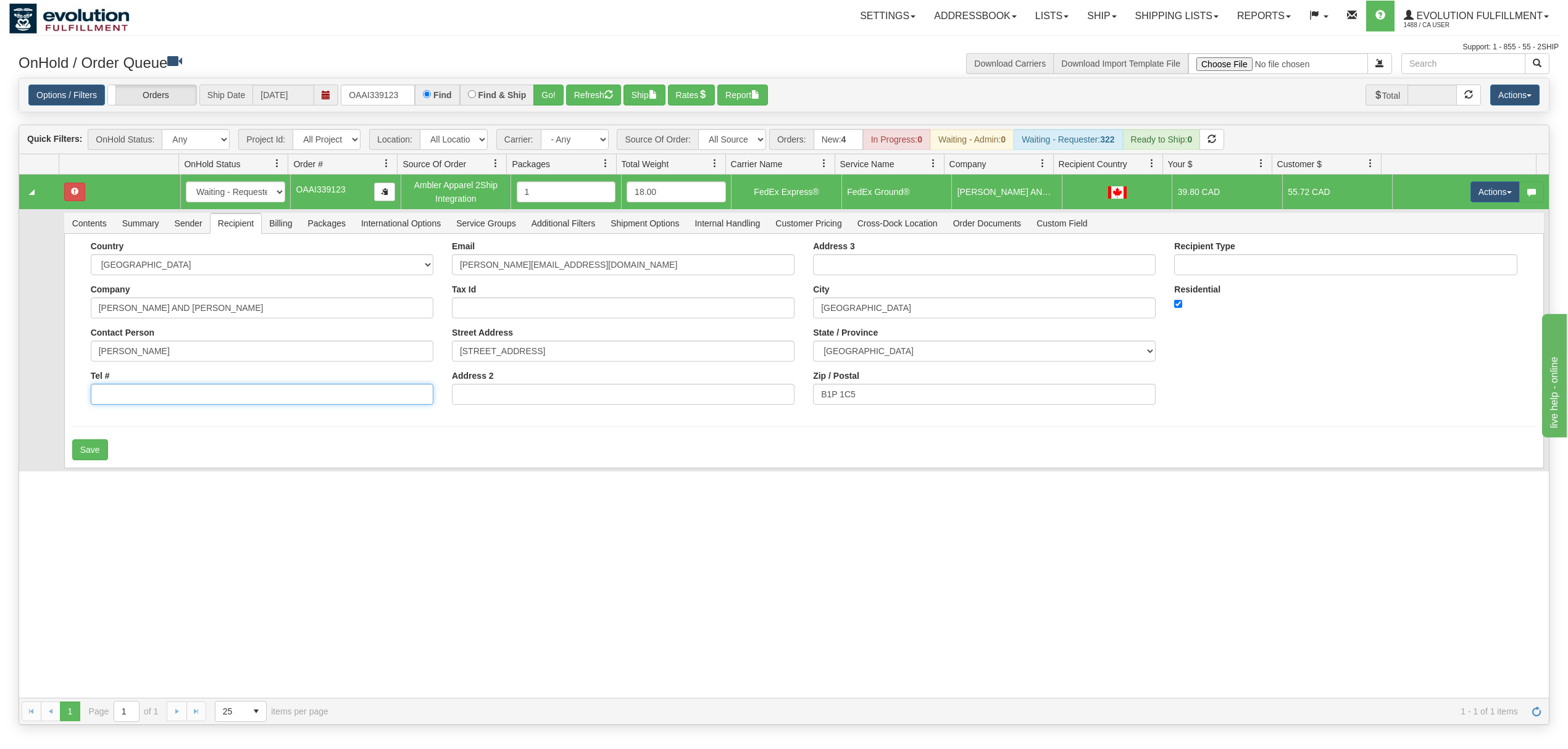
click at [155, 396] on input "Tel #" at bounding box center [262, 394] width 342 height 21
type input "18886562228"
click at [75, 457] on button "Save" at bounding box center [90, 450] width 35 height 21
click at [1475, 203] on button "Actions" at bounding box center [1495, 192] width 50 height 21
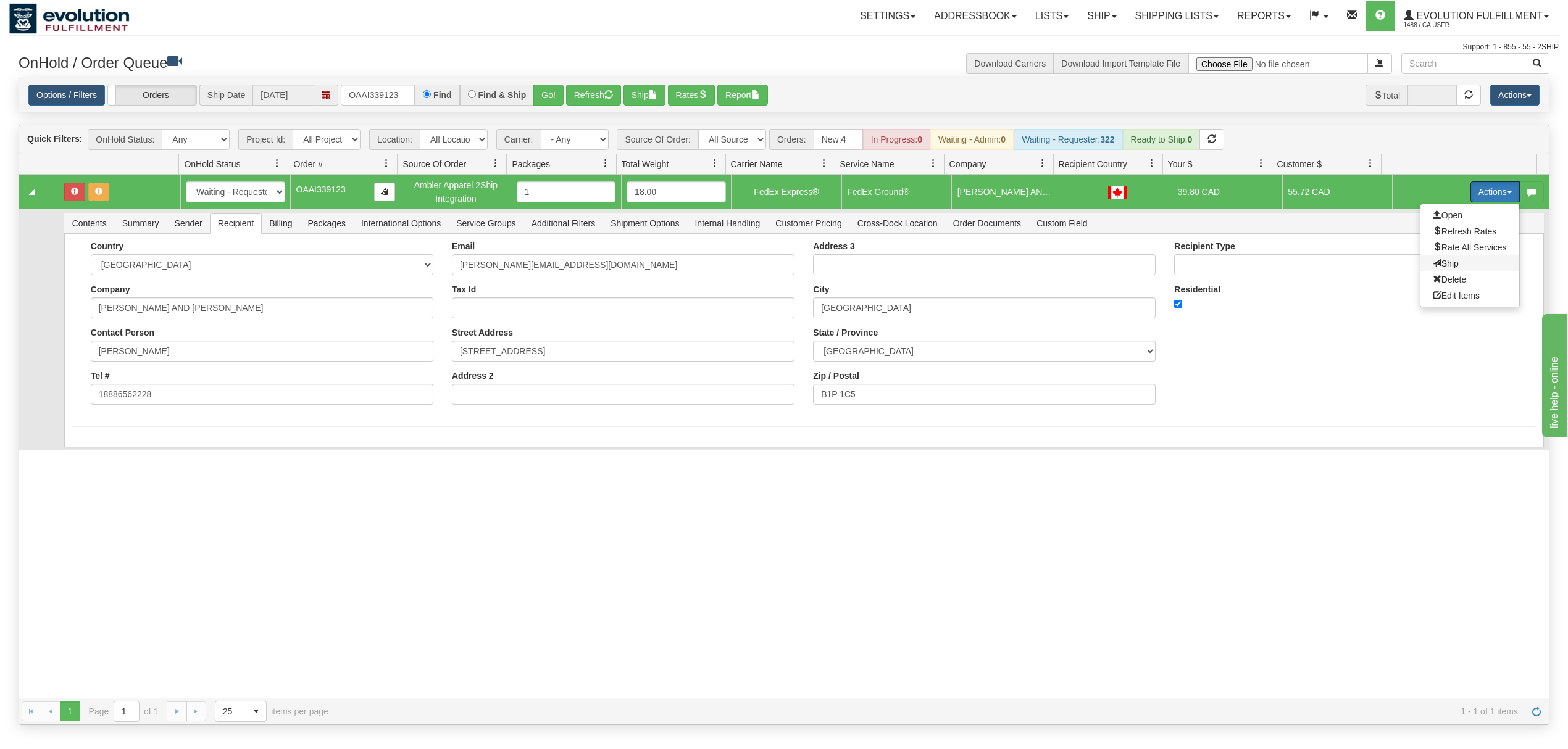
click at [1433, 268] on span "Ship" at bounding box center [1446, 263] width 26 height 10
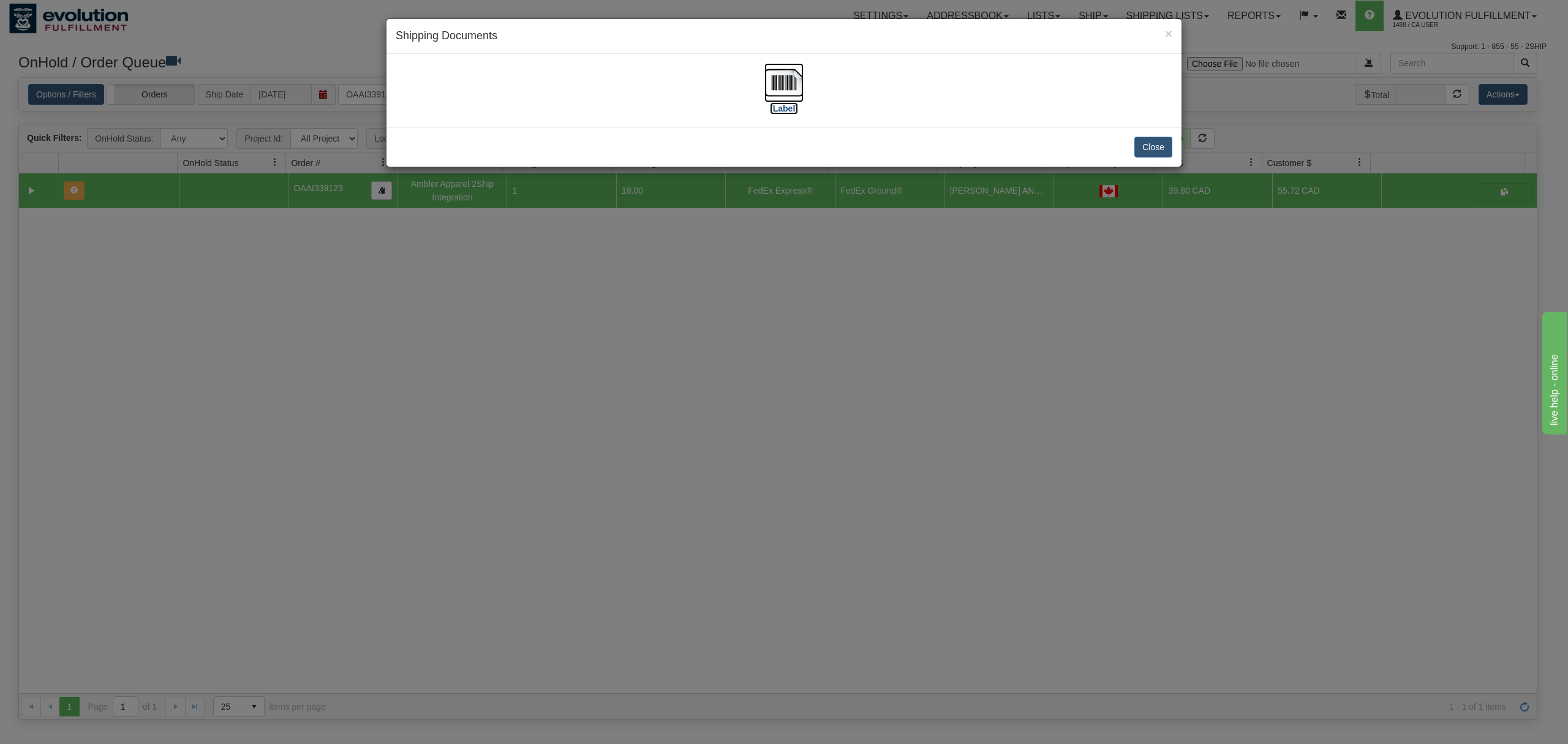
click at [776, 87] on img at bounding box center [784, 82] width 39 height 39
click at [1153, 143] on button "Close" at bounding box center [1153, 147] width 38 height 21
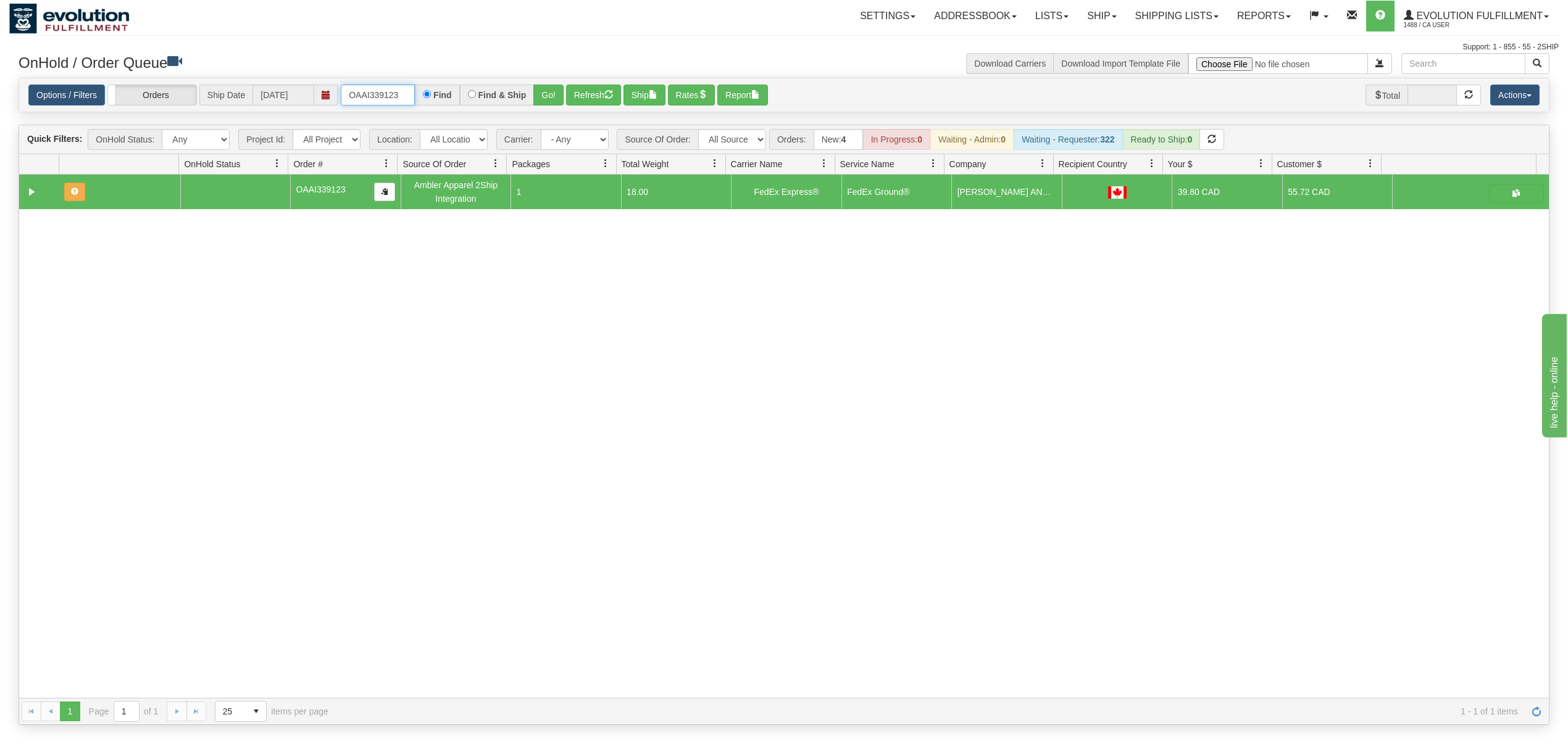
click at [360, 87] on input "OAAI339123" at bounding box center [378, 95] width 74 height 21
type input "OEMU0031751001"
click at [557, 87] on button "Go!" at bounding box center [548, 95] width 30 height 21
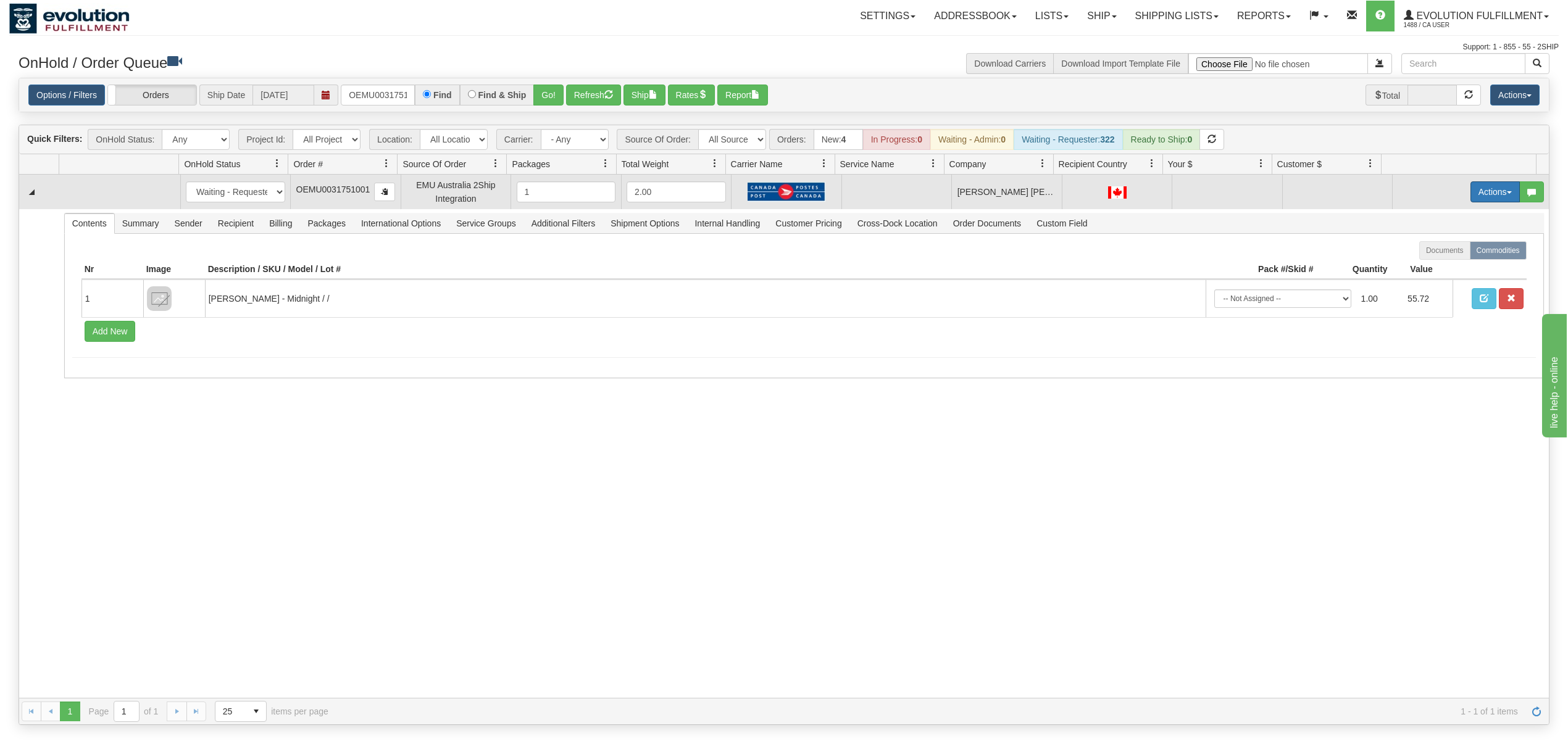
click at [1470, 195] on button "Actions" at bounding box center [1495, 192] width 50 height 21
click at [1456, 252] on span "Rate All Services" at bounding box center [1470, 247] width 74 height 10
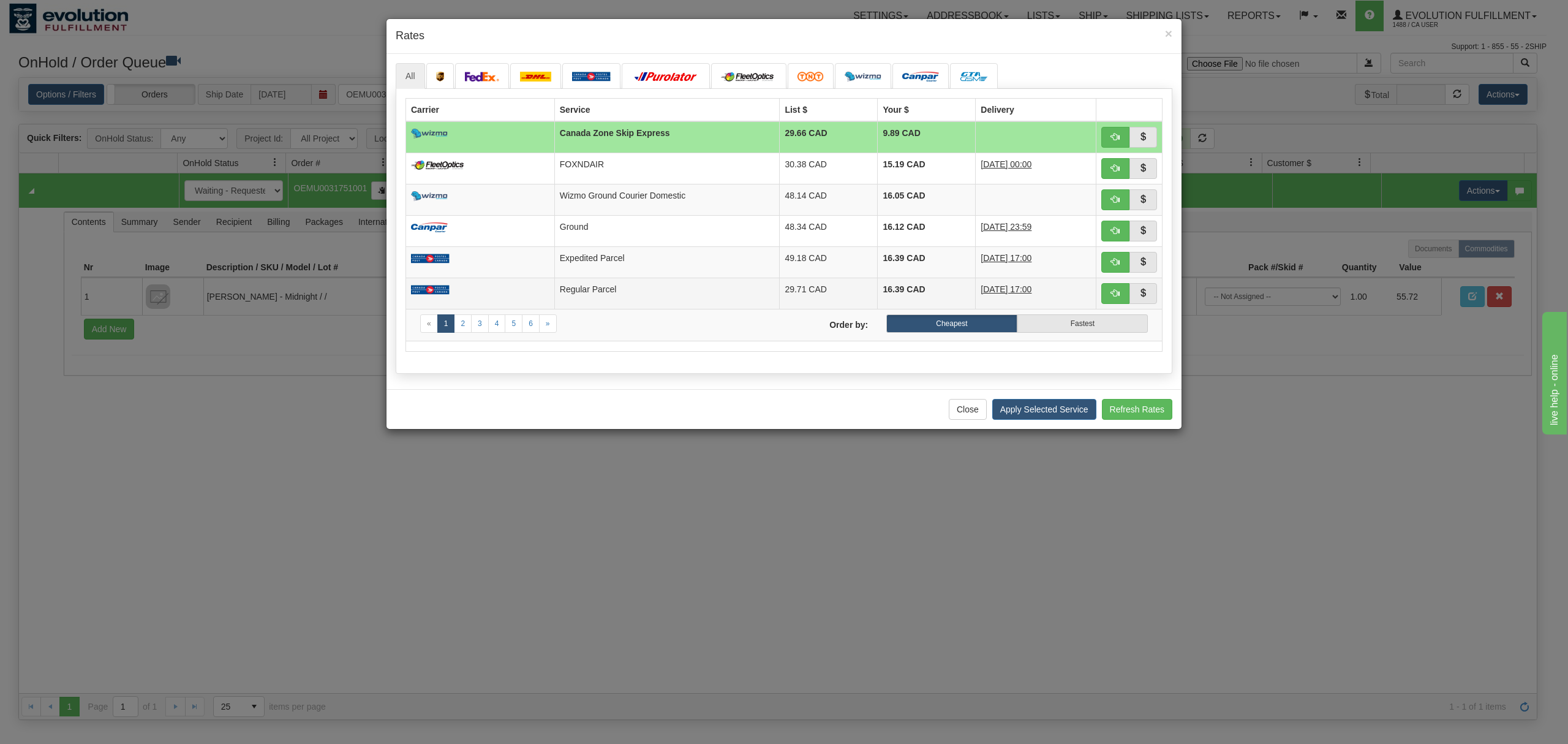
click at [532, 296] on td at bounding box center [480, 293] width 149 height 31
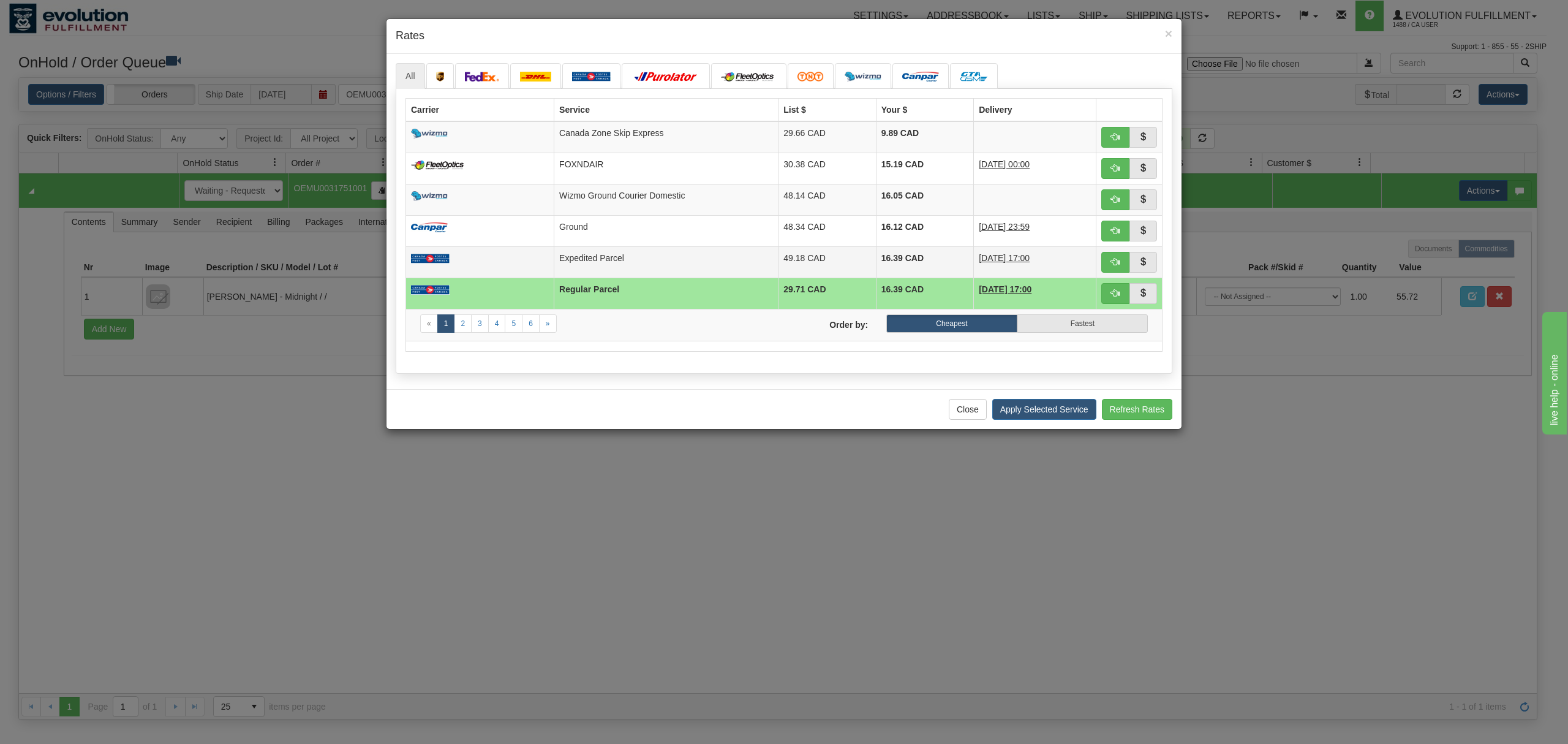
click at [554, 260] on td "Expedited Parcel" at bounding box center [667, 262] width 224 height 31
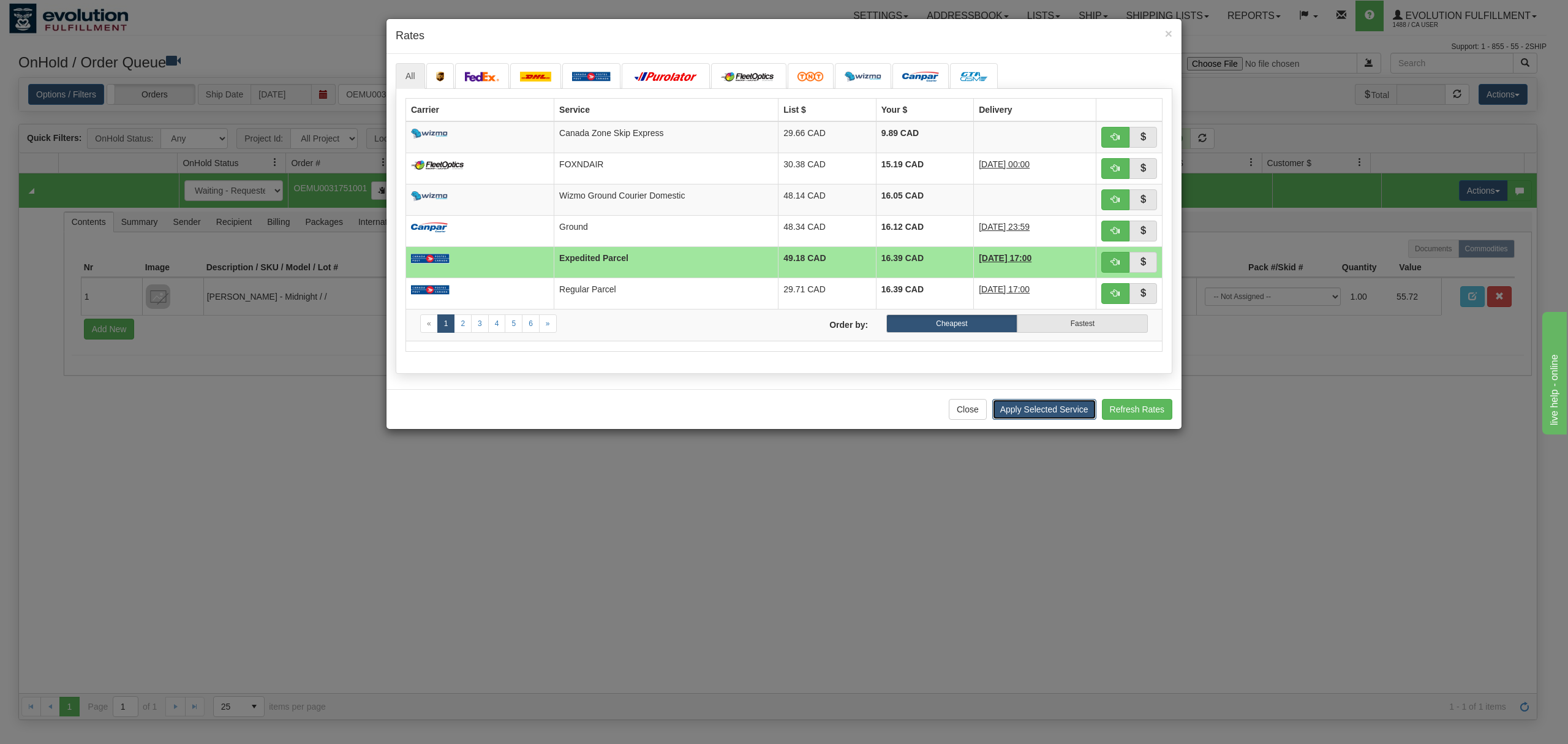
click at [1017, 408] on button "Apply Selected Service" at bounding box center [1044, 409] width 104 height 21
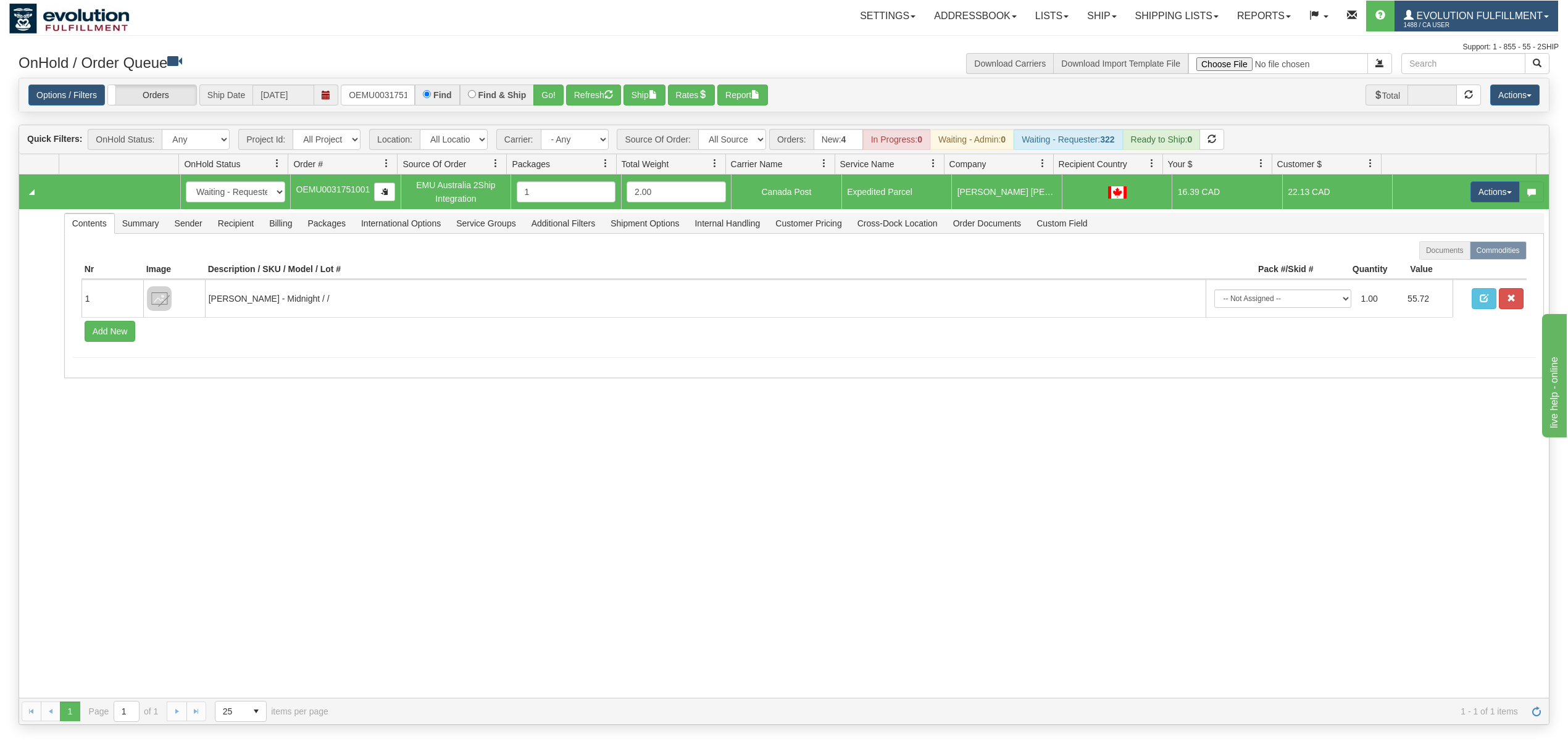
click at [1416, 13] on span "Evolution Fulfillment" at bounding box center [1478, 16] width 129 height 11
click at [1470, 75] on span "LOG OUT" at bounding box center [1476, 75] width 39 height 10
